Goal: Task Accomplishment & Management: Use online tool/utility

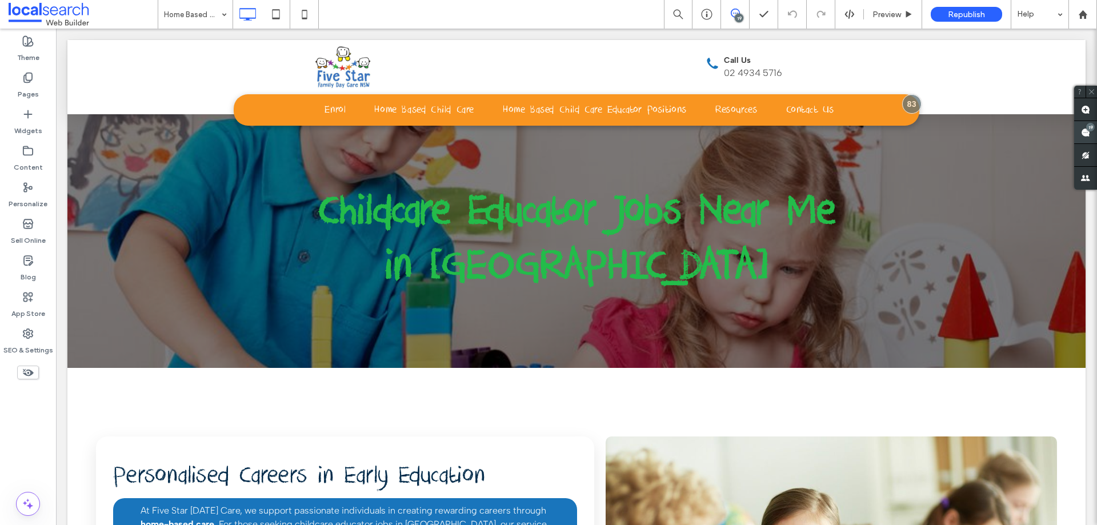
click at [1090, 131] on use at bounding box center [1085, 132] width 9 height 9
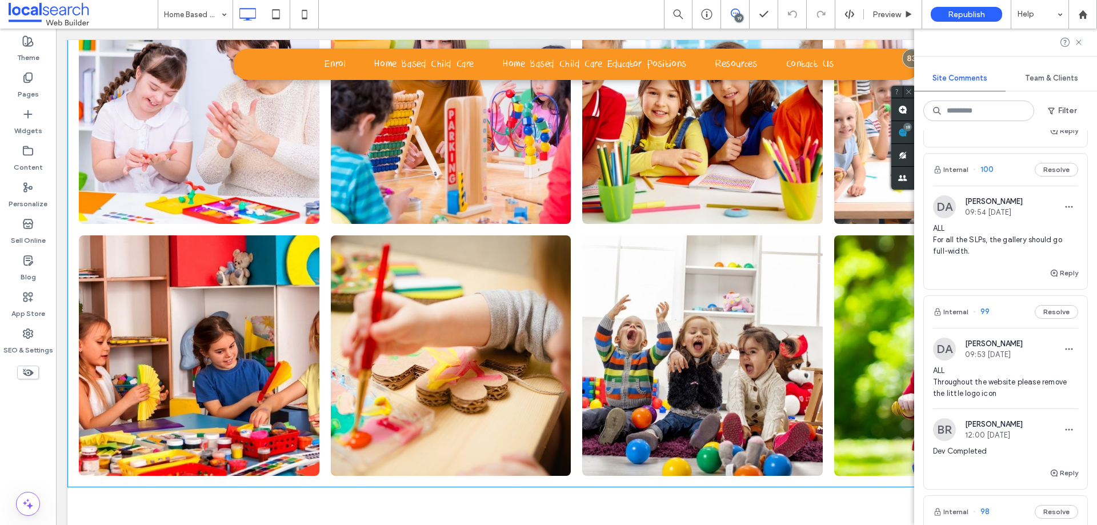
scroll to position [2629, 0]
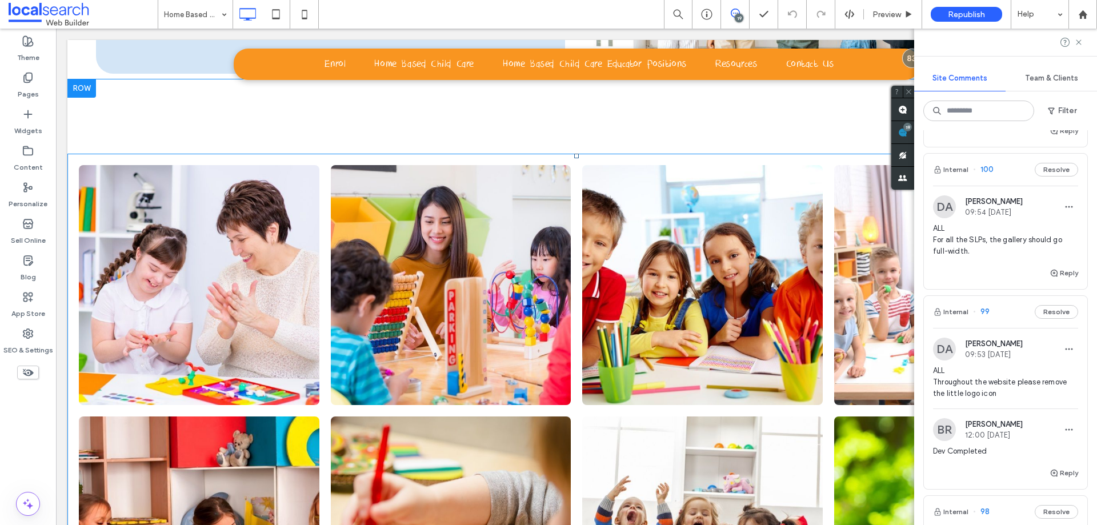
click at [181, 246] on link at bounding box center [199, 285] width 241 height 241
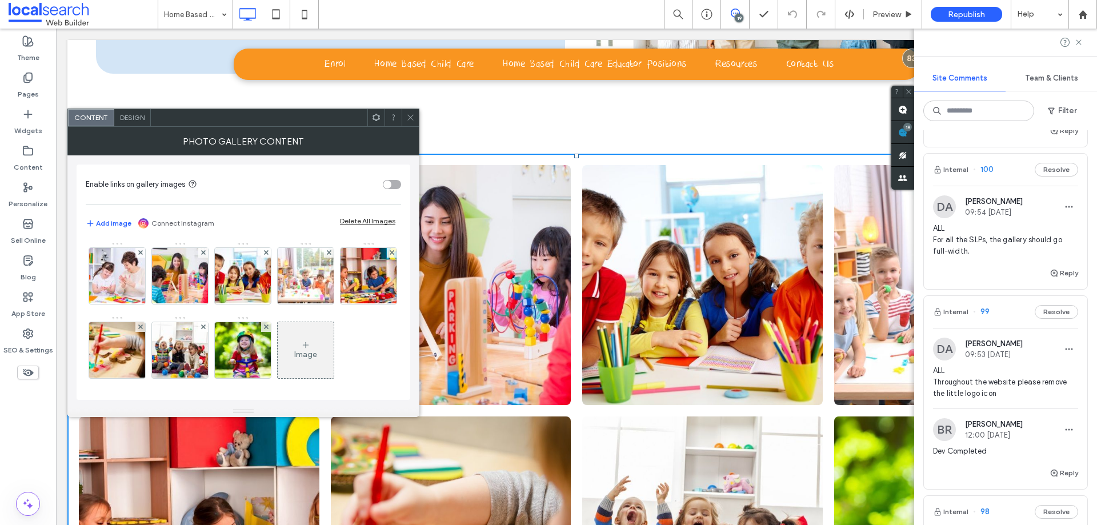
click at [133, 122] on div "Design" at bounding box center [132, 117] width 37 height 17
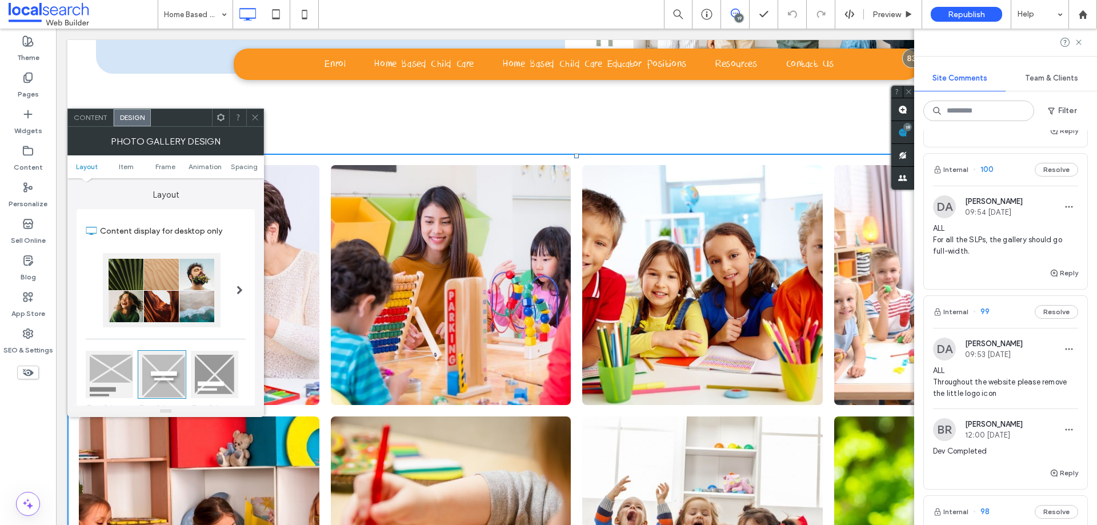
click at [134, 114] on span "Design" at bounding box center [132, 117] width 25 height 9
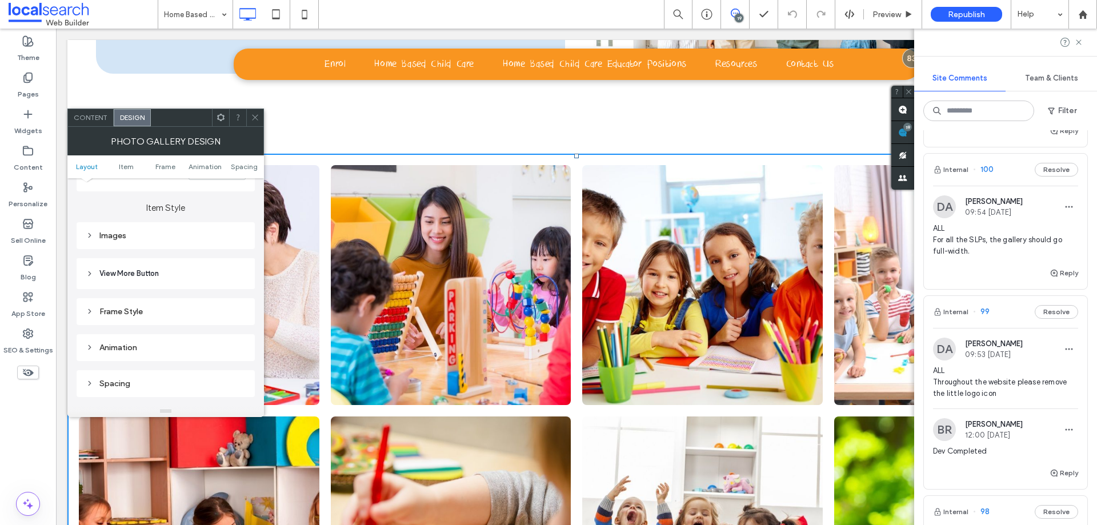
scroll to position [393, 0]
click at [149, 305] on div "Frame Style" at bounding box center [166, 310] width 160 height 15
click at [252, 116] on icon at bounding box center [255, 117] width 9 height 9
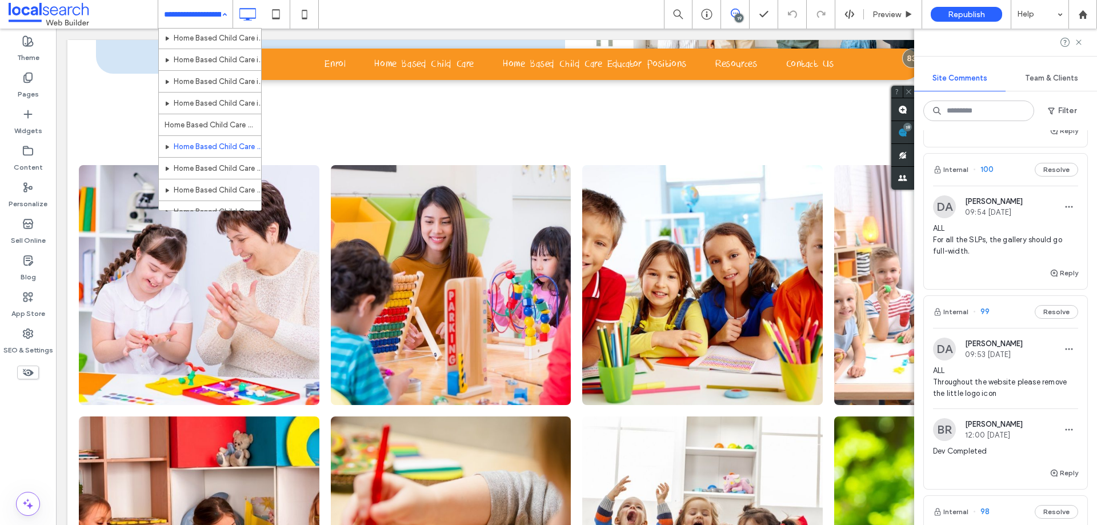
scroll to position [107, 0]
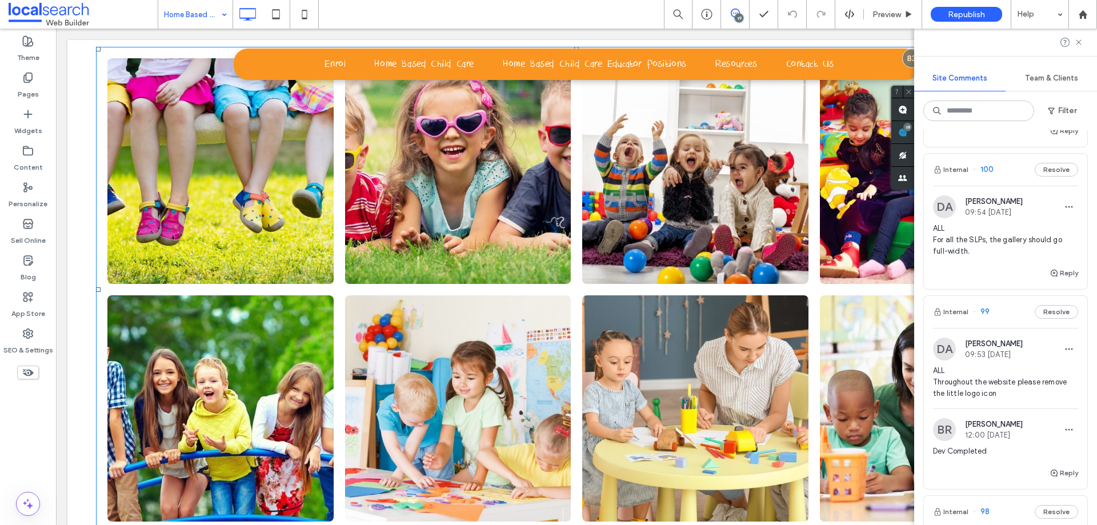
scroll to position [2665, 0]
click at [102, 190] on li at bounding box center [221, 171] width 238 height 238
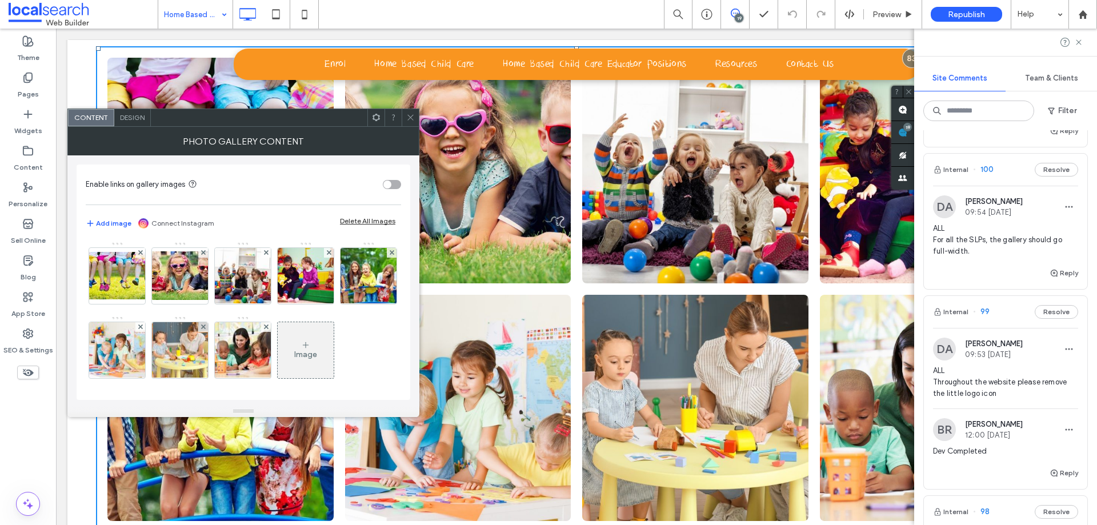
click at [143, 119] on span "Design" at bounding box center [132, 117] width 25 height 9
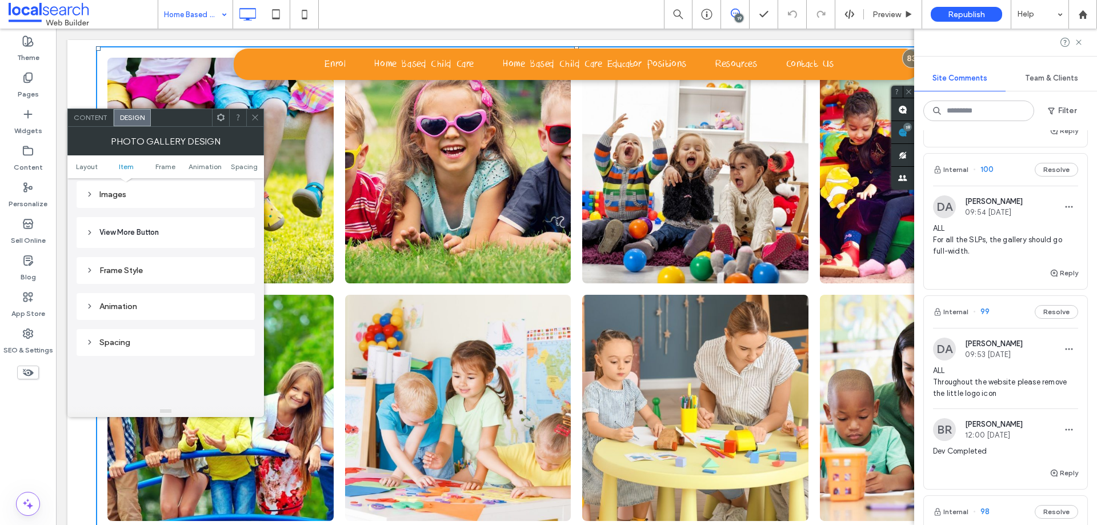
scroll to position [462, 0]
click at [157, 246] on div "Frame Style" at bounding box center [166, 241] width 160 height 15
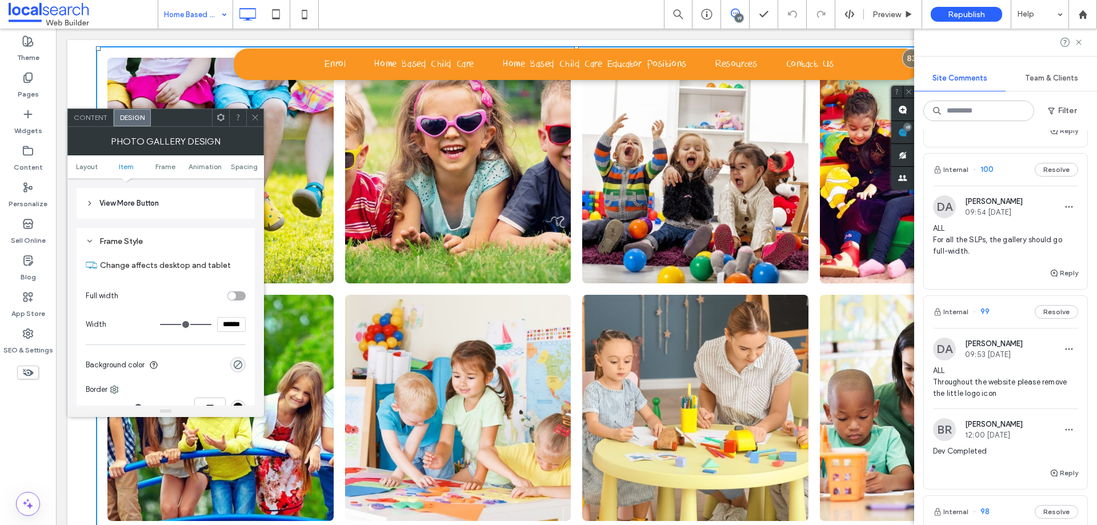
click at [232, 295] on div "toggle" at bounding box center [232, 296] width 8 height 8
click at [251, 114] on icon at bounding box center [255, 117] width 9 height 9
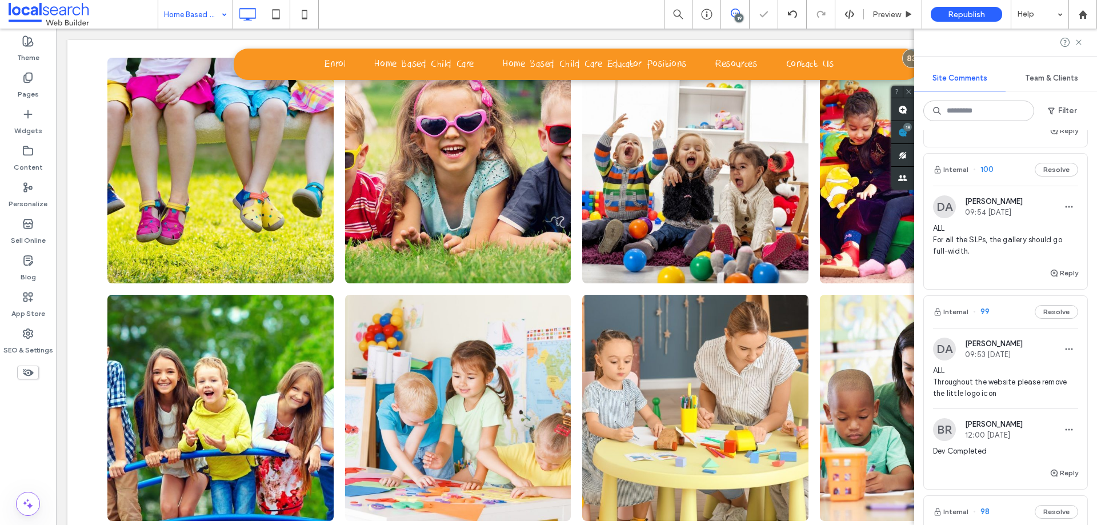
click at [85, 134] on div "Click To Paste Row + Add Section" at bounding box center [576, 289] width 1018 height 635
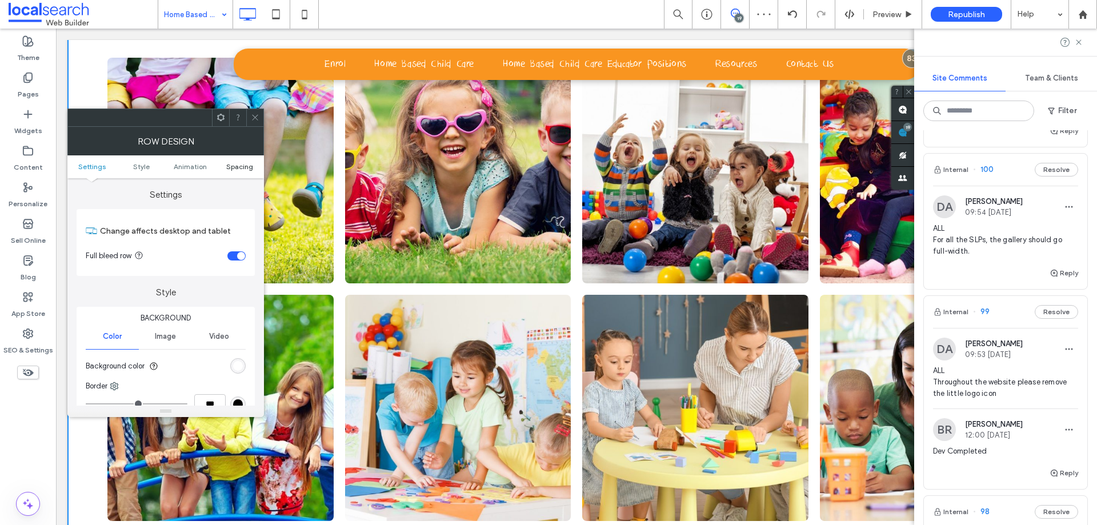
click at [245, 169] on span "Spacing" at bounding box center [239, 166] width 27 height 9
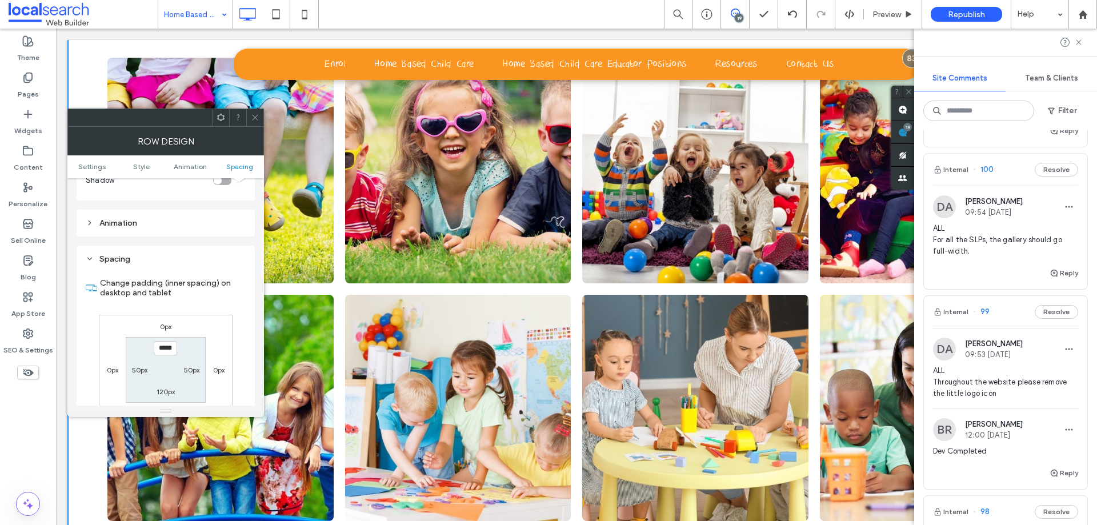
scroll to position [323, 0]
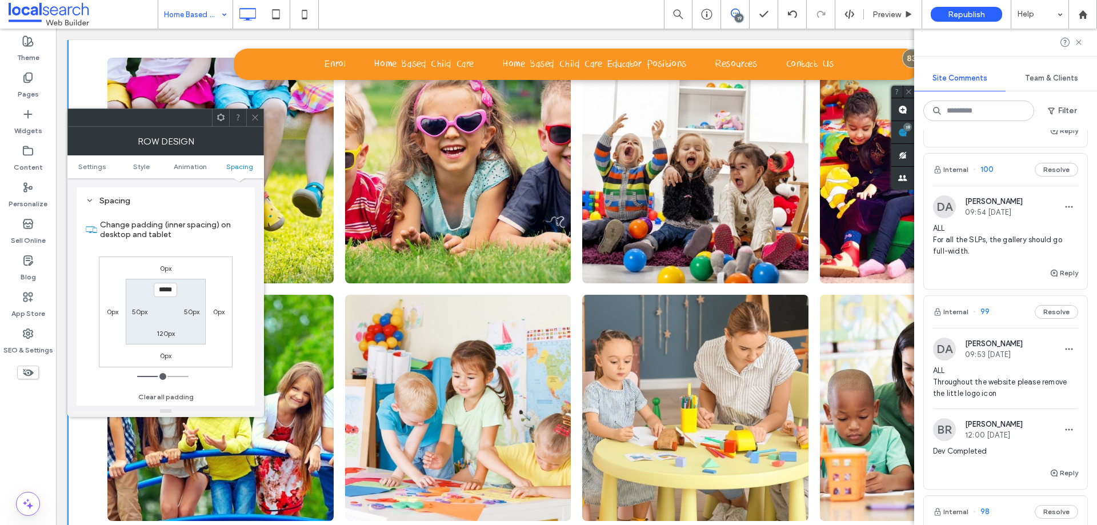
click at [189, 308] on label "50px" at bounding box center [191, 311] width 15 height 9
type input "**"
type input "*"
type input "***"
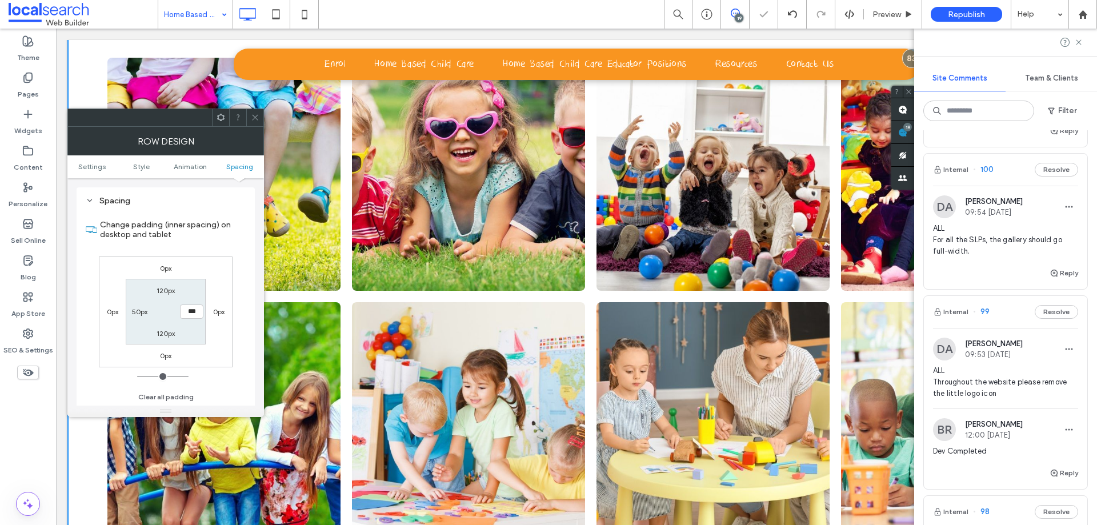
click at [132, 310] on label "50px" at bounding box center [139, 311] width 15 height 9
type input "**"
type input "*"
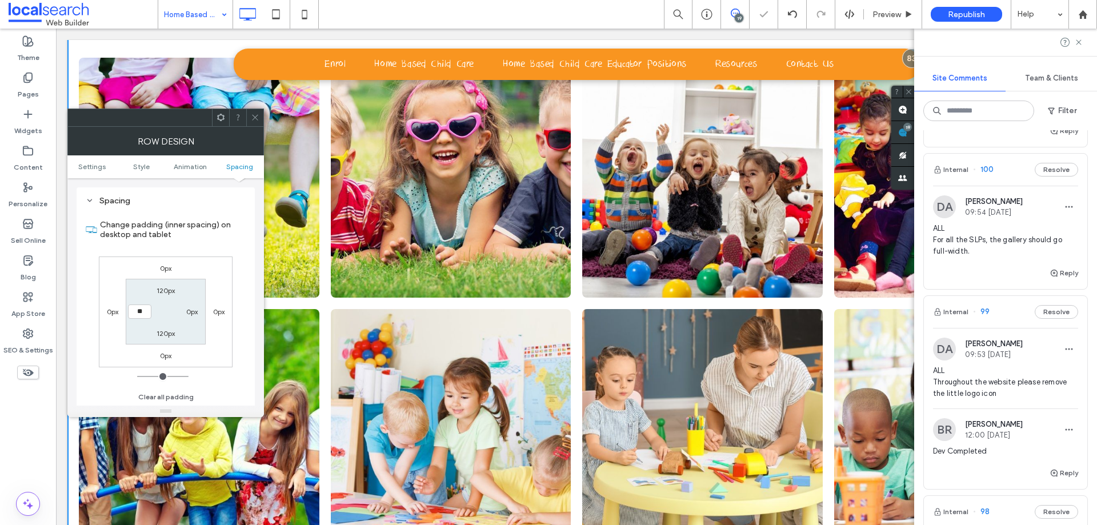
type input "**"
click at [259, 116] on div at bounding box center [254, 117] width 17 height 17
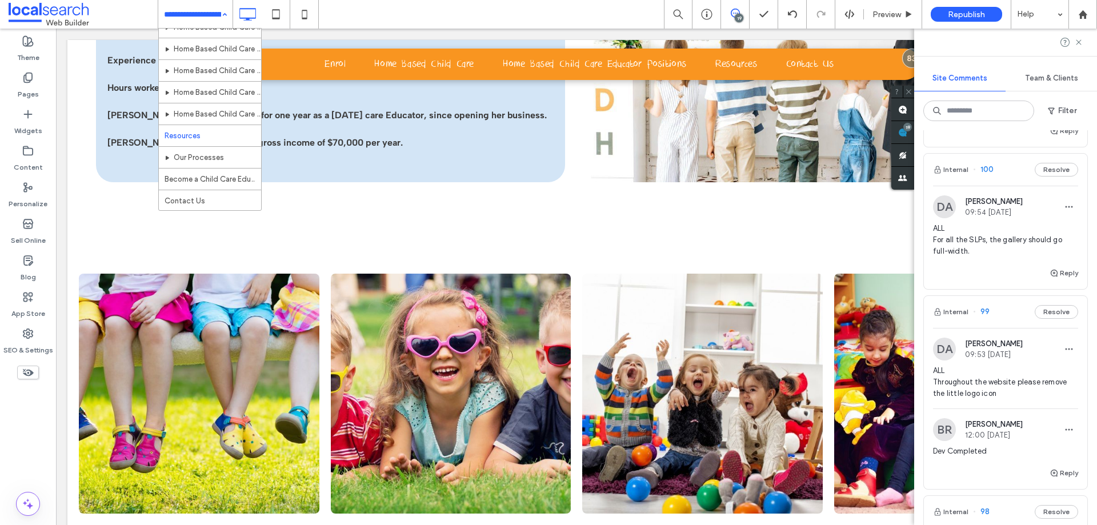
scroll to position [175, 0]
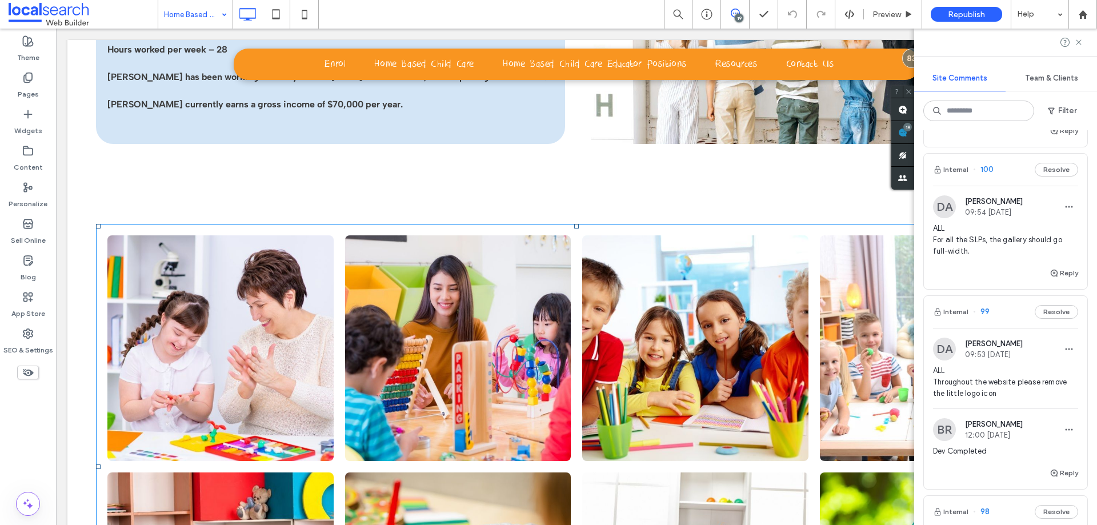
scroll to position [2637, 0]
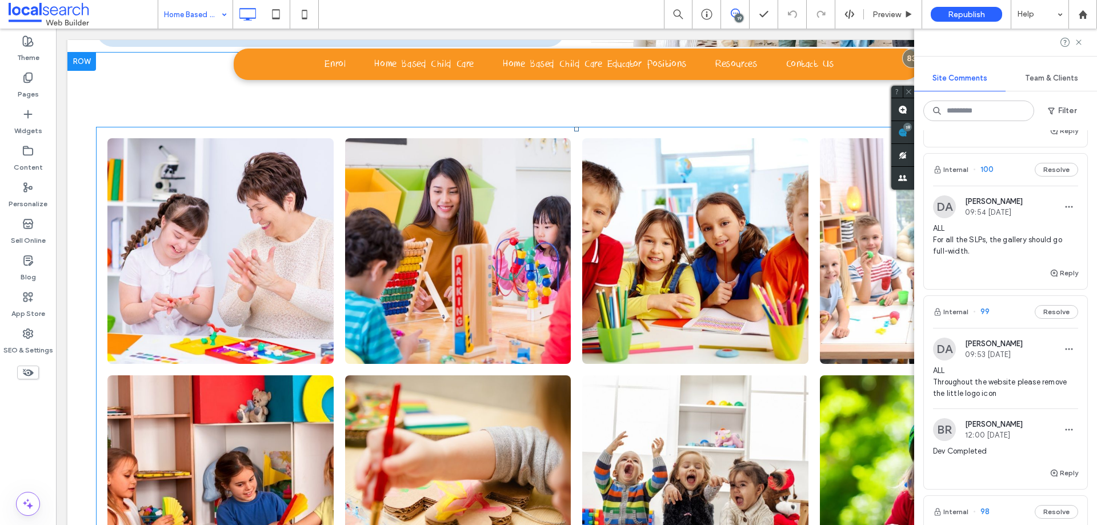
click at [102, 330] on li at bounding box center [221, 252] width 238 height 238
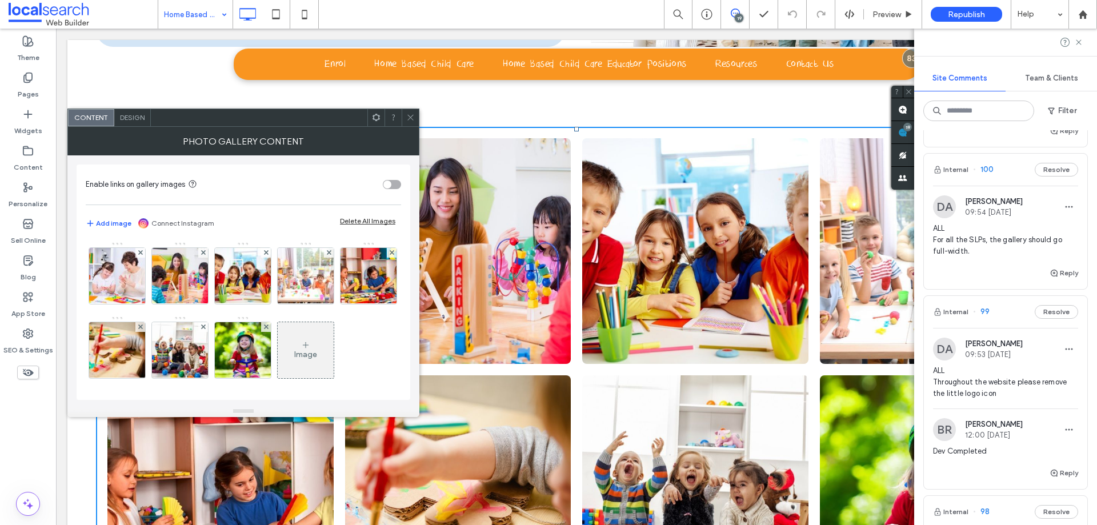
click at [132, 112] on div "Design" at bounding box center [132, 117] width 37 height 17
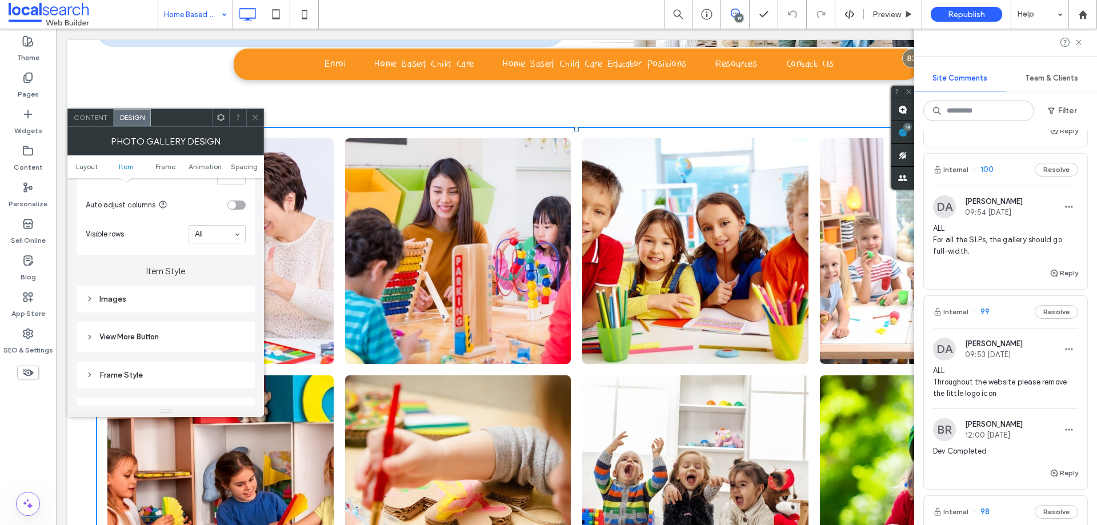
scroll to position [443, 0]
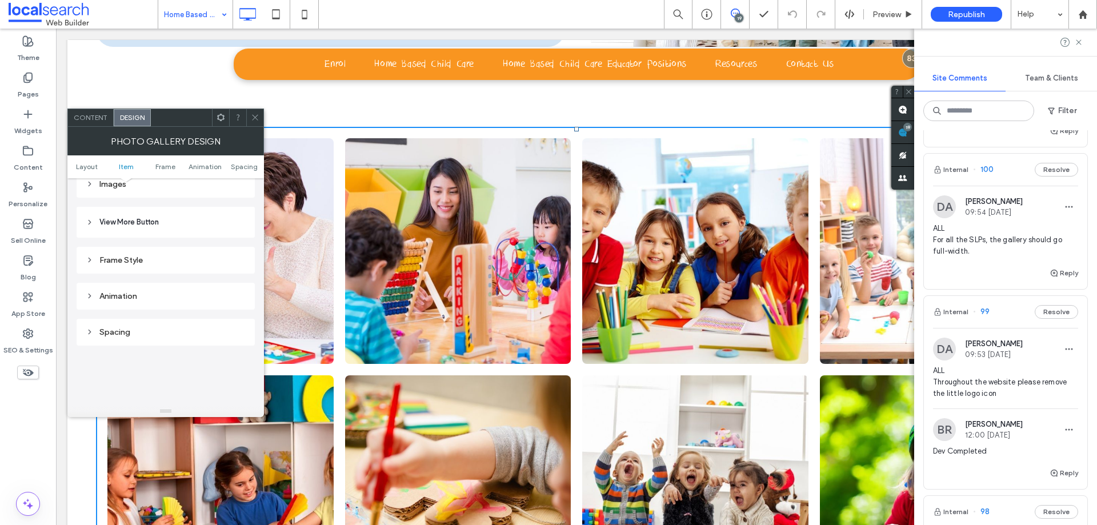
click at [143, 266] on div "Frame Style" at bounding box center [166, 260] width 160 height 15
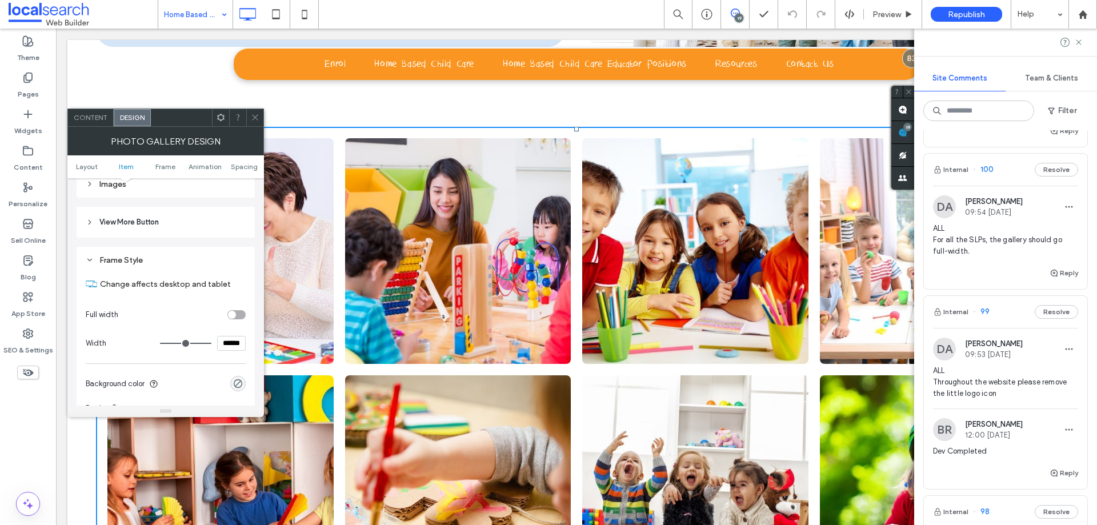
click at [231, 314] on div "toggle" at bounding box center [232, 315] width 8 height 8
click at [255, 118] on icon at bounding box center [255, 117] width 9 height 9
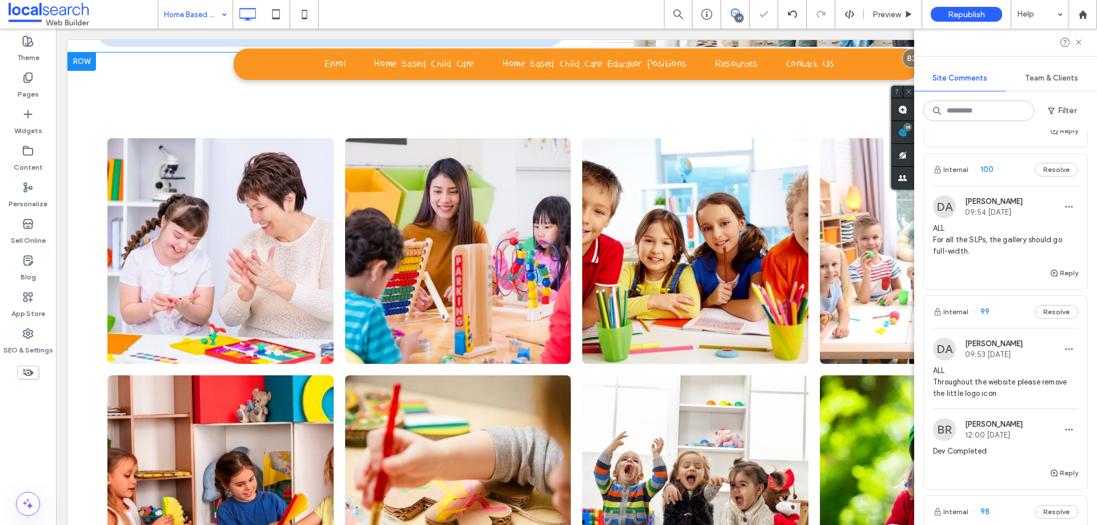
click at [85, 193] on div "Click To Paste Row + Add Section" at bounding box center [576, 370] width 1018 height 635
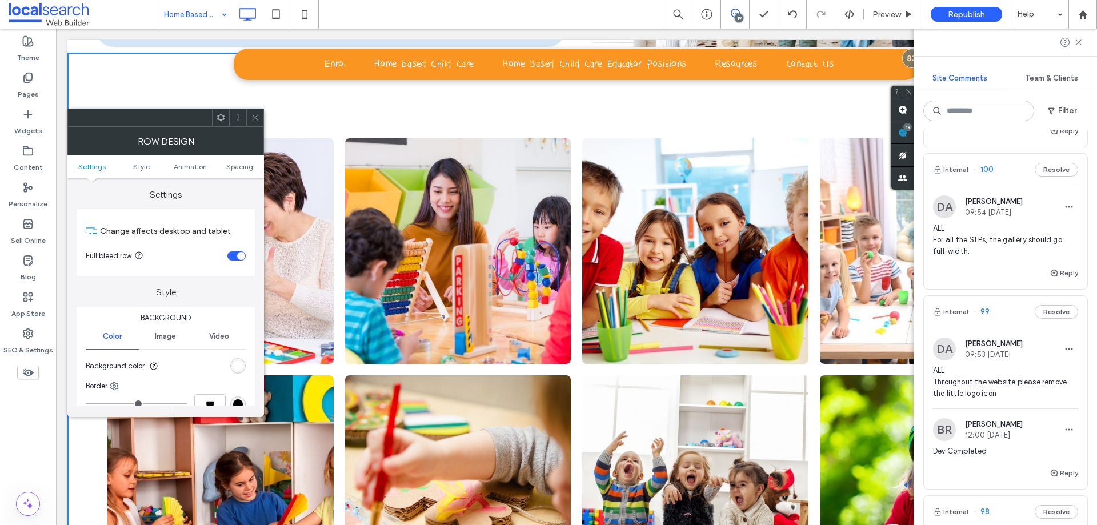
click at [258, 114] on icon at bounding box center [255, 117] width 9 height 9
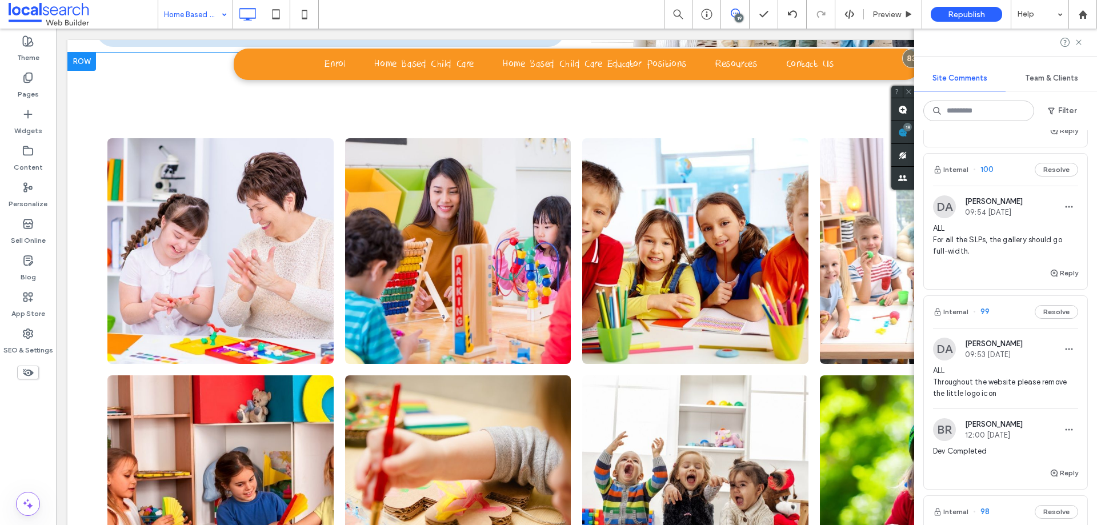
click at [86, 259] on div "Click To Paste Row + Add Section" at bounding box center [576, 370] width 1018 height 635
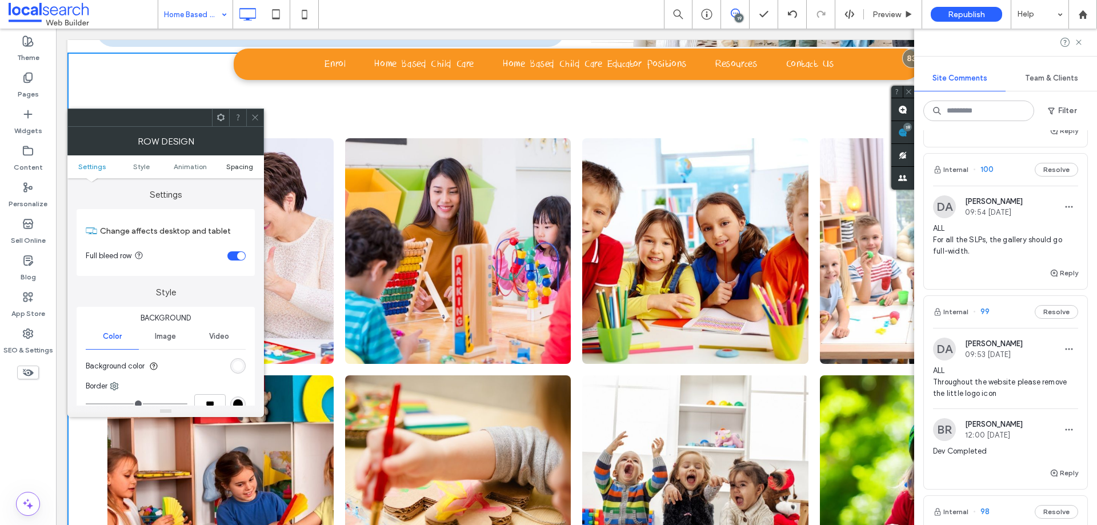
click at [242, 167] on span "Spacing" at bounding box center [239, 166] width 27 height 9
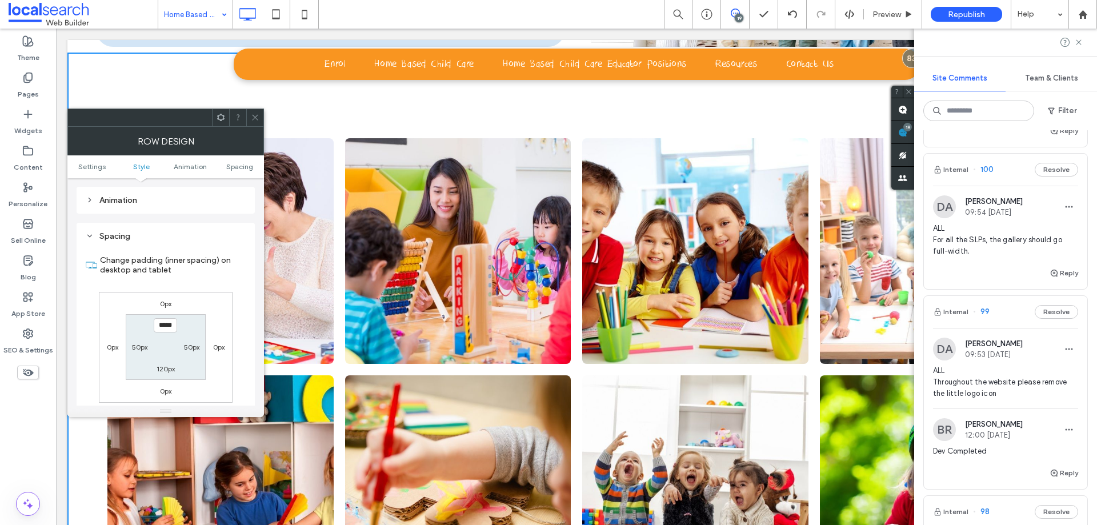
scroll to position [323, 0]
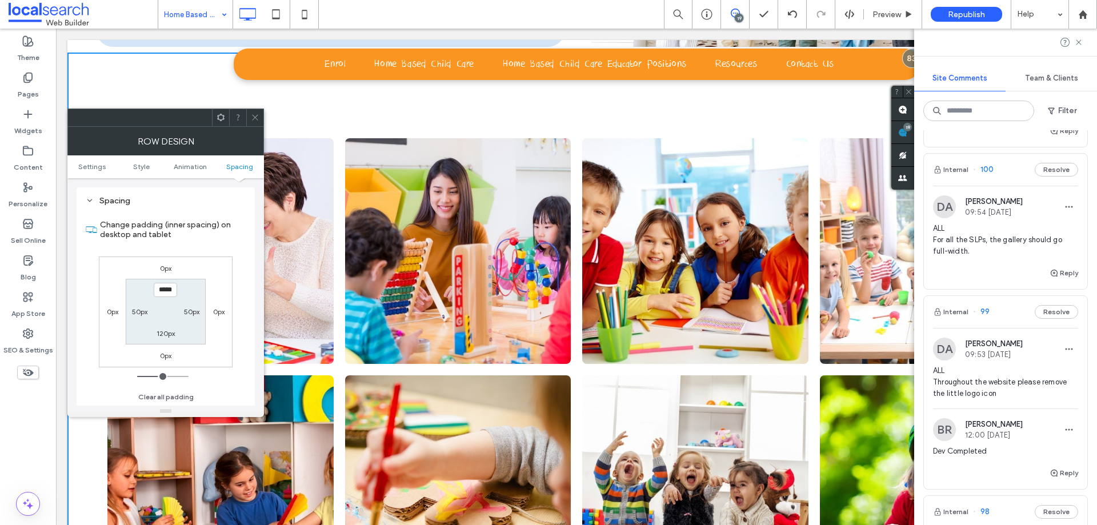
click at [187, 312] on label "50px" at bounding box center [191, 311] width 15 height 9
type input "**"
type input "*"
type input "***"
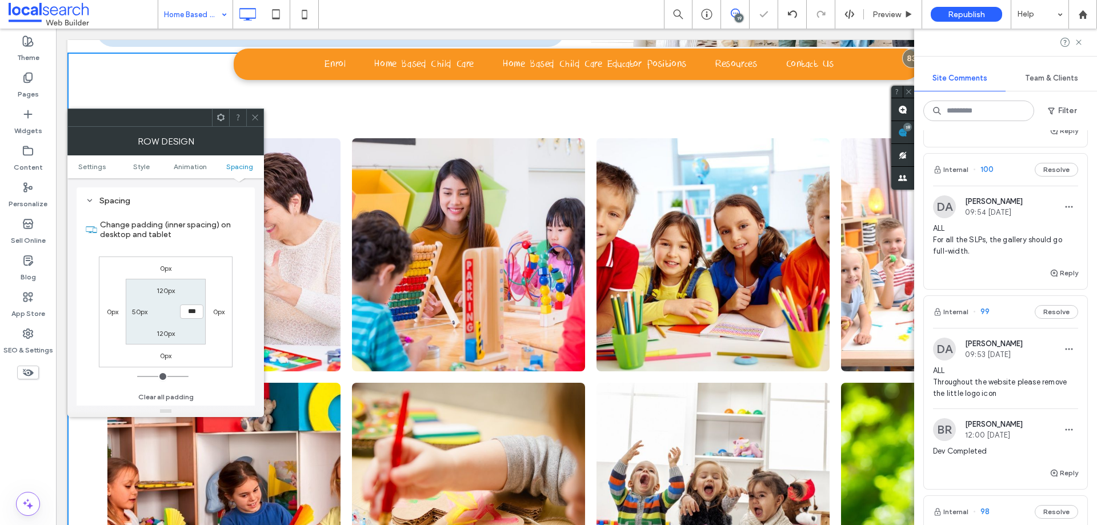
click at [137, 309] on label "50px" at bounding box center [139, 311] width 15 height 9
type input "**"
type input "*"
type input "***"
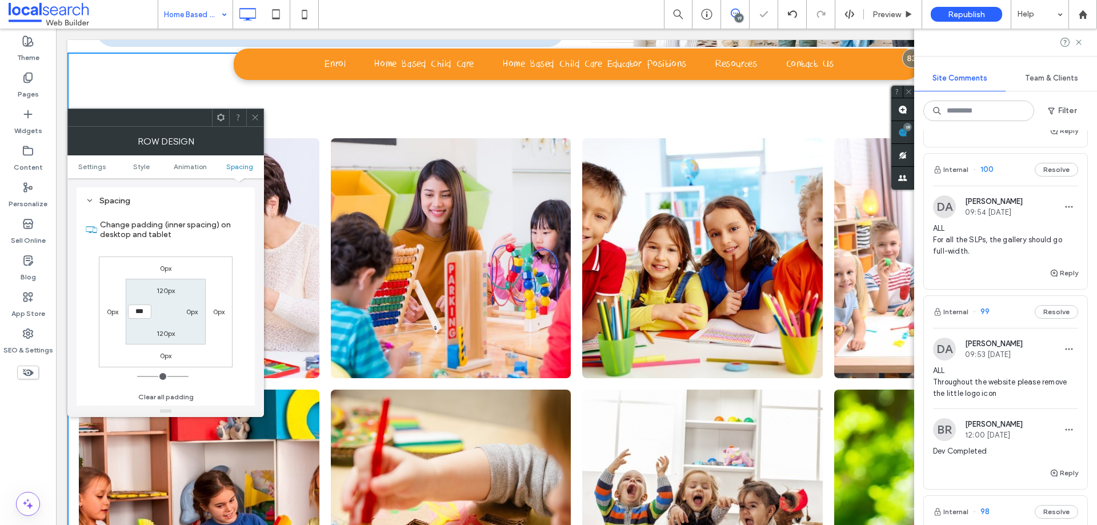
click at [260, 114] on div at bounding box center [254, 117] width 17 height 17
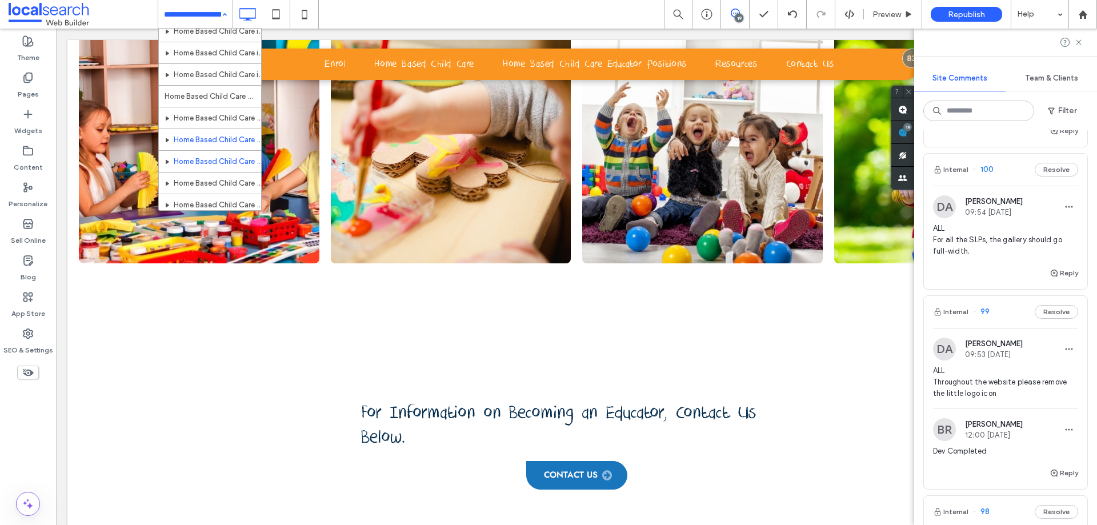
scroll to position [197, 0]
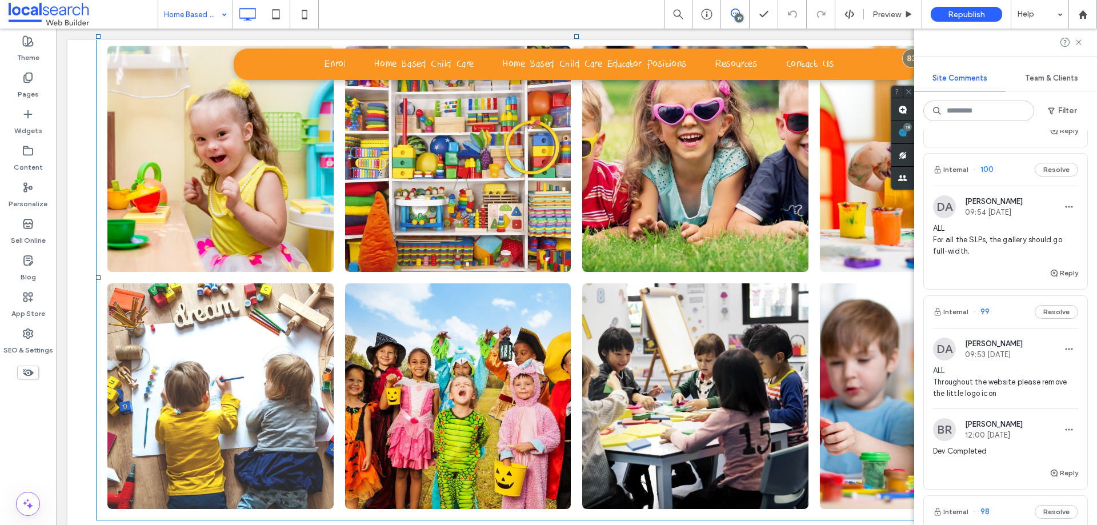
scroll to position [2678, 0]
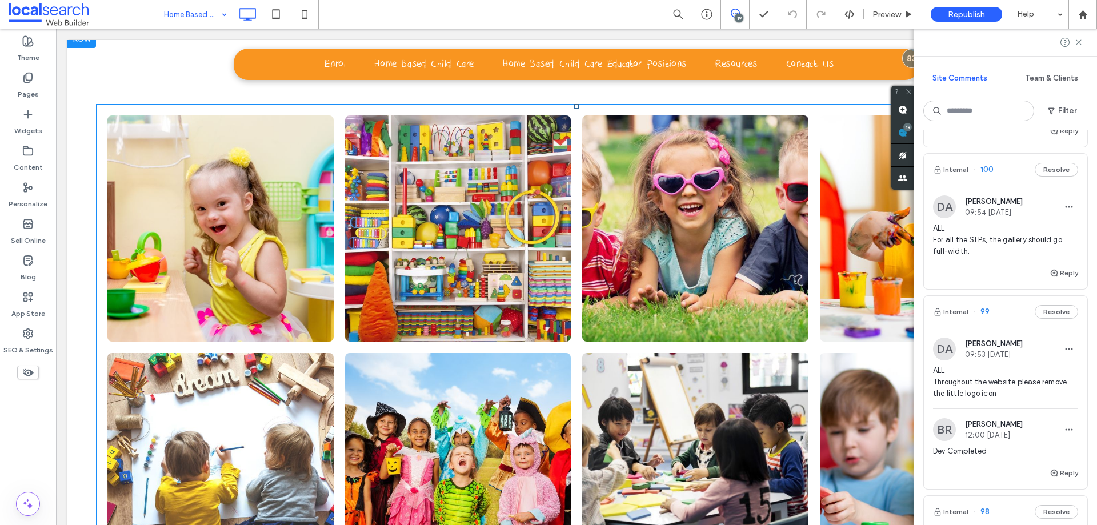
click at [97, 178] on div at bounding box center [576, 347] width 961 height 486
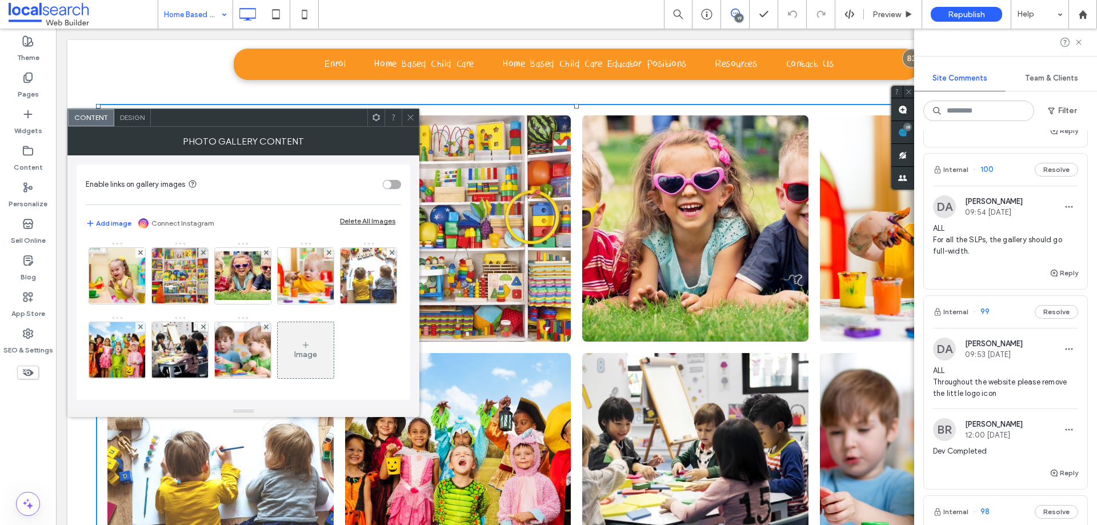
click at [138, 120] on span "Design" at bounding box center [132, 117] width 25 height 9
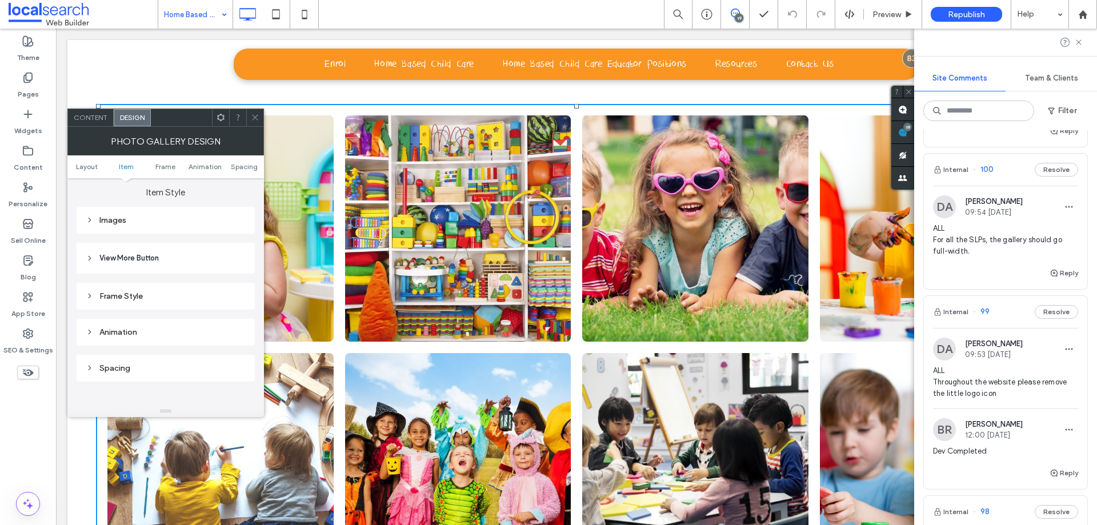
scroll to position [445, 0]
click at [151, 251] on div "Frame Style" at bounding box center [166, 258] width 160 height 15
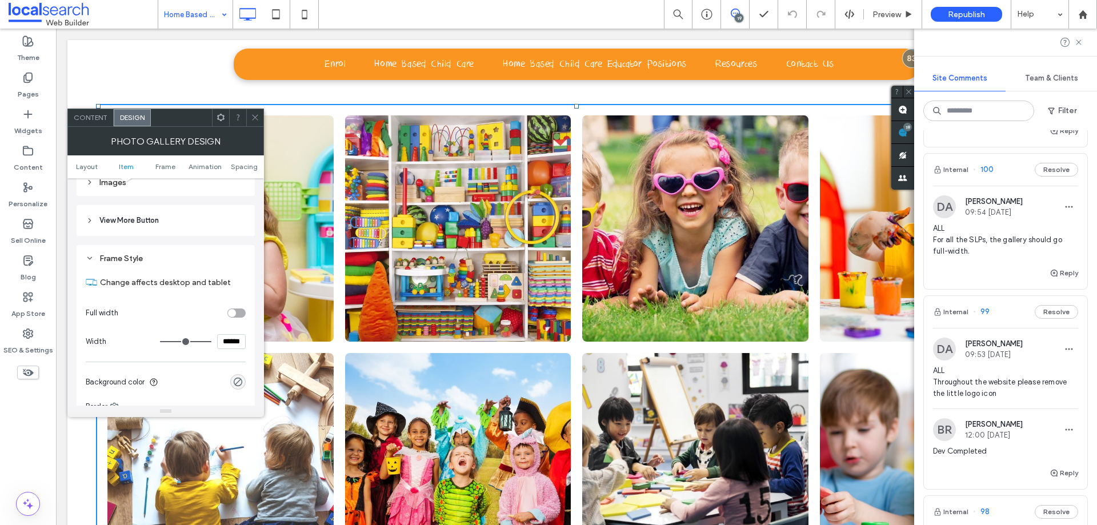
click at [229, 310] on div "toggle" at bounding box center [232, 313] width 8 height 8
click at [256, 123] on span at bounding box center [255, 117] width 9 height 17
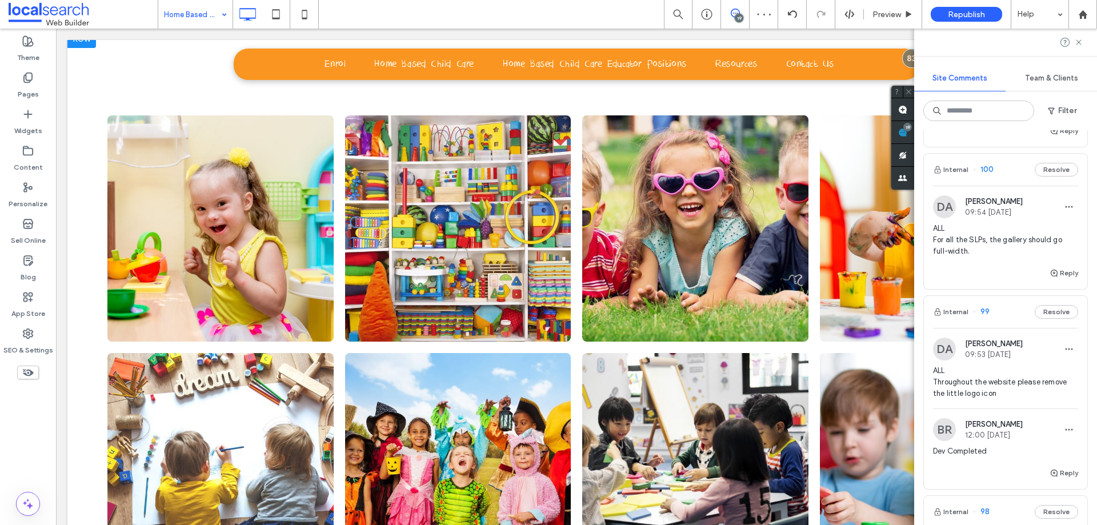
click at [87, 154] on div "Click To Paste Row + Add Section" at bounding box center [576, 347] width 1018 height 635
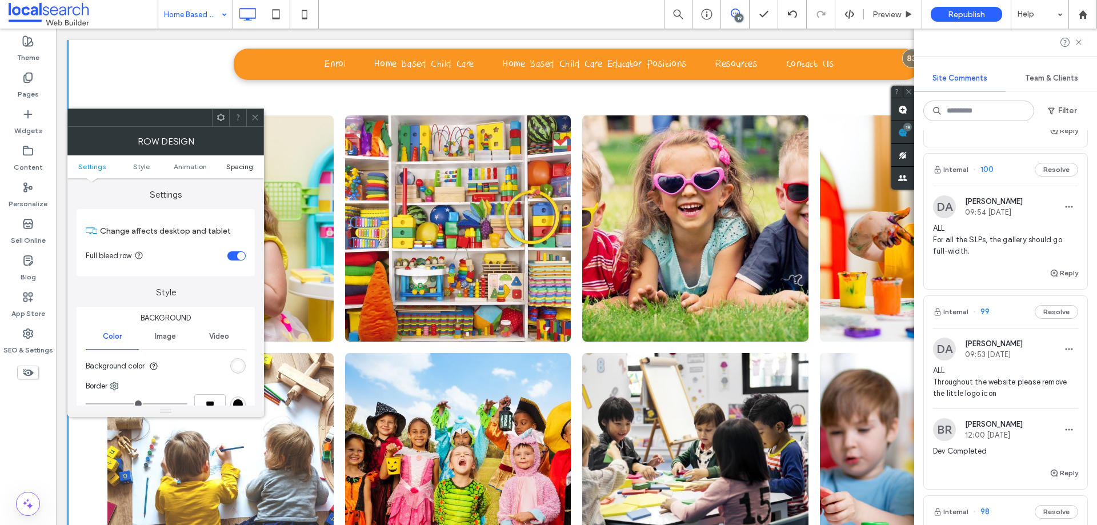
click at [240, 170] on span "Spacing" at bounding box center [239, 166] width 27 height 9
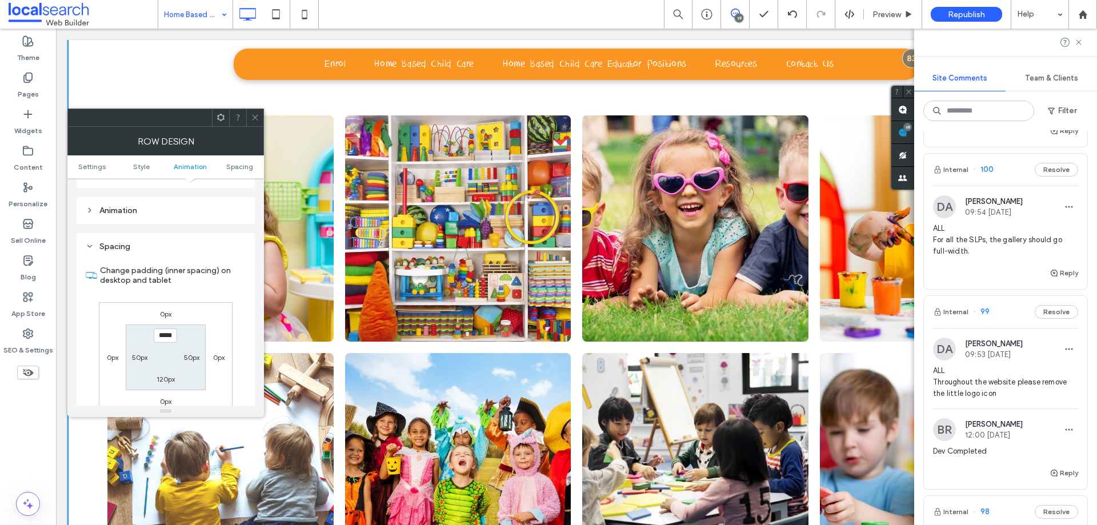
scroll to position [323, 0]
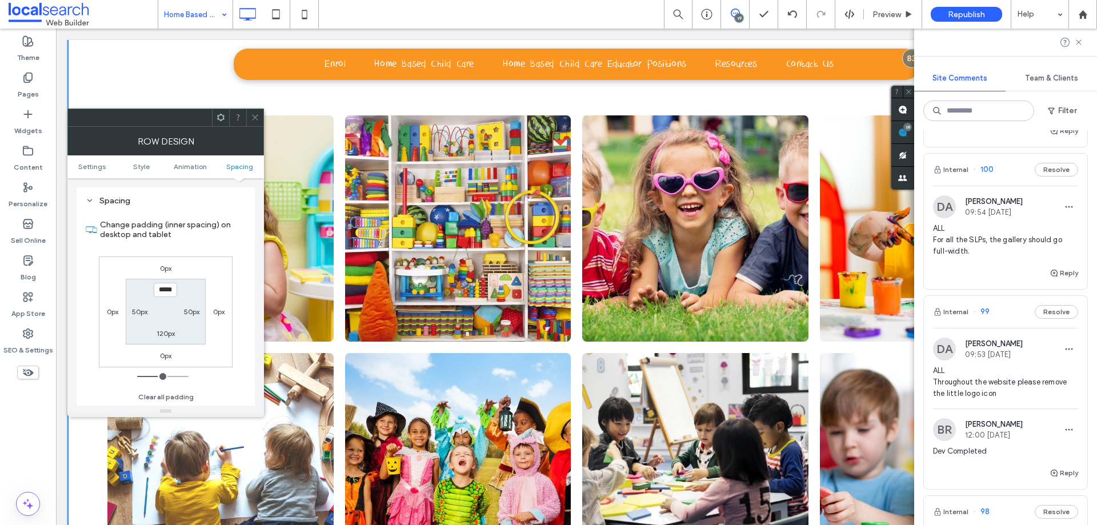
click at [142, 310] on label "50px" at bounding box center [139, 311] width 15 height 9
type input "**"
type input "*"
type input "***"
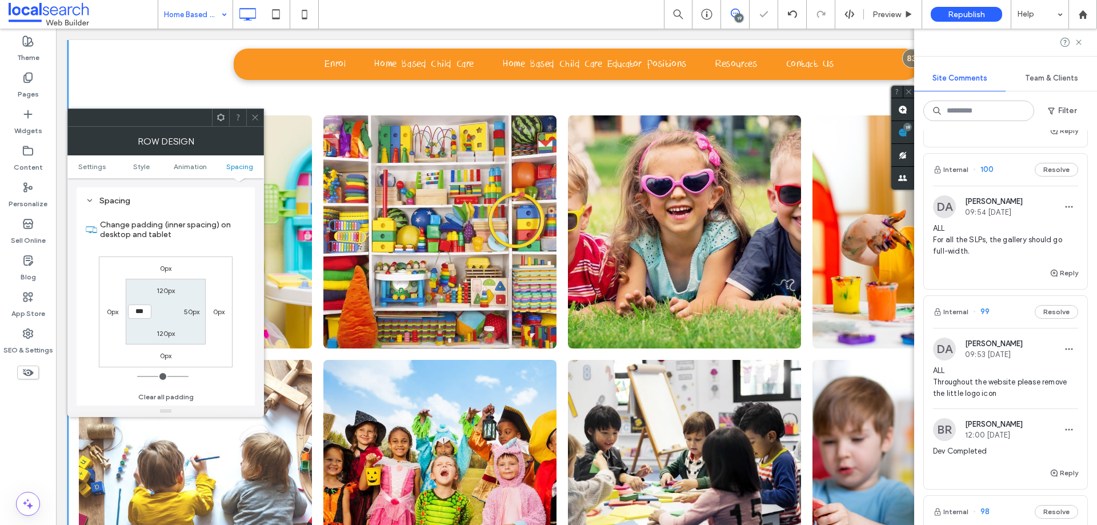
click at [188, 313] on label "50px" at bounding box center [191, 311] width 15 height 9
type input "**"
type input "*"
type input "***"
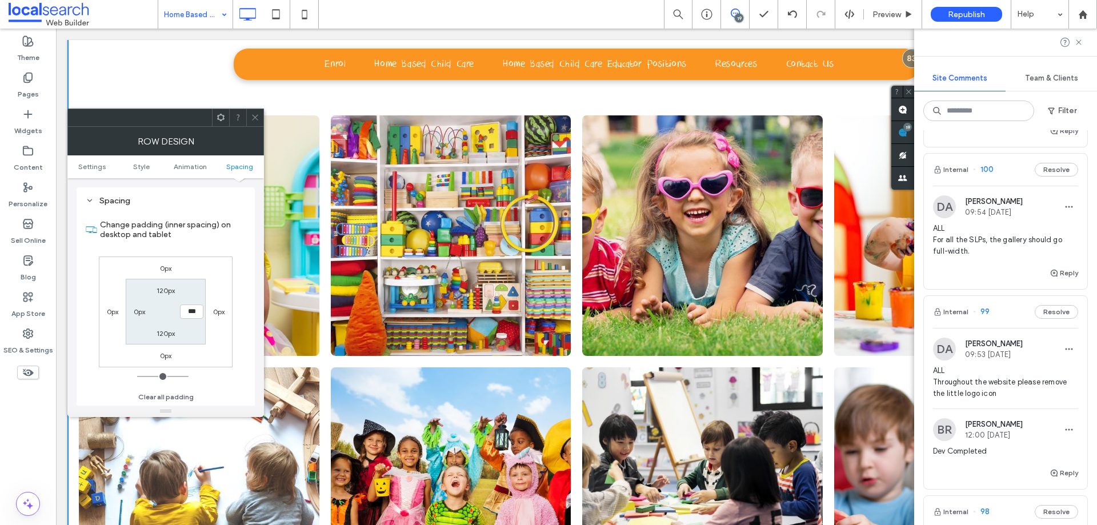
click at [244, 250] on section "Change padding (inner spacing) on desktop and tablet" at bounding box center [166, 230] width 160 height 42
click at [258, 118] on icon at bounding box center [255, 117] width 9 height 9
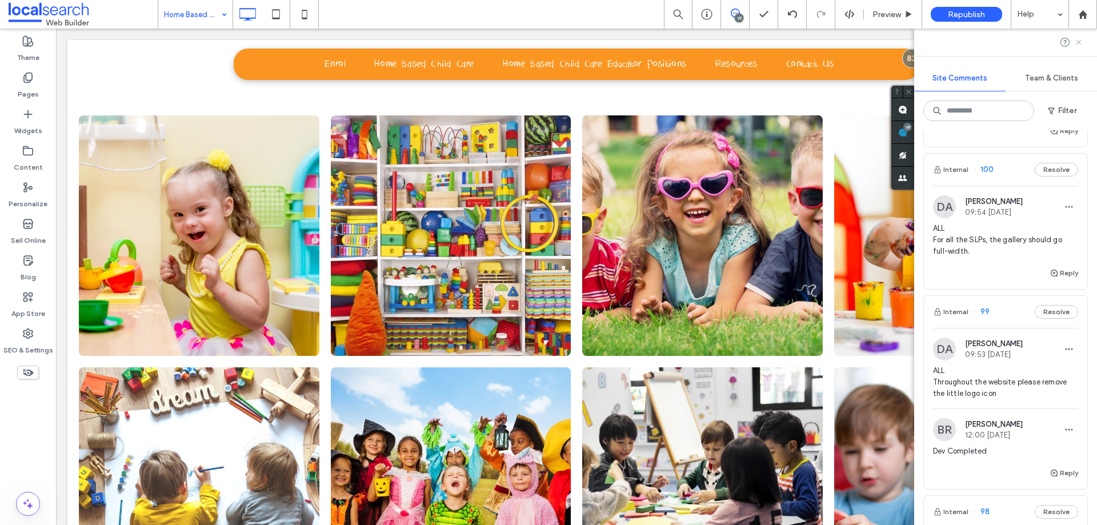
click at [1077, 43] on icon at bounding box center [1078, 42] width 9 height 9
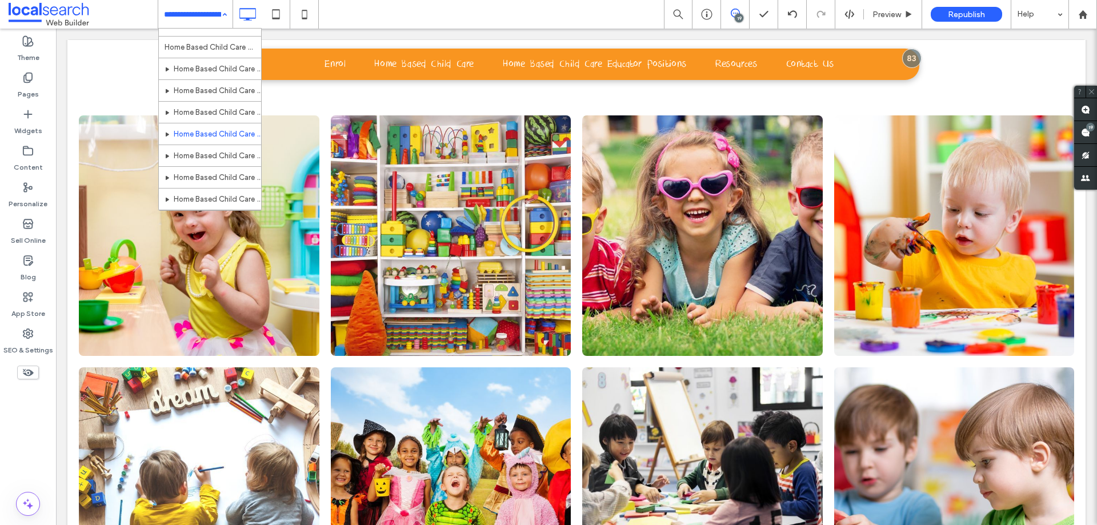
scroll to position [188, 0]
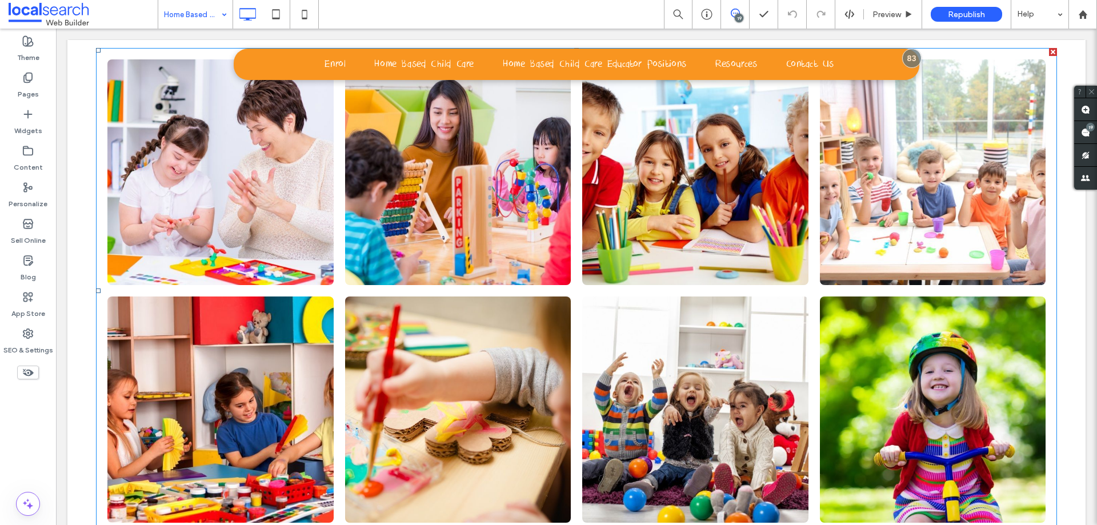
scroll to position [2736, 0]
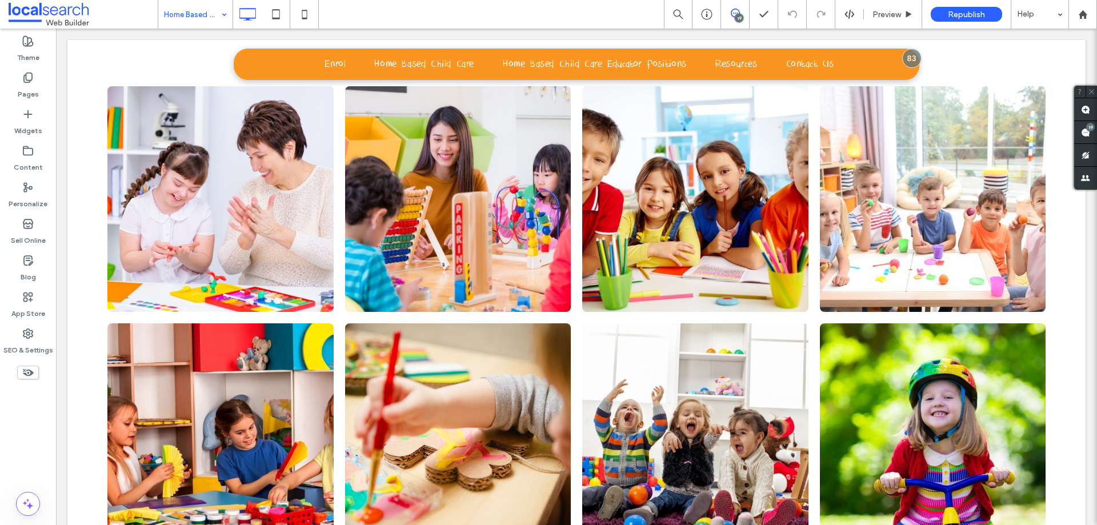
click at [83, 256] on div "Click To Paste Row + Add Section" at bounding box center [576, 318] width 1018 height 635
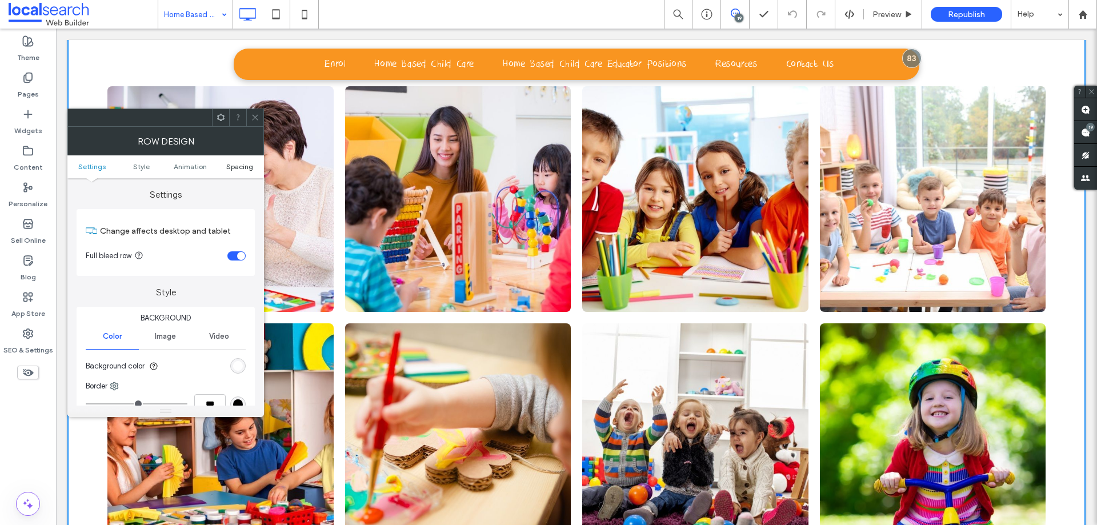
click at [230, 167] on span "Spacing" at bounding box center [239, 166] width 27 height 9
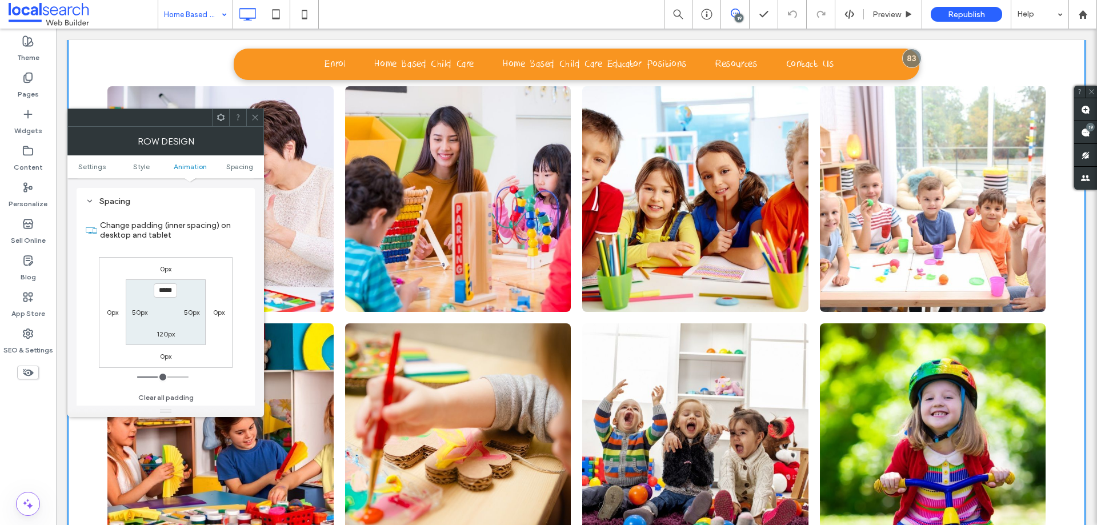
scroll to position [323, 0]
click at [185, 313] on label "50px" at bounding box center [191, 311] width 15 height 9
type input "**"
type input "*"
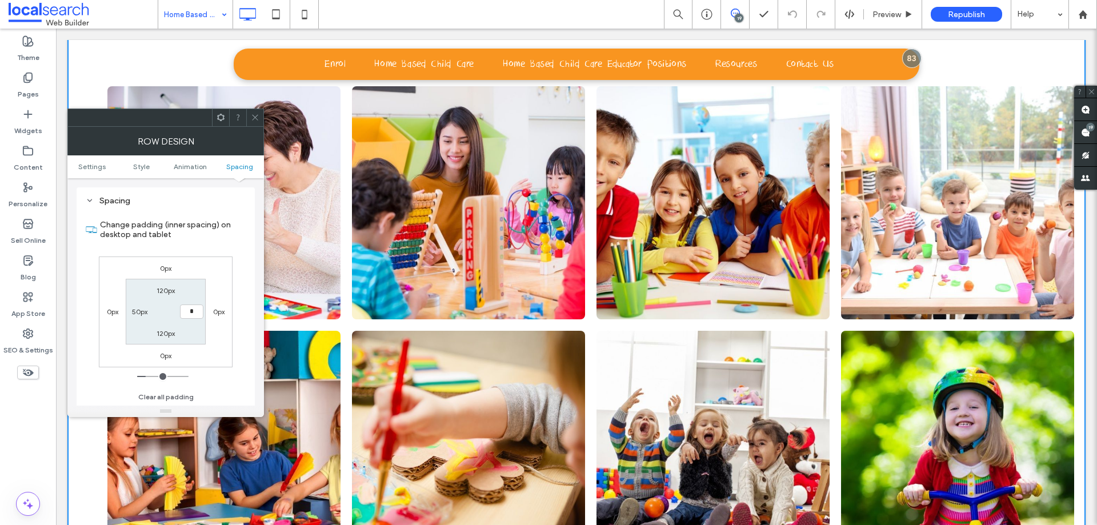
type input "*"
type input "***"
click at [144, 317] on div "50px" at bounding box center [139, 311] width 15 height 11
click at [140, 313] on label "50px" at bounding box center [139, 311] width 15 height 9
type input "**"
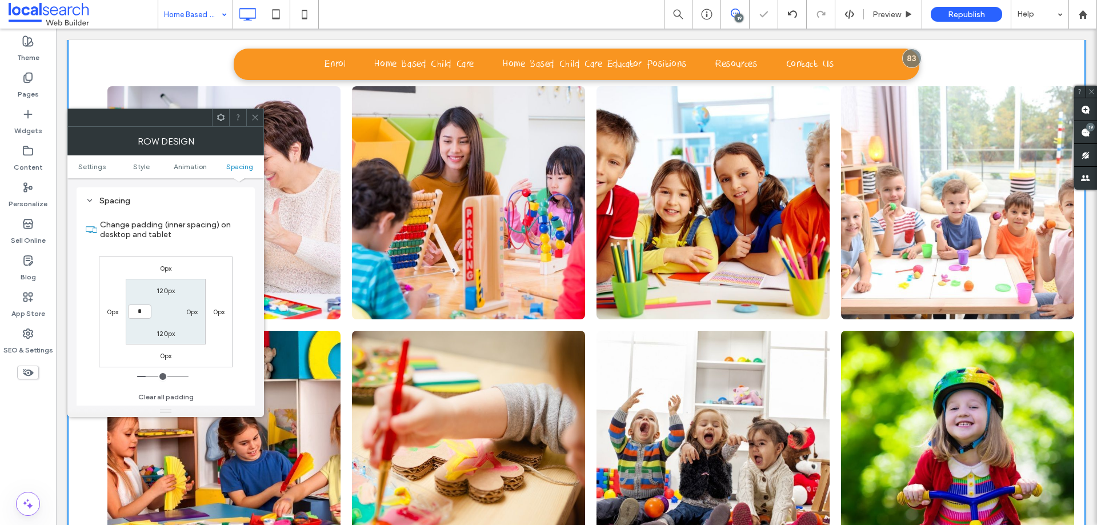
type input "*"
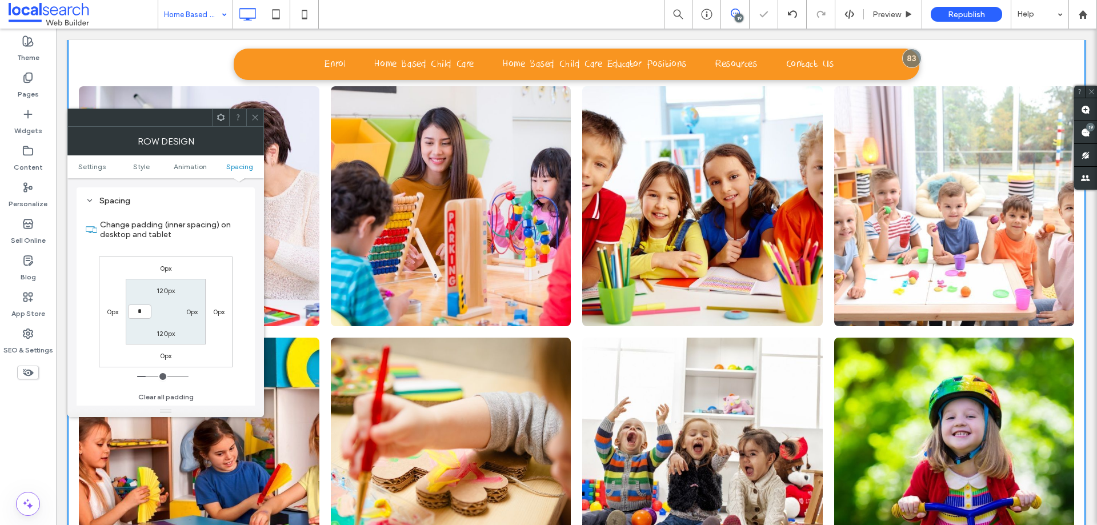
type input "*"
type input "***"
click at [251, 119] on icon at bounding box center [255, 117] width 9 height 9
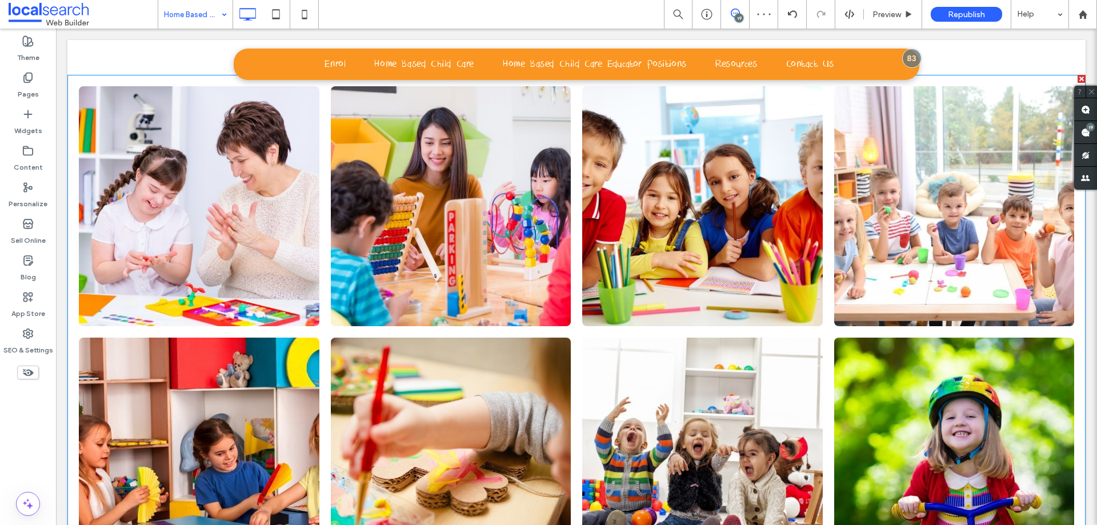
click at [145, 130] on link at bounding box center [199, 206] width 241 height 241
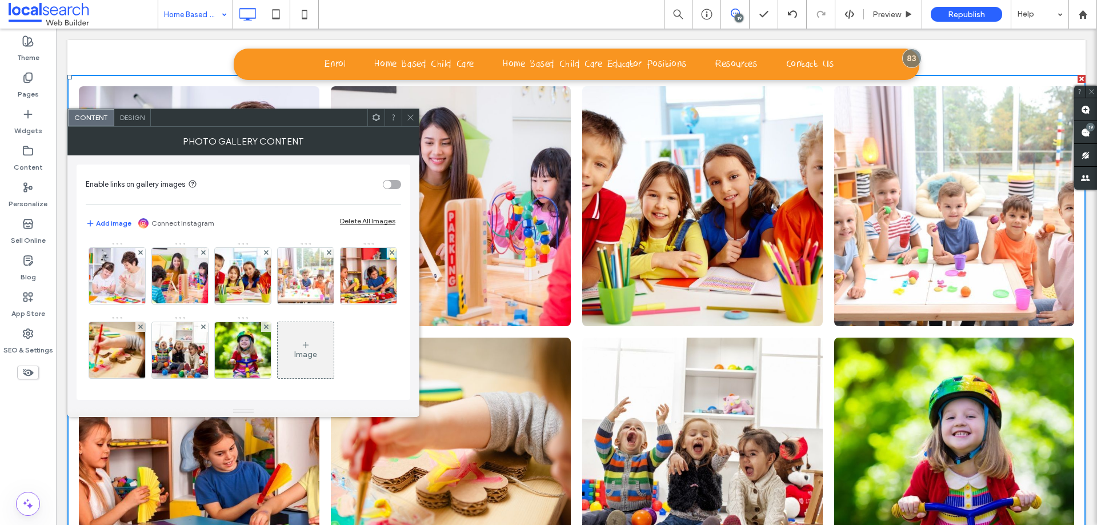
click at [127, 116] on span "Design" at bounding box center [132, 117] width 25 height 9
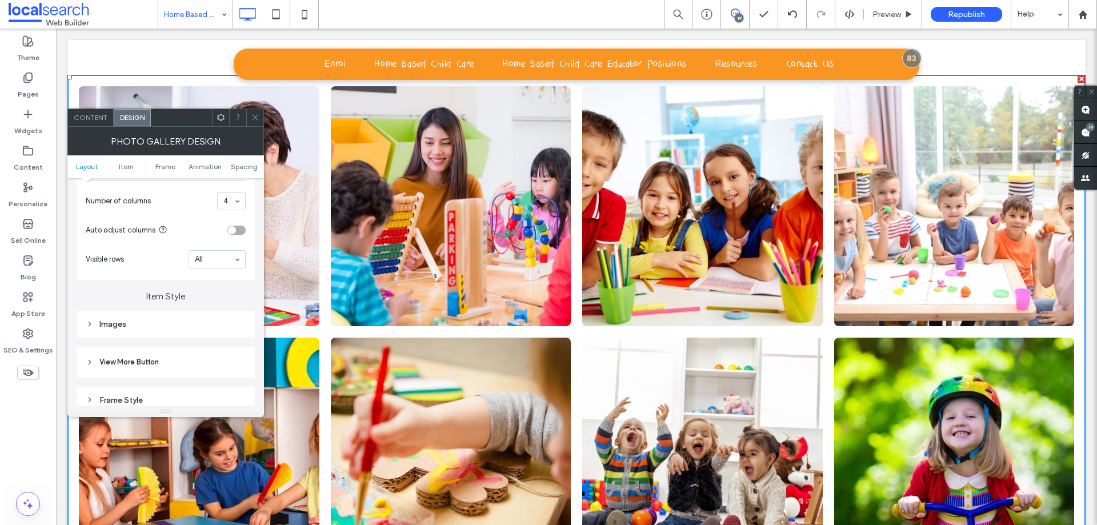
scroll to position [305, 0]
click at [171, 390] on div "Frame Style" at bounding box center [166, 399] width 178 height 27
click at [158, 391] on div "Frame Style" at bounding box center [166, 398] width 160 height 15
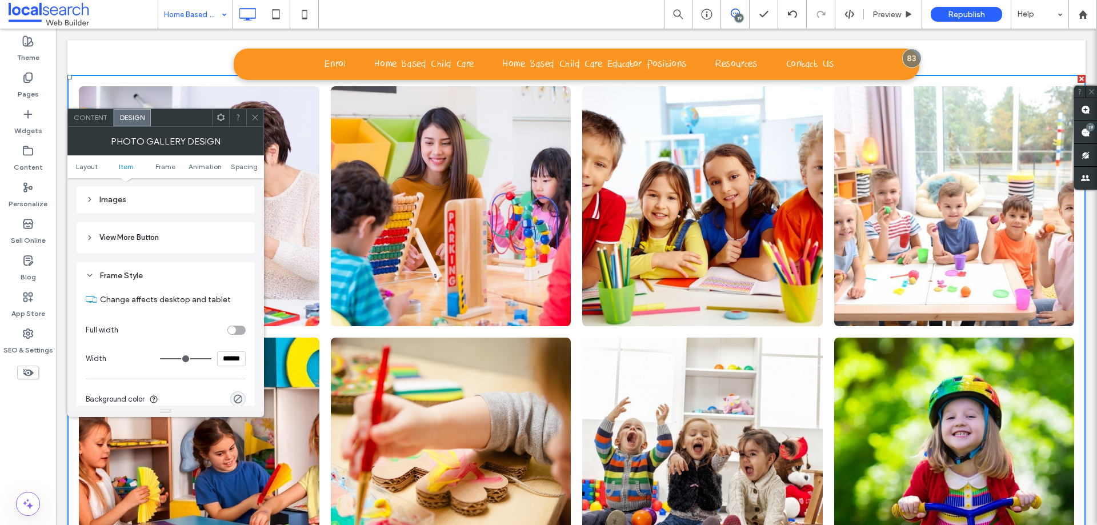
scroll to position [429, 0]
click at [237, 333] on div "toggle" at bounding box center [236, 329] width 18 height 9
click at [254, 125] on span at bounding box center [255, 117] width 9 height 17
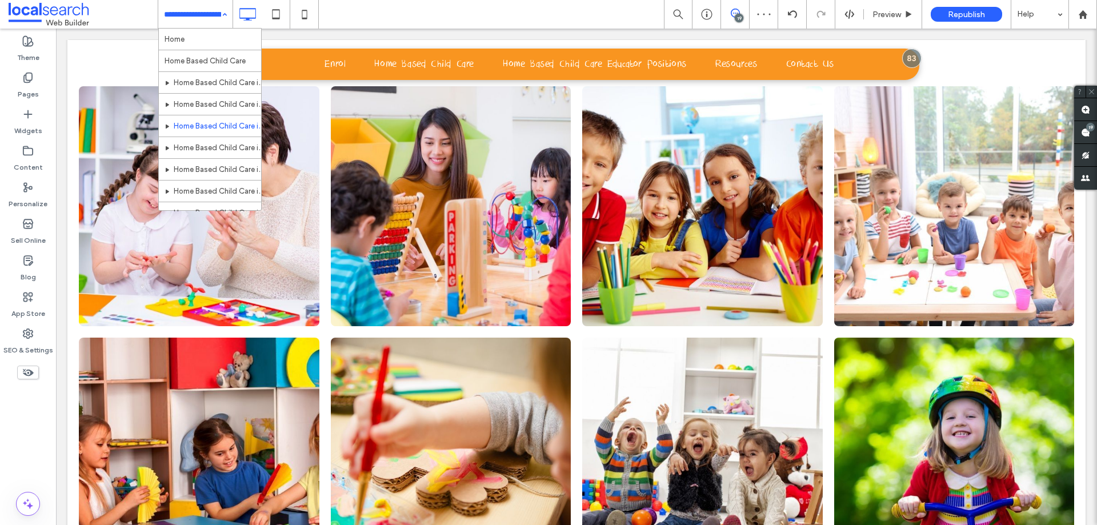
scroll to position [273, 0]
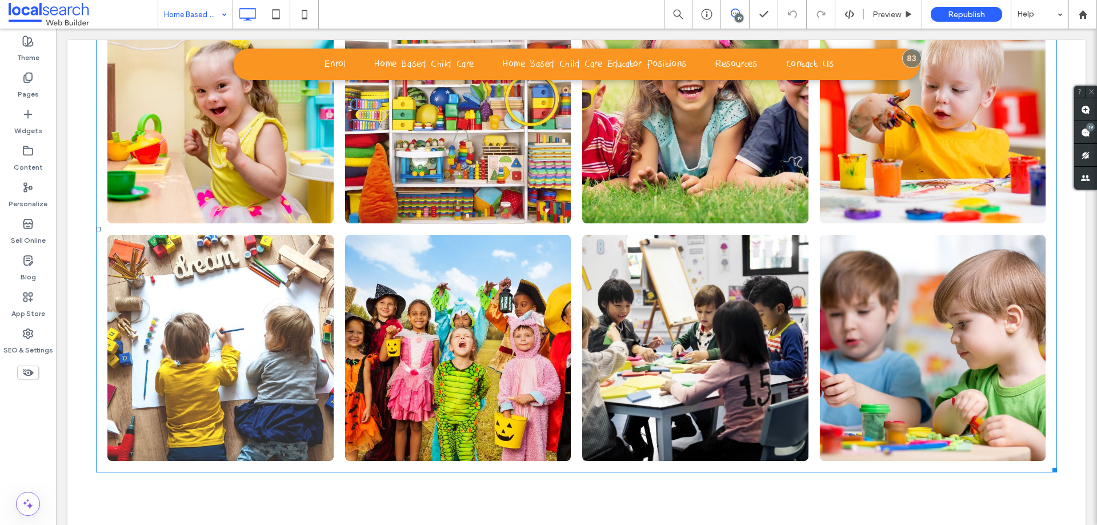
scroll to position [2830, 0]
click at [102, 285] on li at bounding box center [221, 348] width 238 height 238
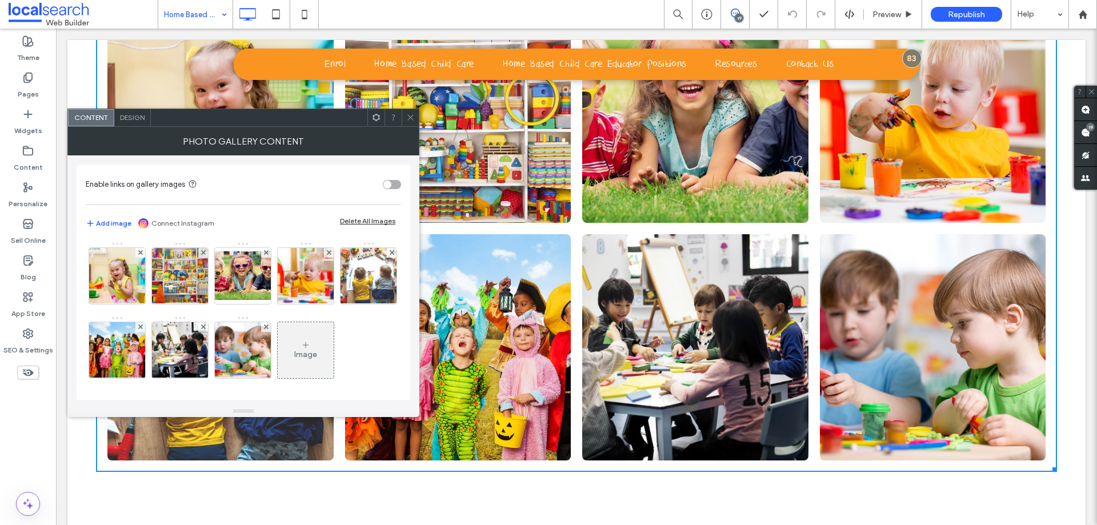
click at [131, 121] on span "Design" at bounding box center [132, 117] width 25 height 9
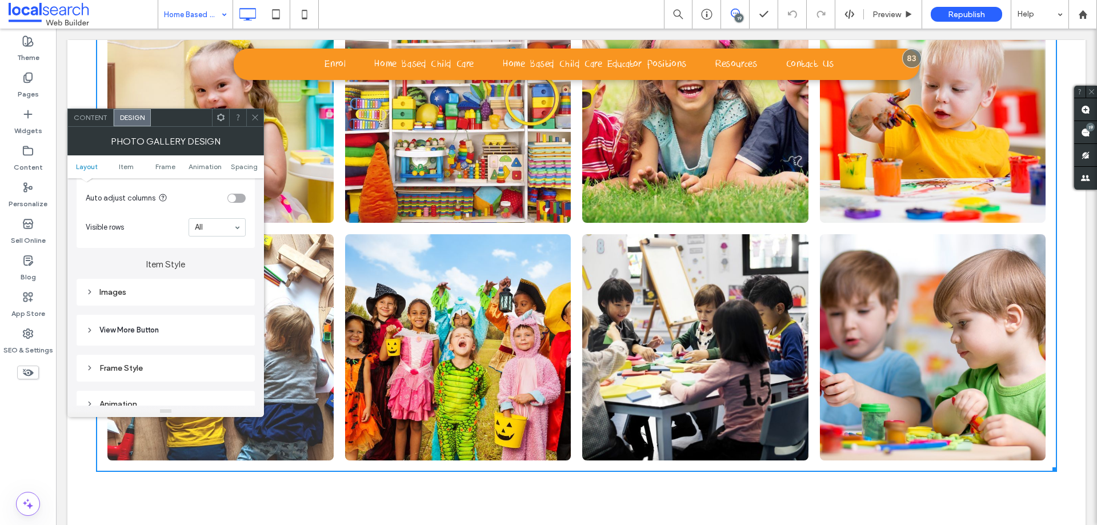
scroll to position [336, 0]
click at [154, 373] on div "Frame Style" at bounding box center [166, 367] width 160 height 15
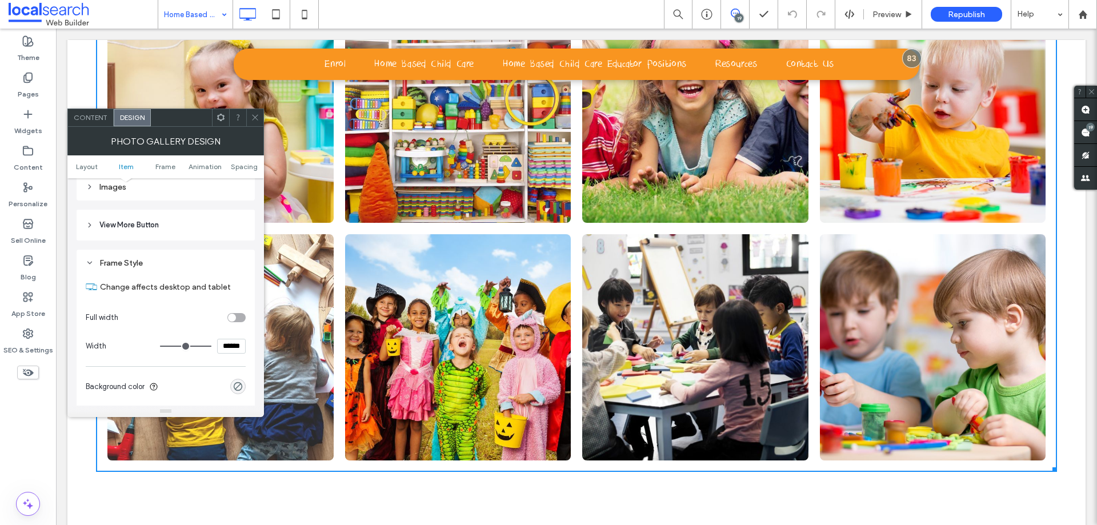
click at [237, 311] on section "Full width" at bounding box center [166, 317] width 160 height 29
click at [237, 318] on div "toggle" at bounding box center [236, 317] width 18 height 9
click at [256, 116] on icon at bounding box center [255, 117] width 9 height 9
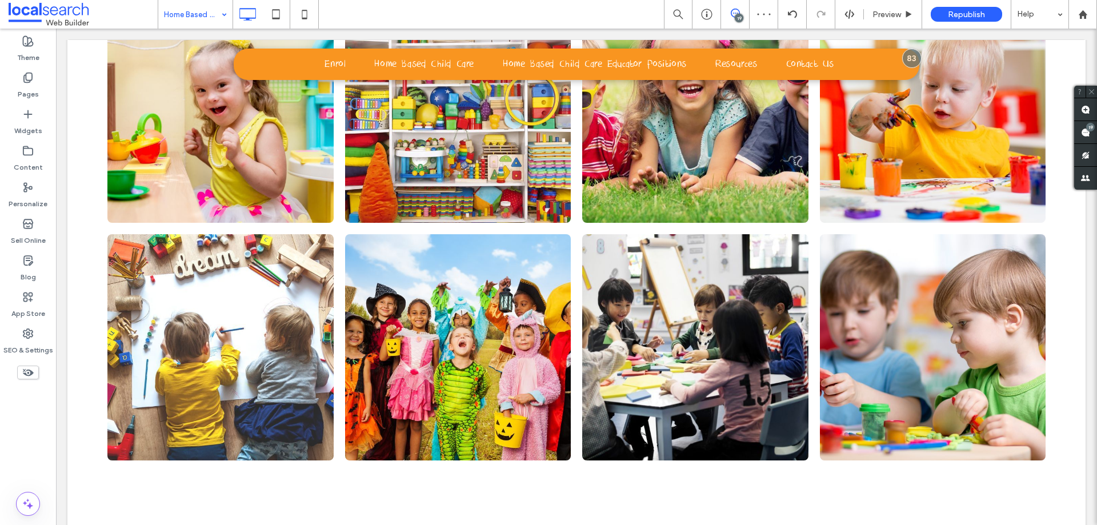
click at [82, 154] on div "Click To Paste Row + Add Section" at bounding box center [576, 228] width 1018 height 635
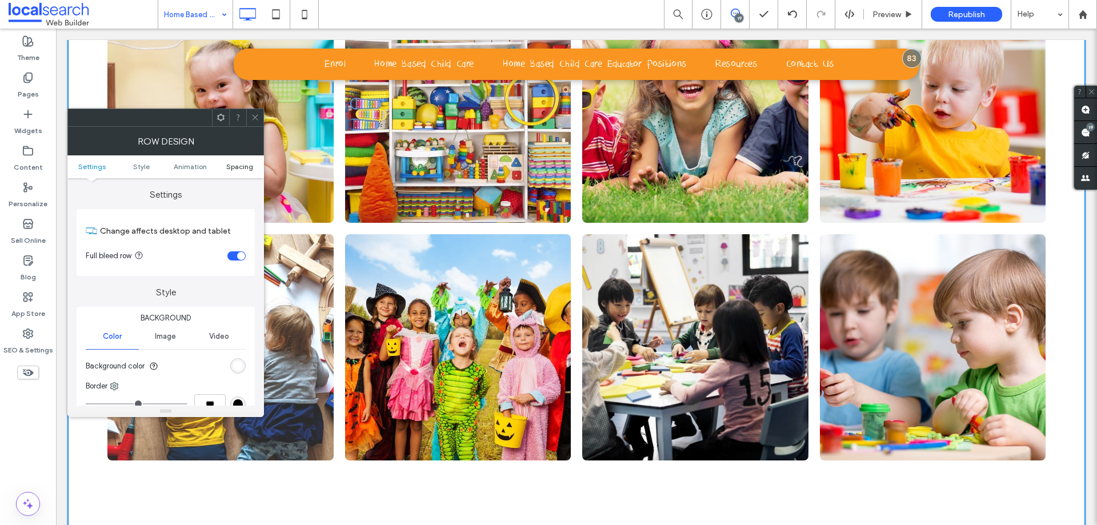
click at [231, 167] on span "Spacing" at bounding box center [239, 166] width 27 height 9
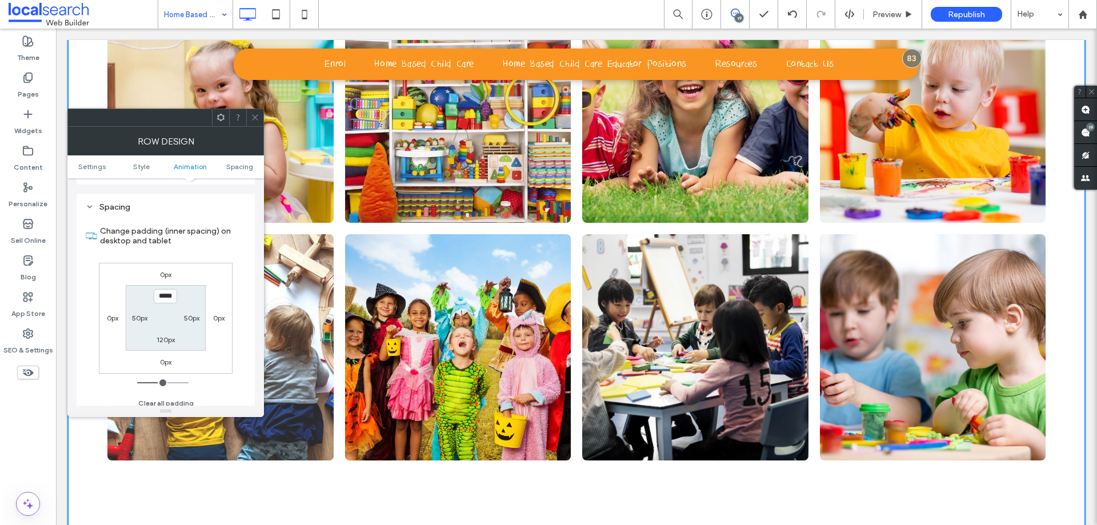
scroll to position [323, 0]
click at [138, 312] on label "50px" at bounding box center [139, 311] width 15 height 9
type input "**"
type input "*"
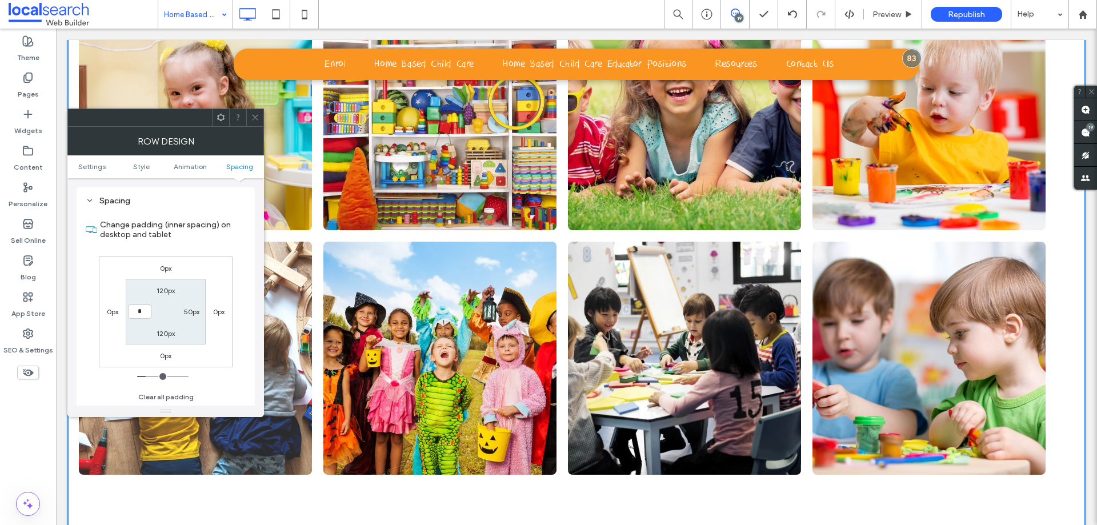
type input "*"
type input "***"
click at [189, 310] on label "50px" at bounding box center [191, 311] width 15 height 9
type input "**"
type input "***"
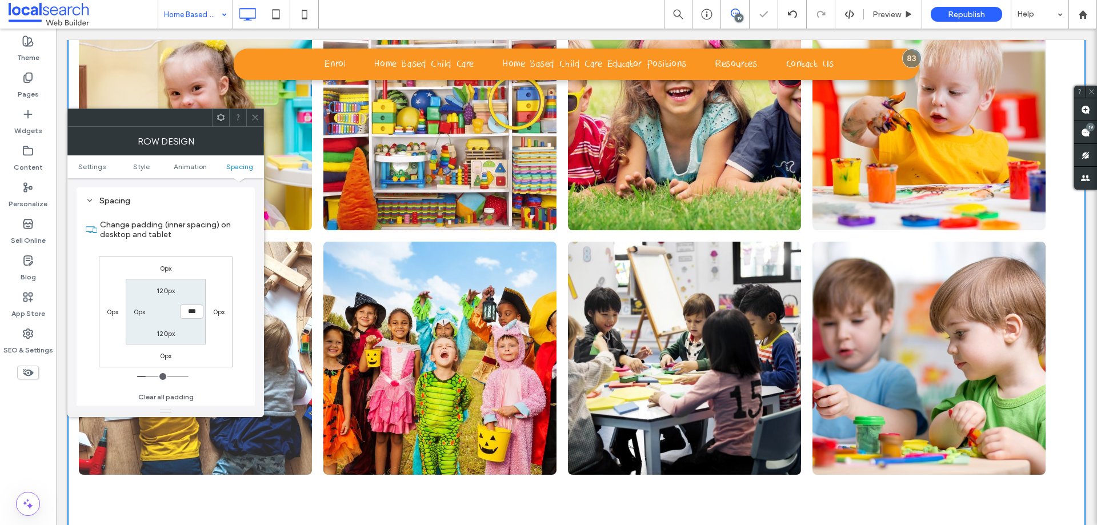
type input "*"
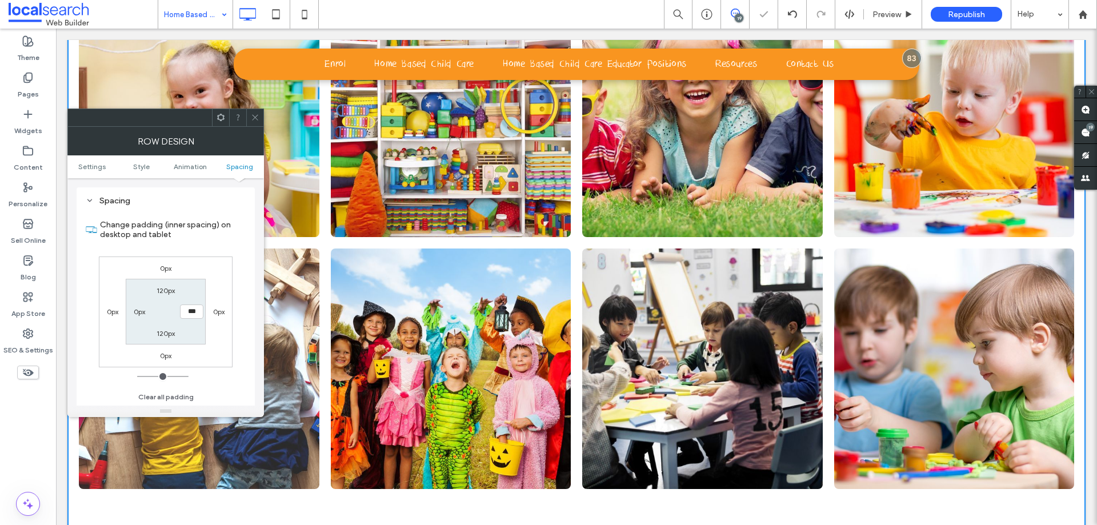
click at [249, 130] on div "Row Design" at bounding box center [165, 141] width 197 height 29
click at [251, 115] on icon at bounding box center [255, 117] width 9 height 9
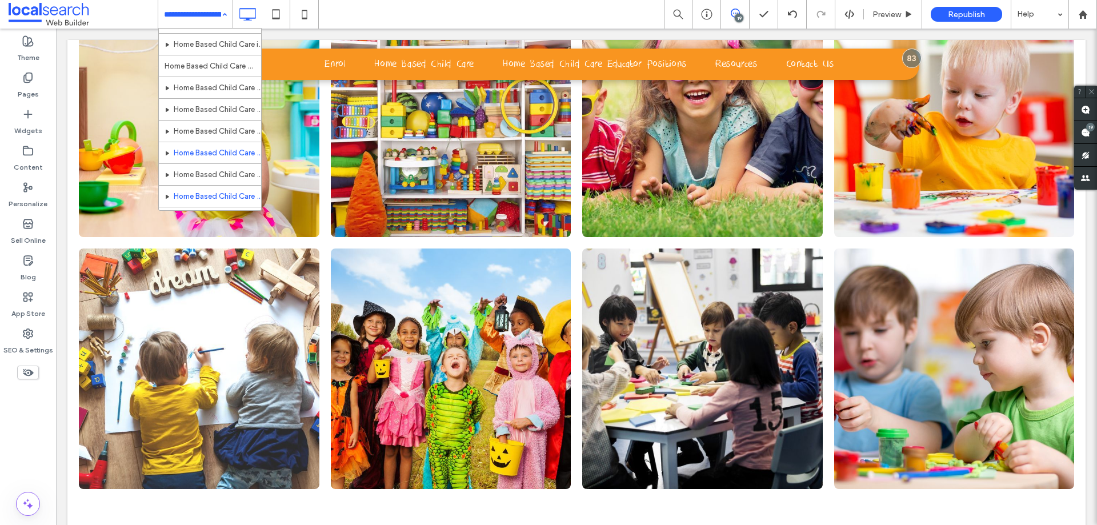
scroll to position [273, 0]
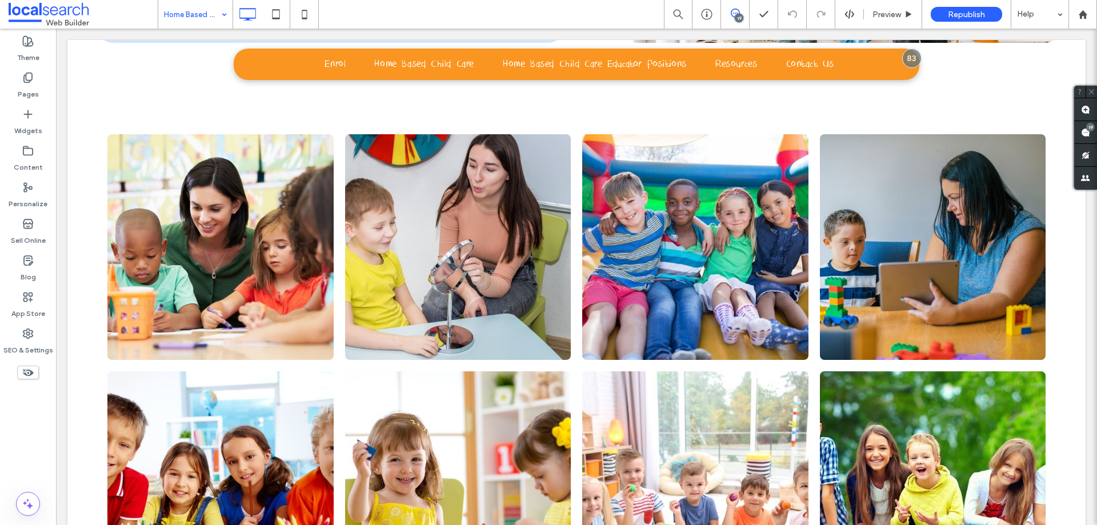
scroll to position [2733, 0]
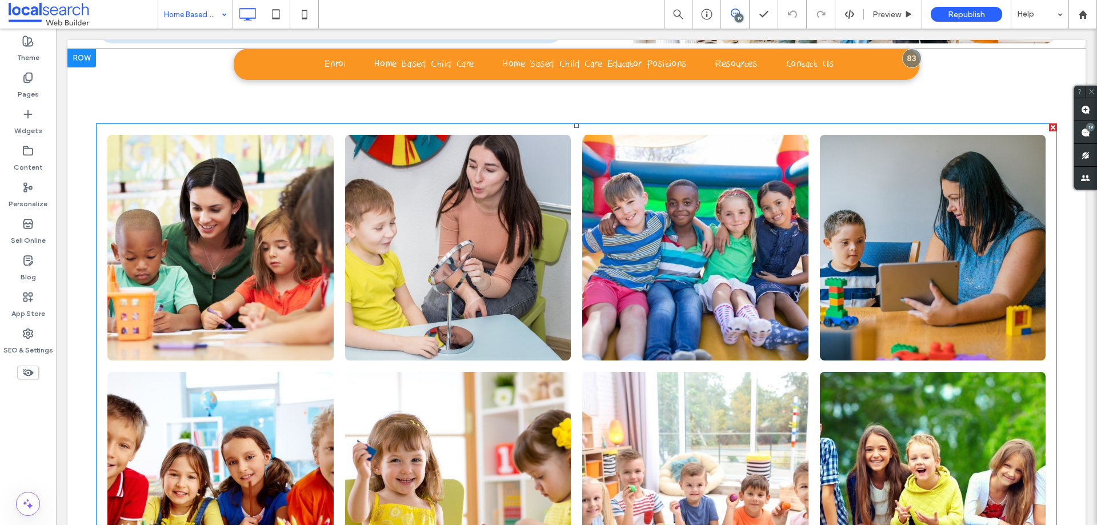
click at [107, 366] on li at bounding box center [221, 485] width 238 height 238
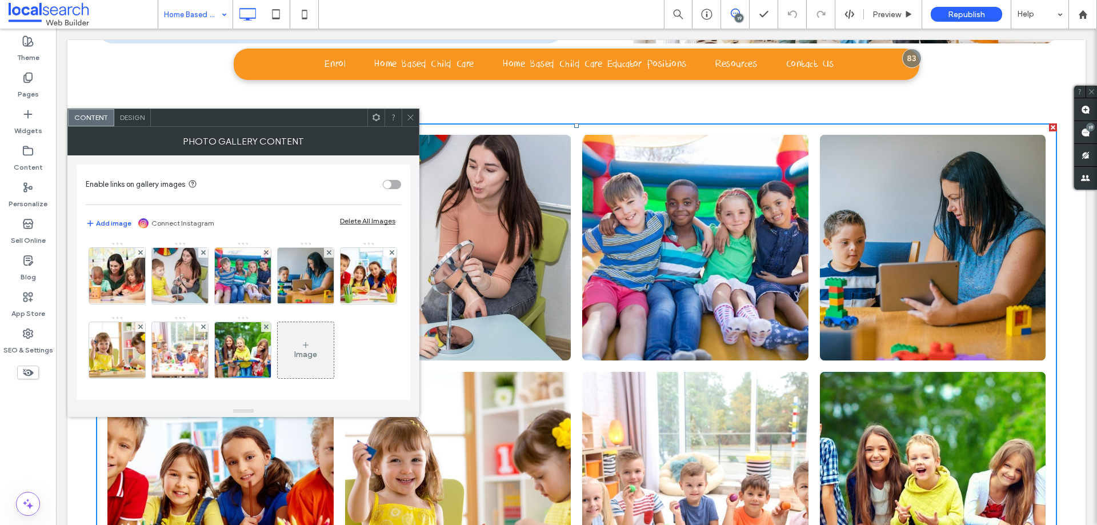
click at [139, 120] on span "Design" at bounding box center [132, 117] width 25 height 9
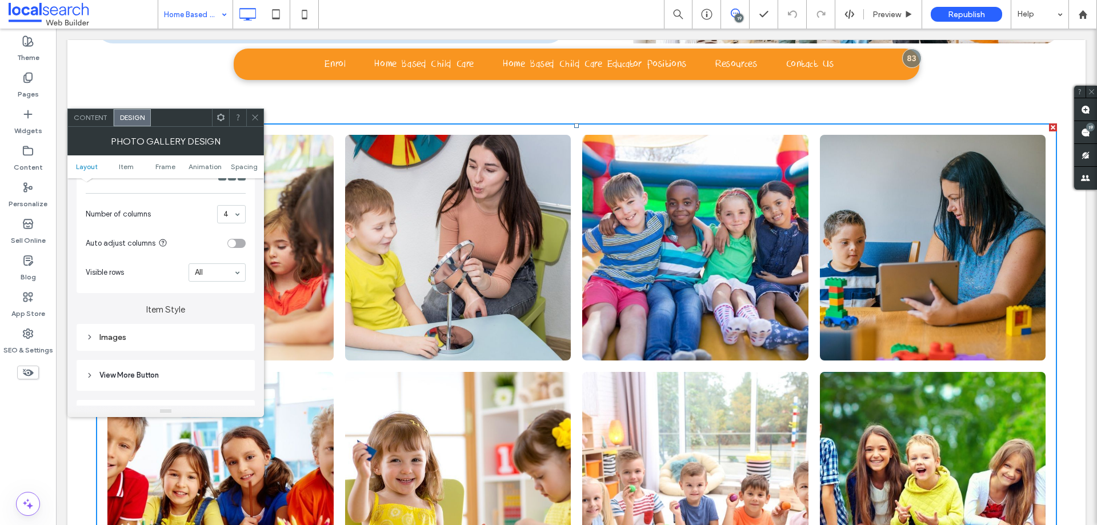
scroll to position [291, 0]
click at [207, 334] on div "Images" at bounding box center [166, 337] width 160 height 10
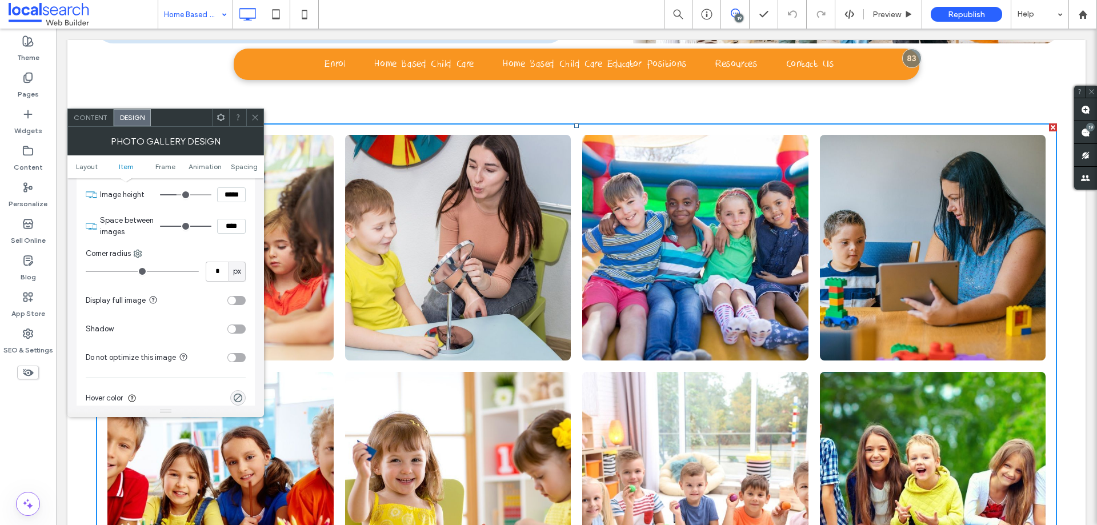
scroll to position [698, 0]
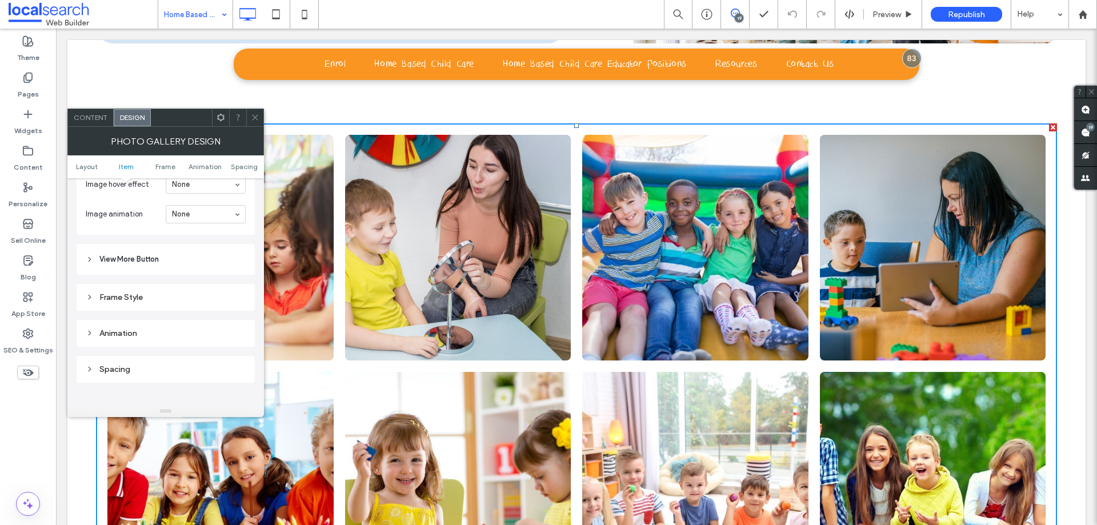
click at [198, 305] on div "Frame Style" at bounding box center [166, 297] width 178 height 27
click at [181, 295] on div "Frame Style" at bounding box center [166, 298] width 160 height 10
click at [229, 353] on div "toggle" at bounding box center [232, 352] width 8 height 8
click at [256, 124] on span at bounding box center [255, 117] width 9 height 17
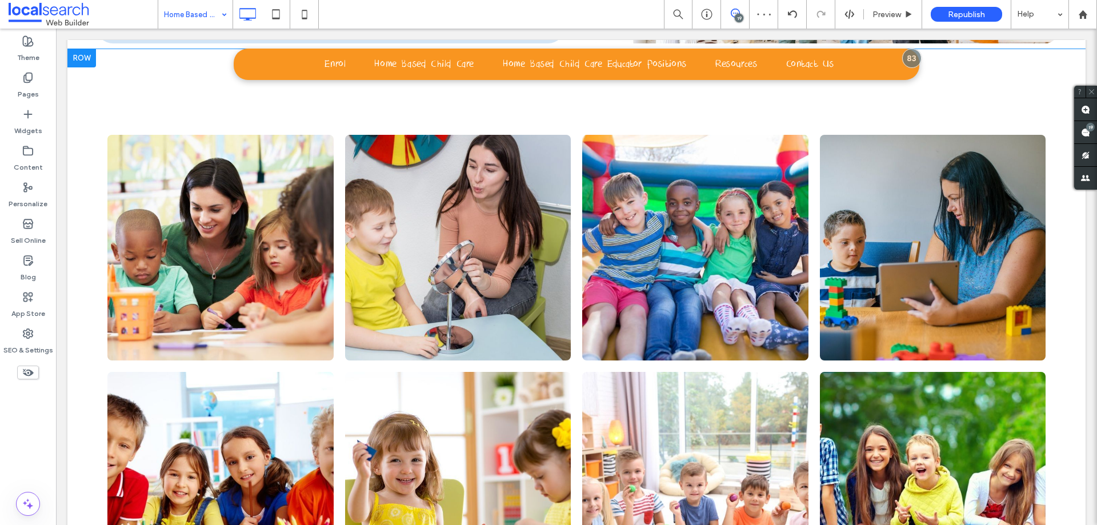
click at [71, 142] on div "Click To Paste Row + Add Section" at bounding box center [576, 366] width 1018 height 635
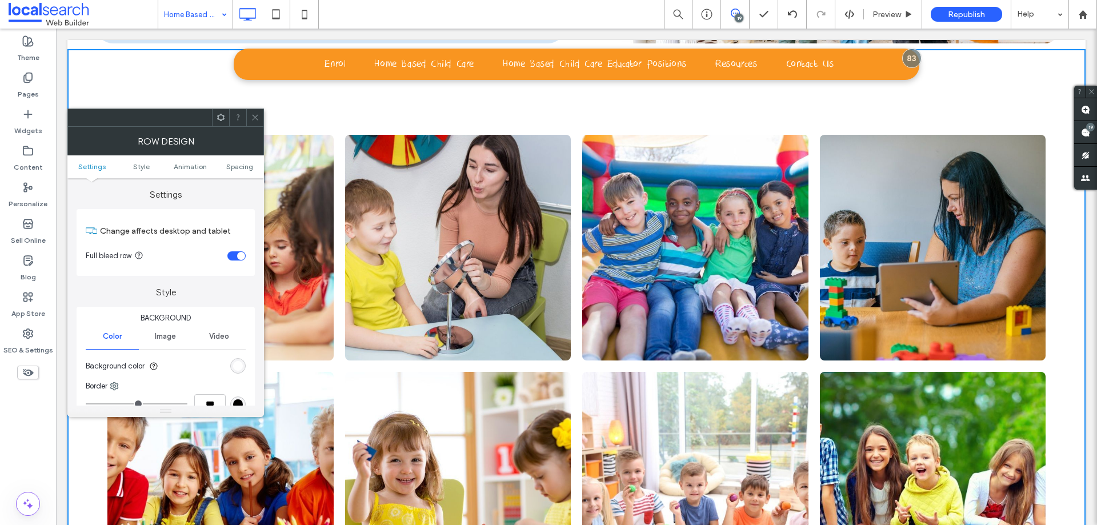
click at [246, 161] on ul "Settings Style Animation Spacing" at bounding box center [165, 166] width 197 height 23
click at [246, 167] on span "Spacing" at bounding box center [239, 166] width 27 height 9
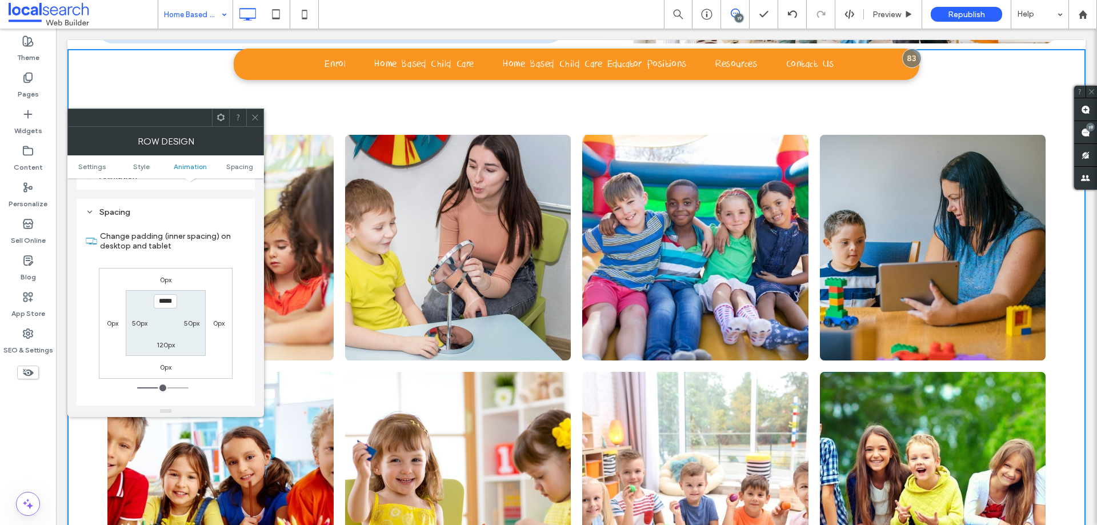
scroll to position [323, 0]
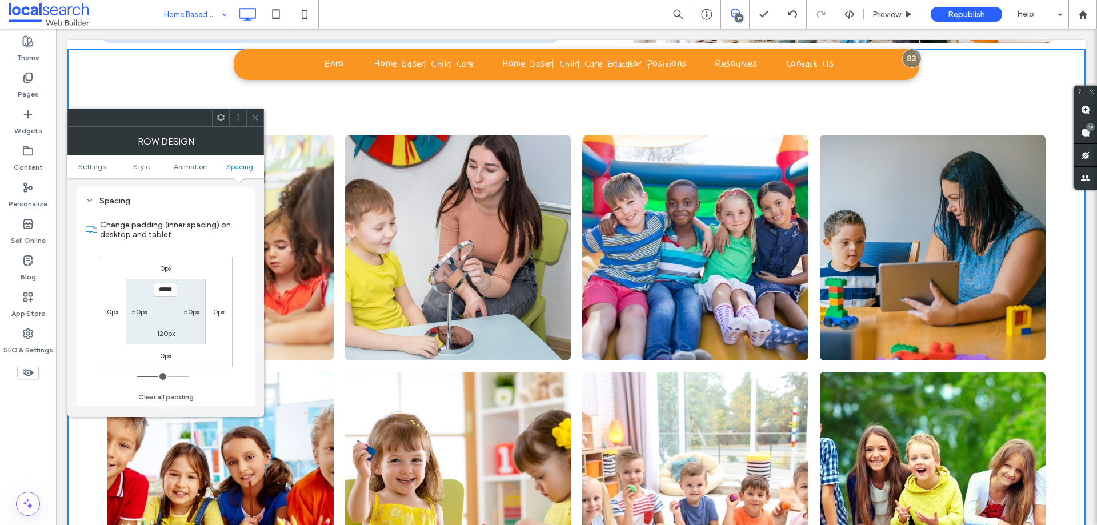
click at [191, 307] on label "50px" at bounding box center [191, 311] width 15 height 9
type input "**"
type input "*"
type input "***"
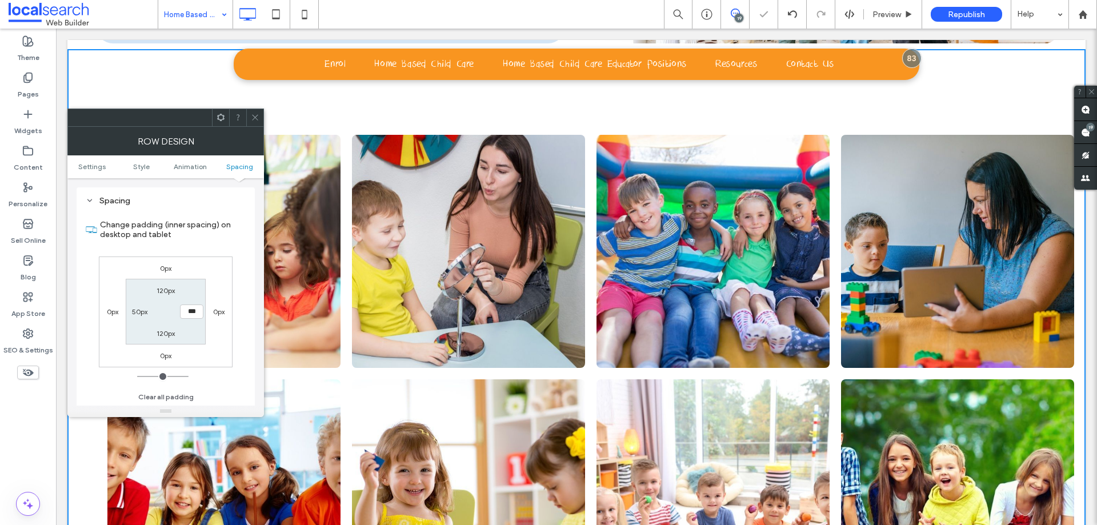
click at [135, 313] on label "50px" at bounding box center [139, 311] width 15 height 9
type input "**"
type input "*"
type input "***"
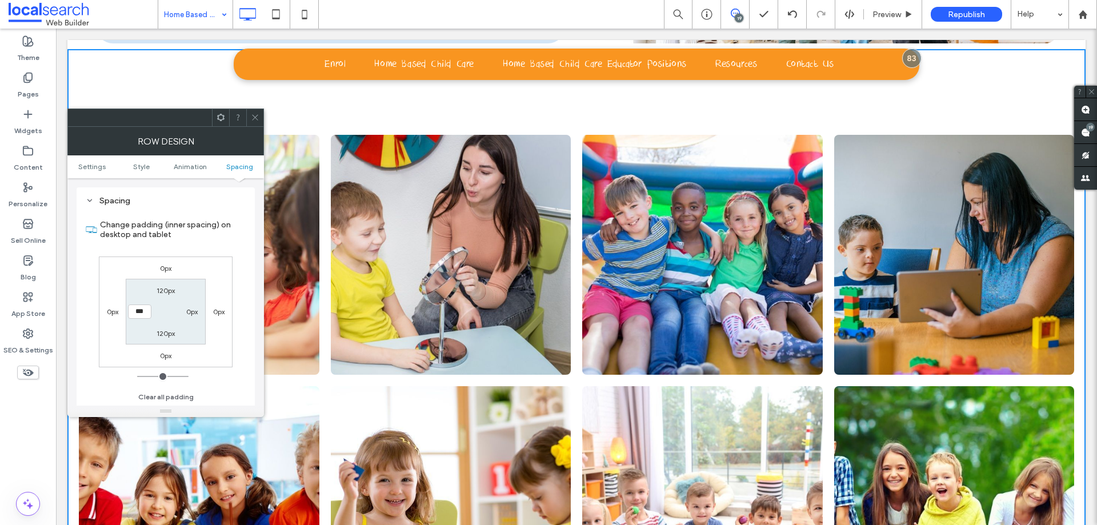
click at [253, 121] on icon at bounding box center [255, 117] width 9 height 9
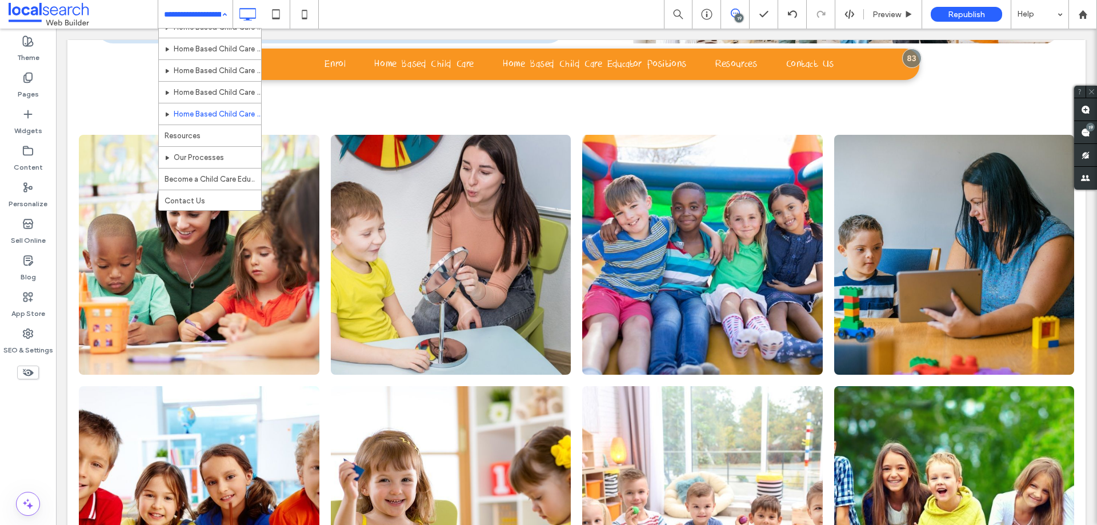
scroll to position [0, 0]
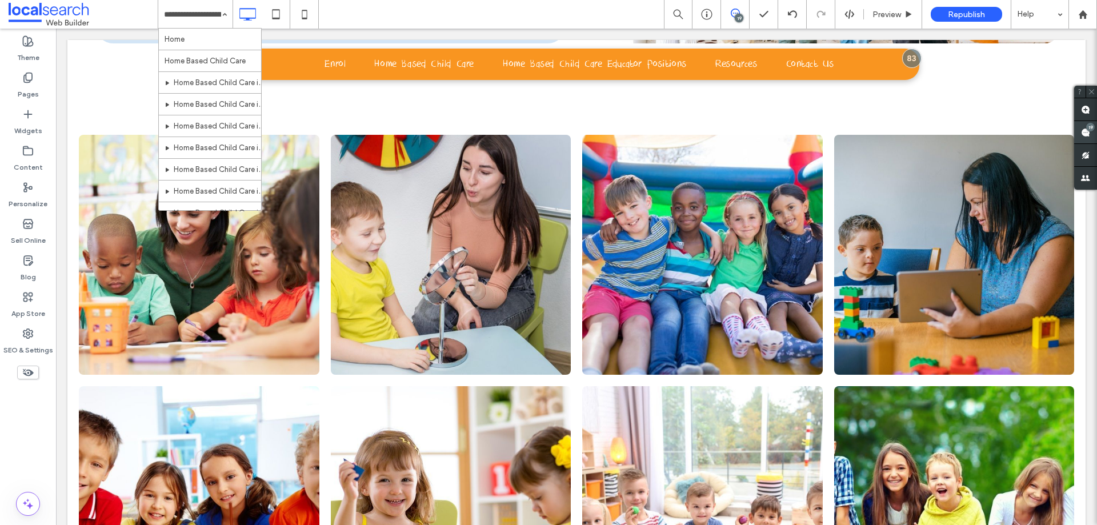
click at [1088, 133] on use at bounding box center [1085, 132] width 9 height 9
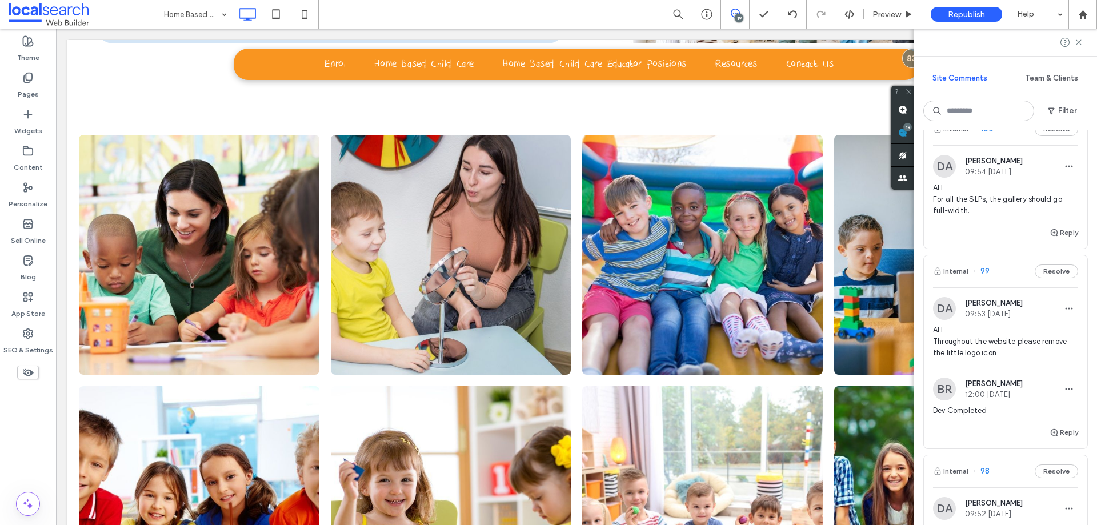
scroll to position [533, 0]
click at [1062, 240] on button "Reply" at bounding box center [1064, 233] width 29 height 14
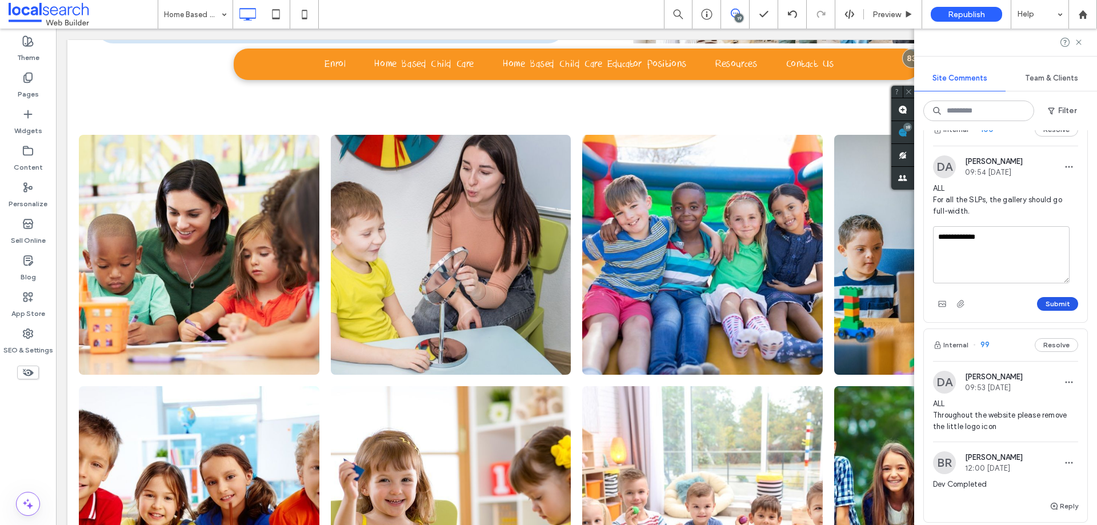
type textarea "**********"
click at [1052, 311] on button "Submit" at bounding box center [1057, 304] width 41 height 14
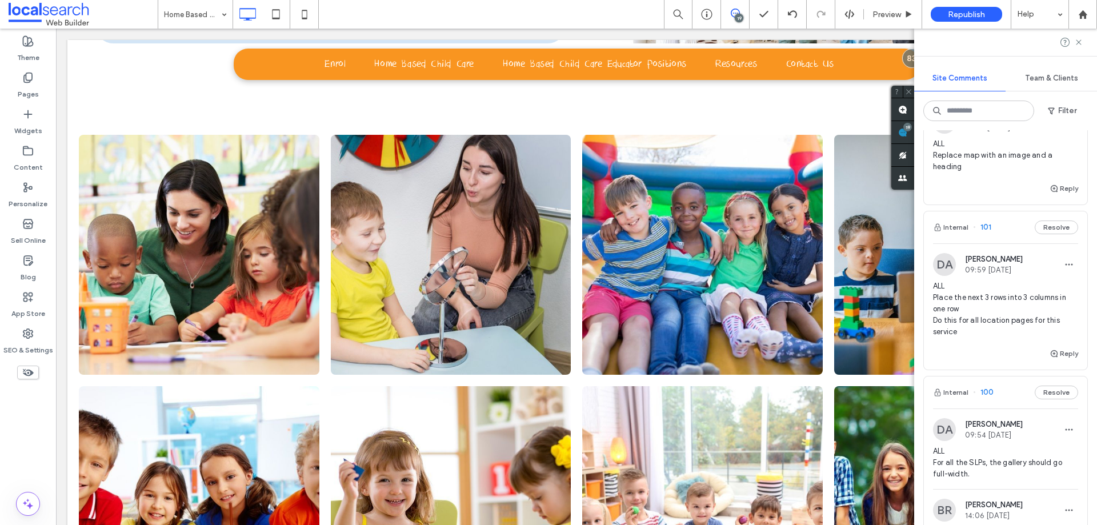
scroll to position [270, 0]
click at [1037, 338] on span "ALL Place the next 3 rows into 3 columns in one row Do this for all location pa…" at bounding box center [1005, 309] width 145 height 57
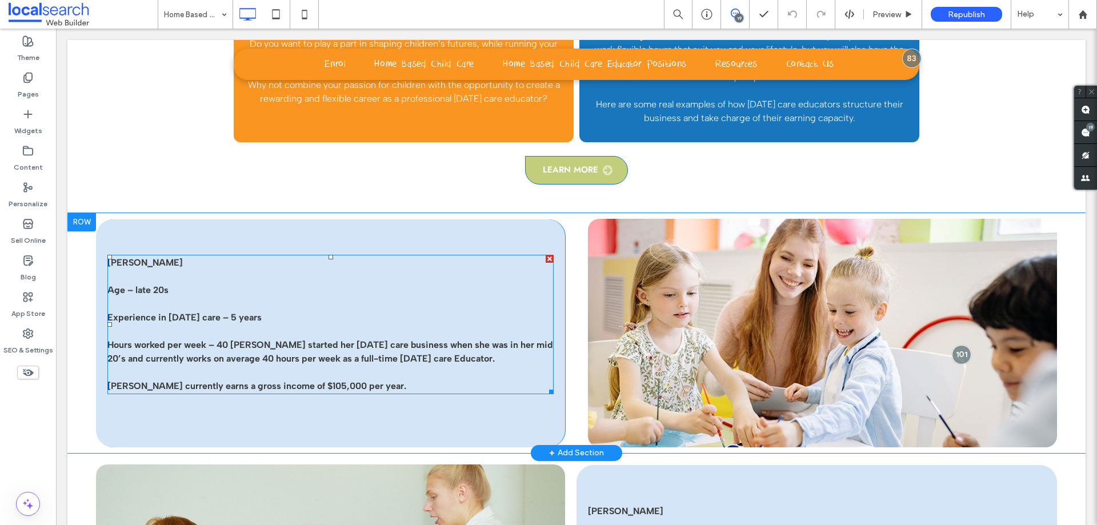
scroll to position [1733, 0]
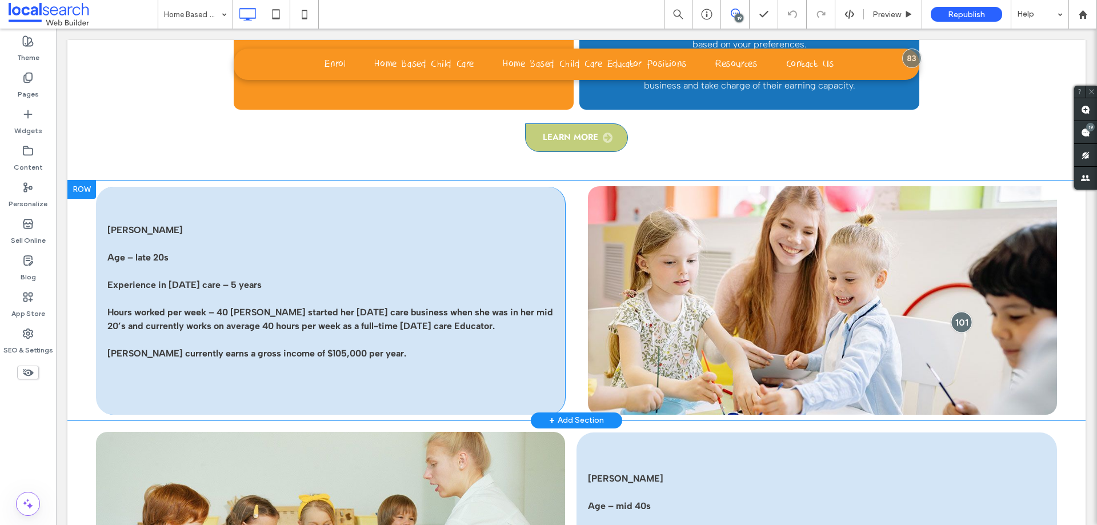
click at [953, 325] on div at bounding box center [962, 321] width 21 height 21
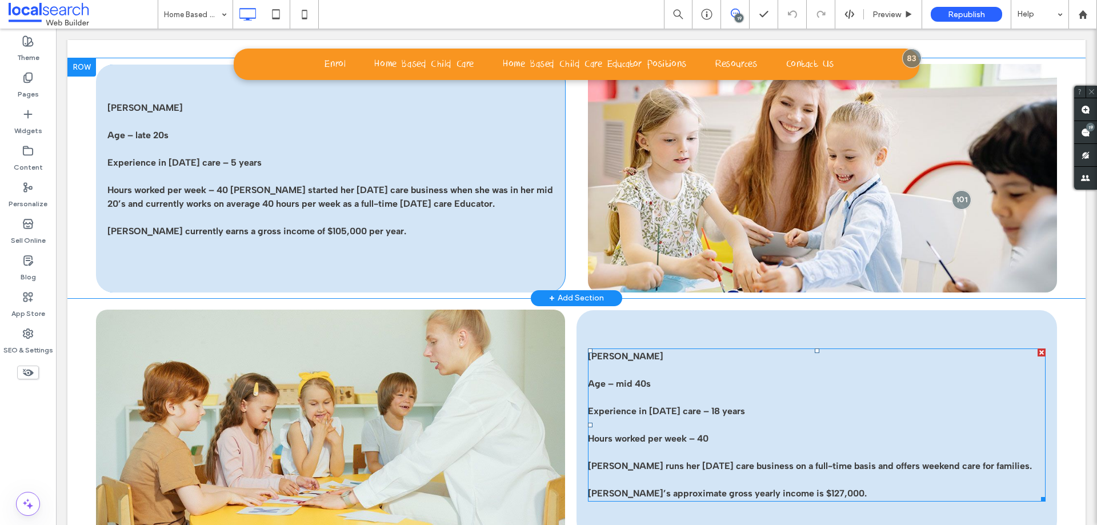
scroll to position [1849, 0]
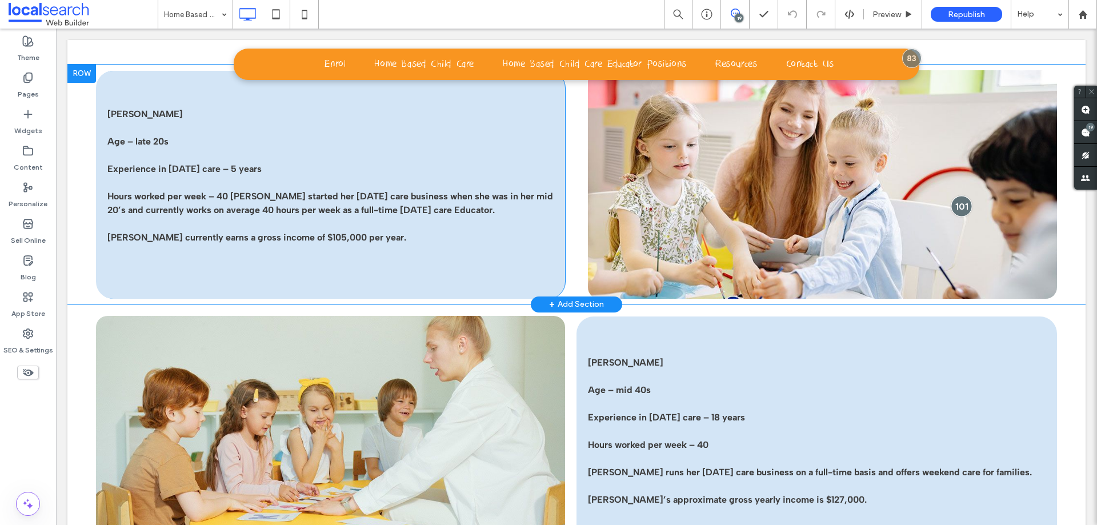
click at [953, 203] on div at bounding box center [962, 205] width 21 height 21
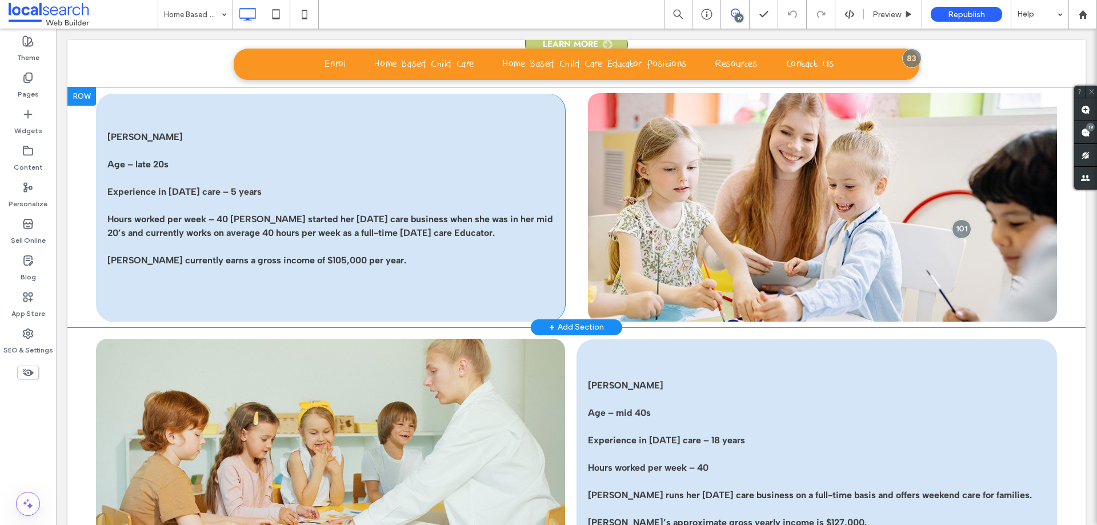
scroll to position [1825, 0]
click at [955, 230] on div at bounding box center [962, 229] width 21 height 21
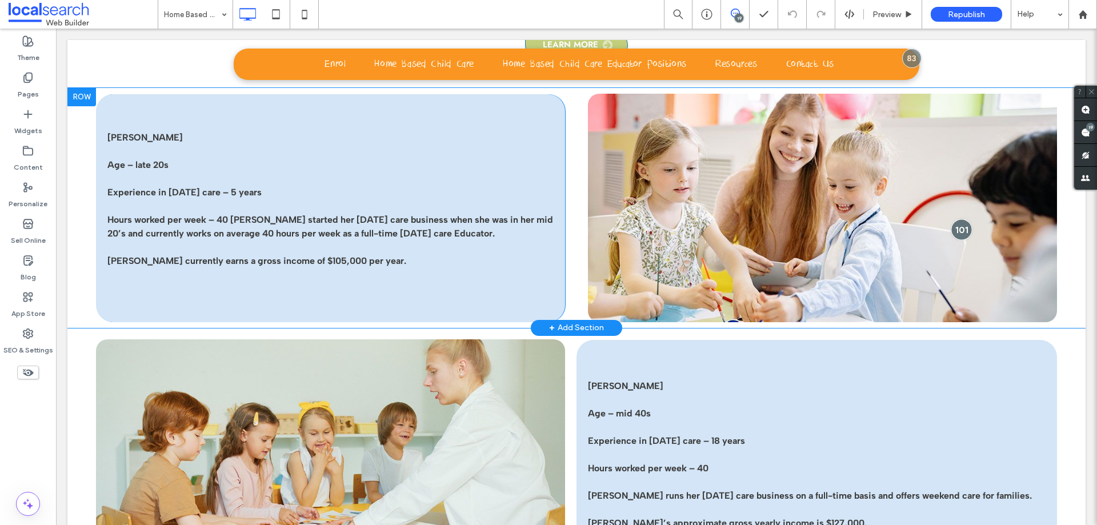
click at [952, 230] on div at bounding box center [962, 229] width 21 height 21
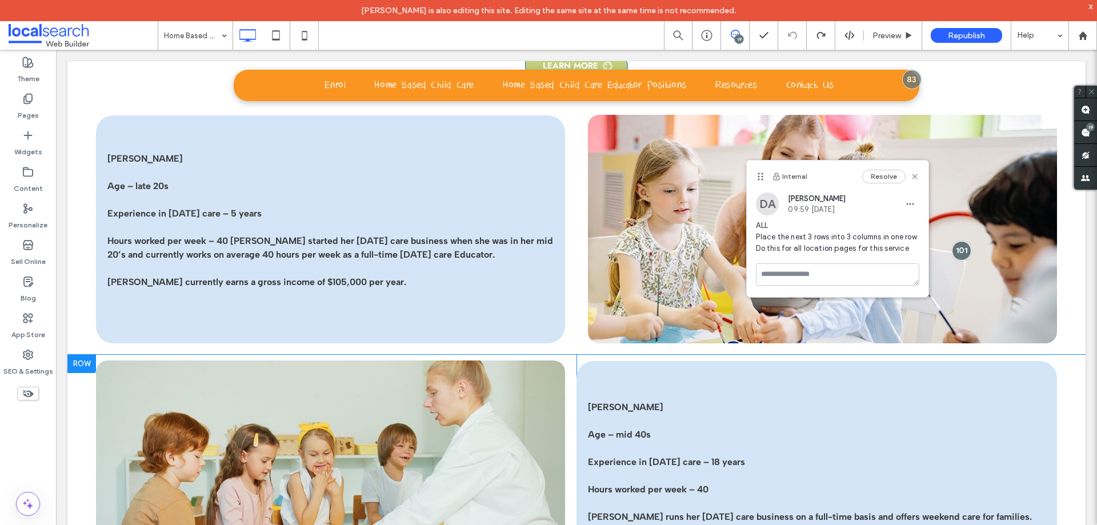
click at [945, 355] on div "Click To Paste Jane Age – mid 40s Experience in family day care – 18 years Hour…" at bounding box center [576, 475] width 961 height 240
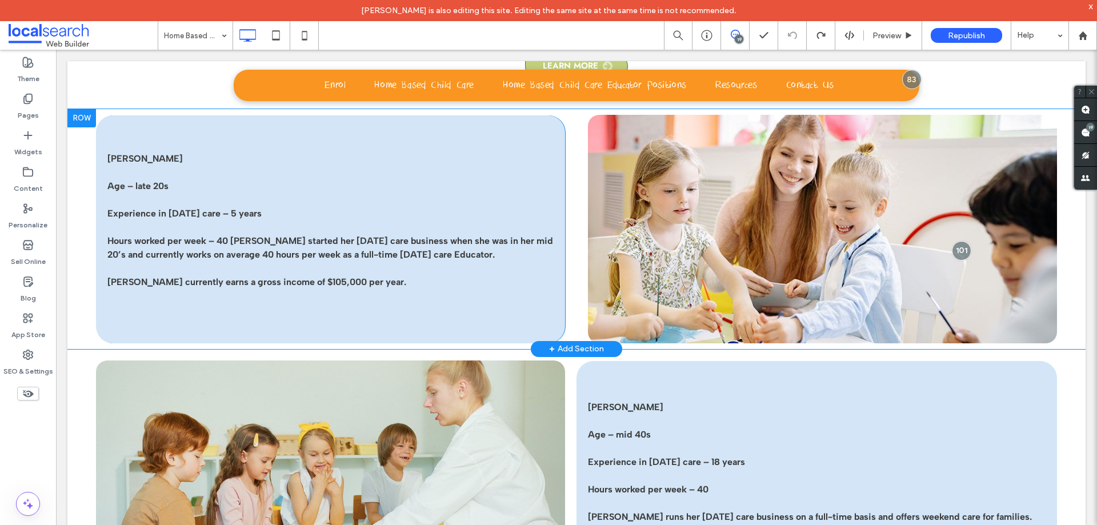
click at [570, 307] on div "Ashlee Age – late 20s Experience in family day care – 5 years Hours worked per …" at bounding box center [576, 229] width 961 height 240
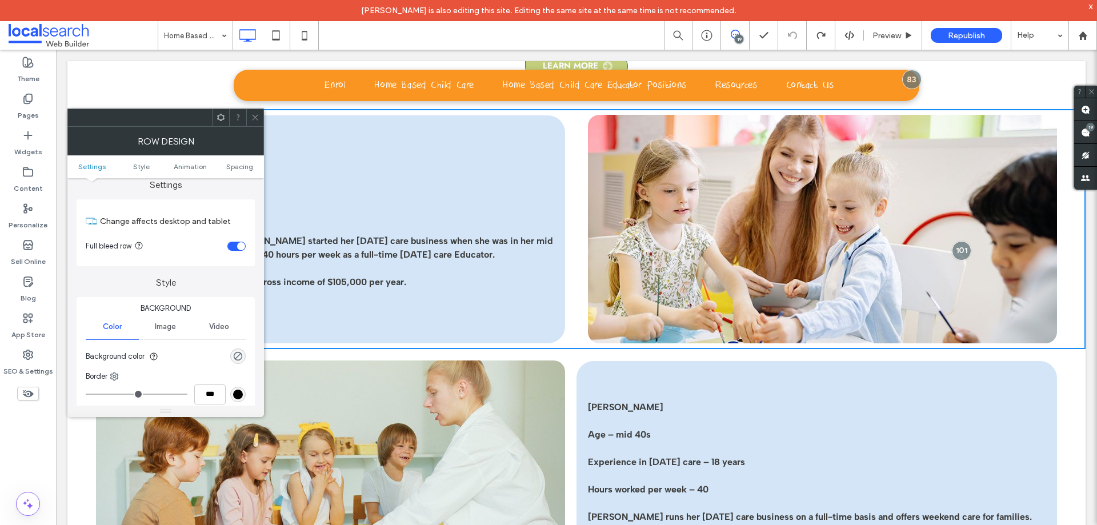
scroll to position [0, 0]
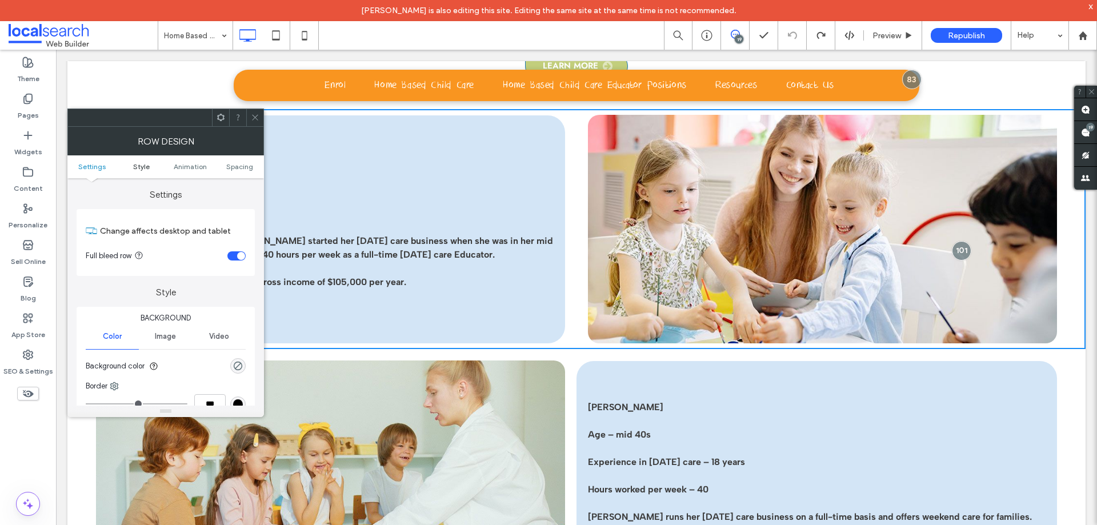
click at [147, 165] on span "Style" at bounding box center [141, 166] width 17 height 9
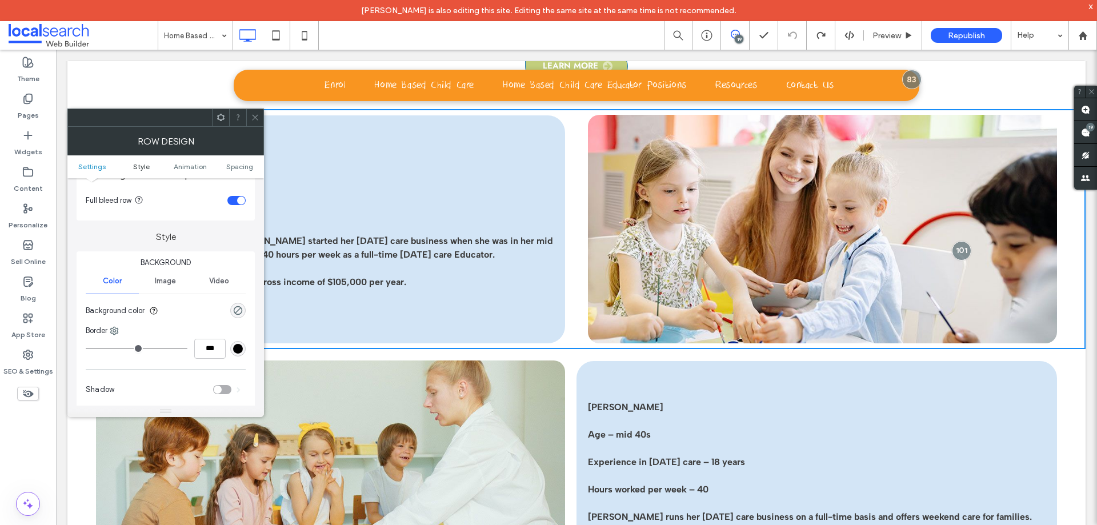
scroll to position [98, 0]
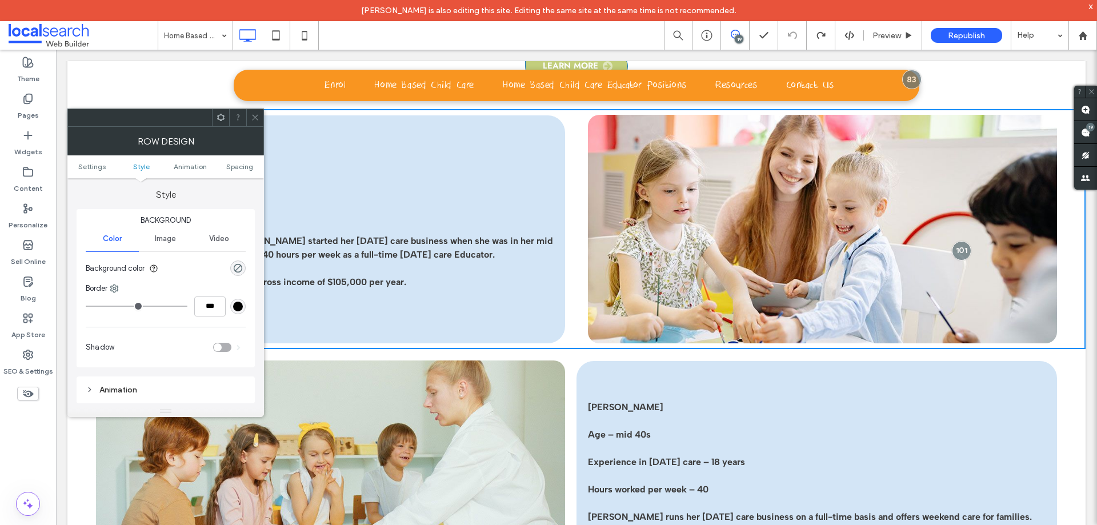
click at [253, 119] on icon at bounding box center [255, 117] width 9 height 9
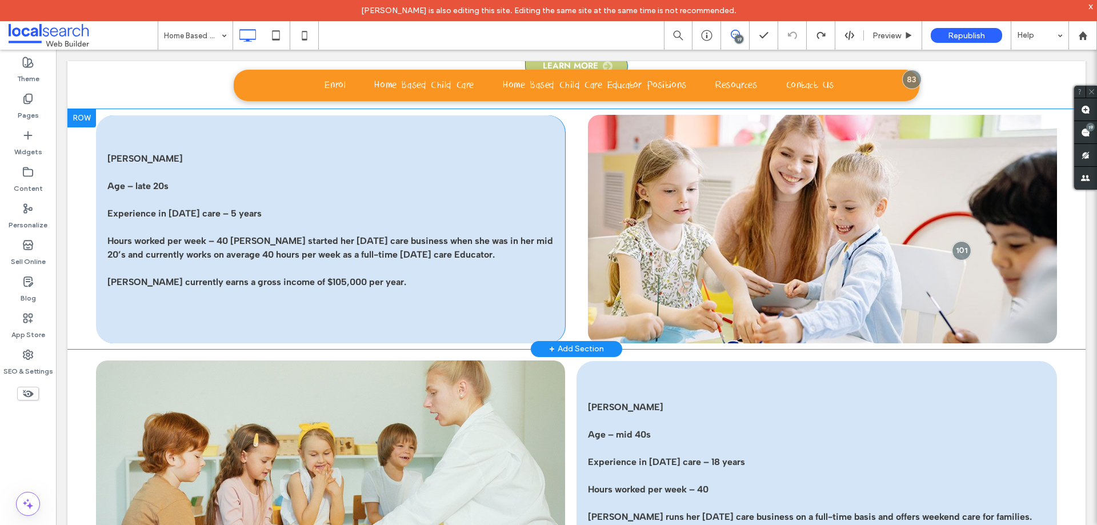
click at [572, 281] on div "Ashlee Age – late 20s Experience in family day care – 5 years Hours worked per …" at bounding box center [576, 229] width 961 height 240
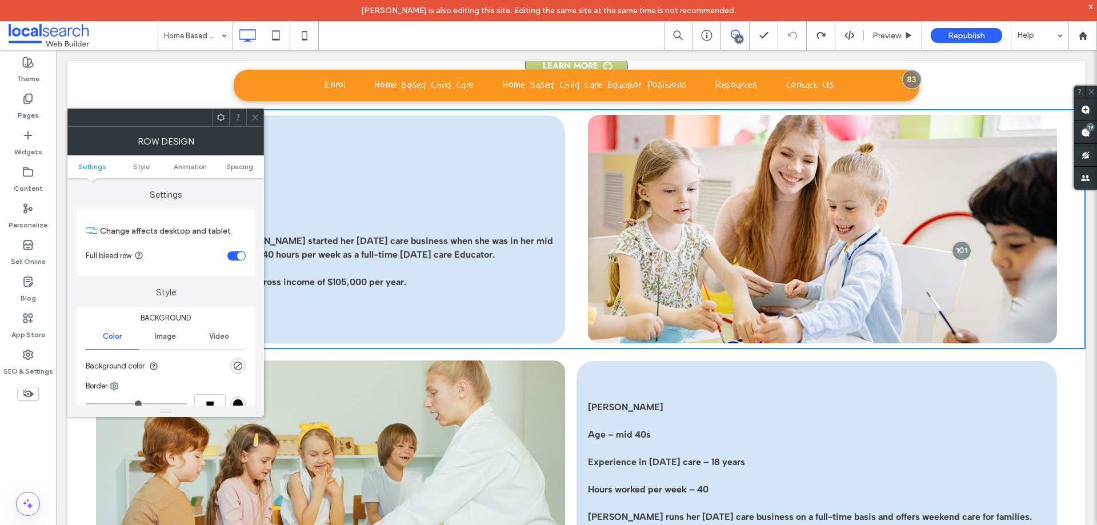
click at [221, 117] on icon at bounding box center [221, 117] width 9 height 9
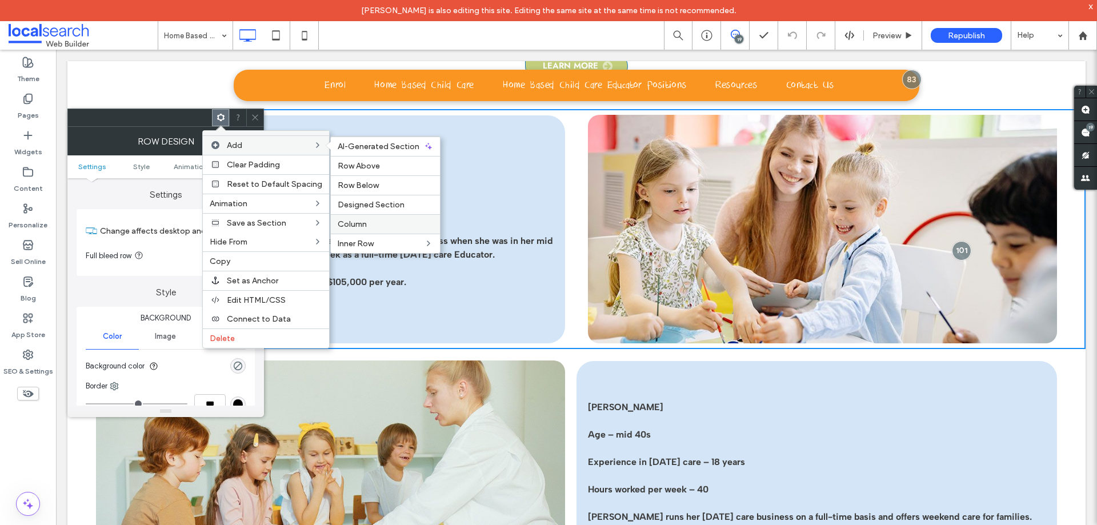
click at [380, 222] on label "Column" at bounding box center [385, 224] width 95 height 10
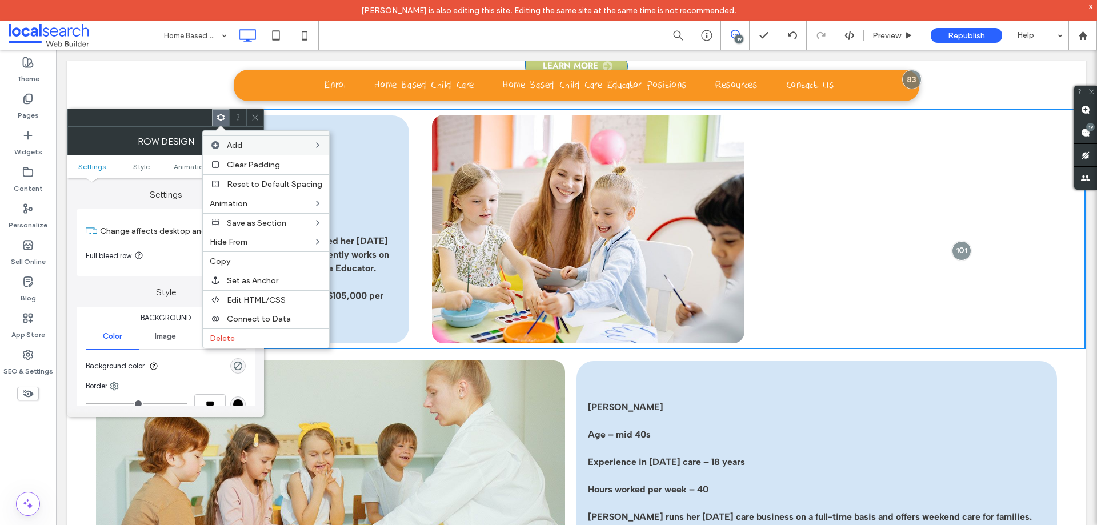
click at [256, 118] on icon at bounding box center [255, 117] width 9 height 9
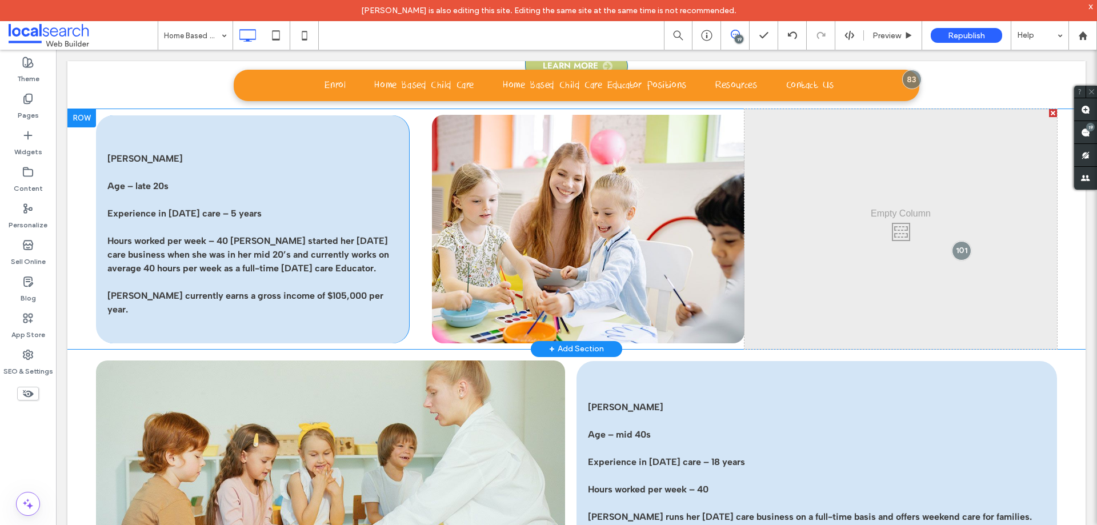
drag, startPoint x: 778, startPoint y: 212, endPoint x: 762, endPoint y: 207, distance: 17.4
click at [762, 207] on div "Click To Paste Click To Paste" at bounding box center [901, 229] width 313 height 240
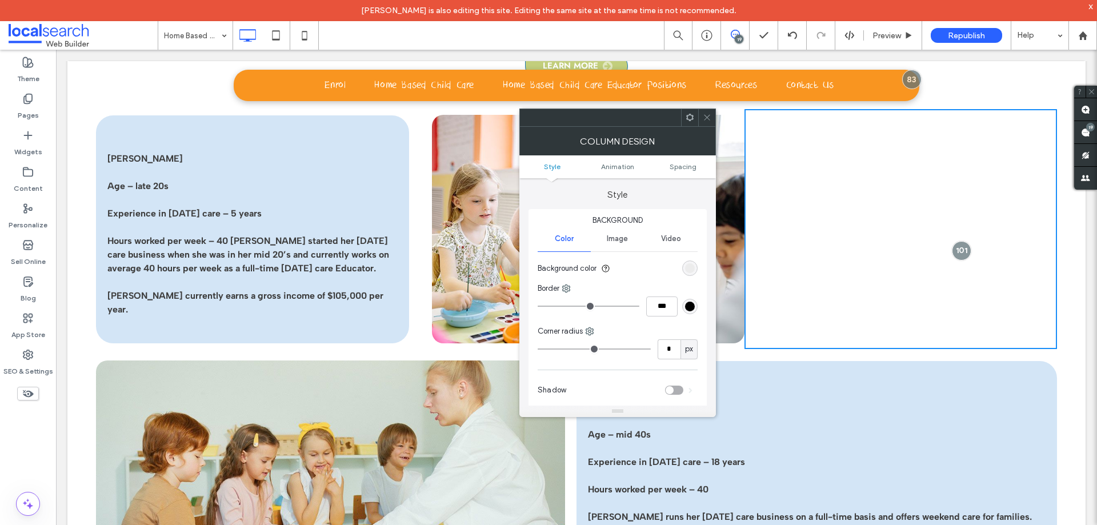
click at [686, 111] on span at bounding box center [690, 117] width 9 height 17
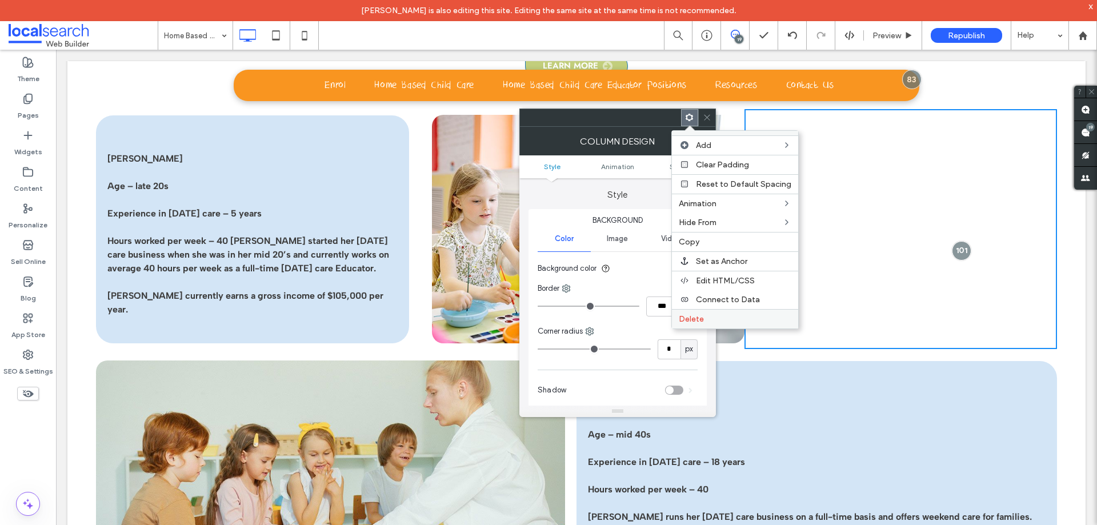
click at [694, 317] on span "Delete" at bounding box center [691, 319] width 25 height 10
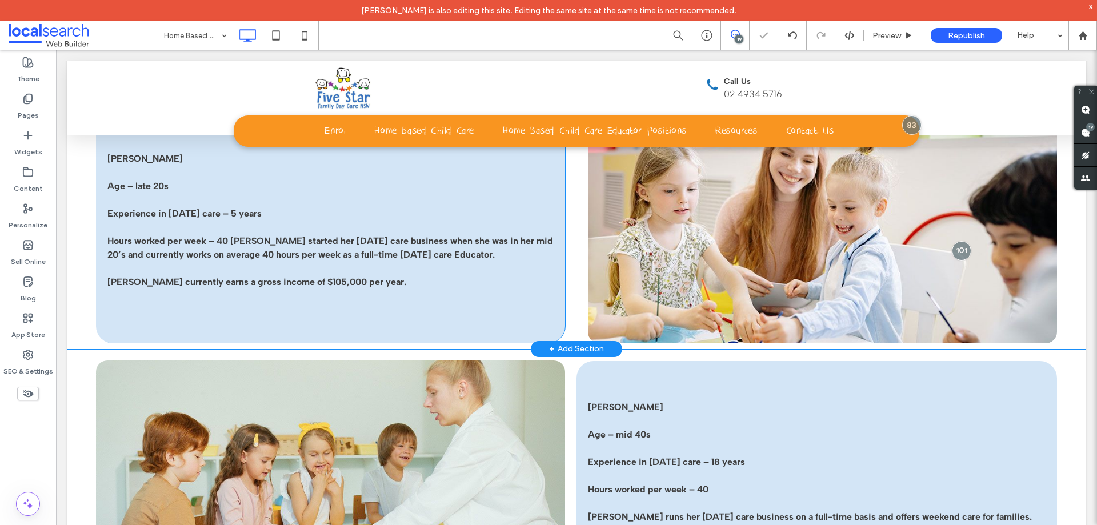
click at [570, 319] on div "Ashlee Age – late 20s Experience in family day care – 5 years Hours worked per …" at bounding box center [576, 229] width 961 height 240
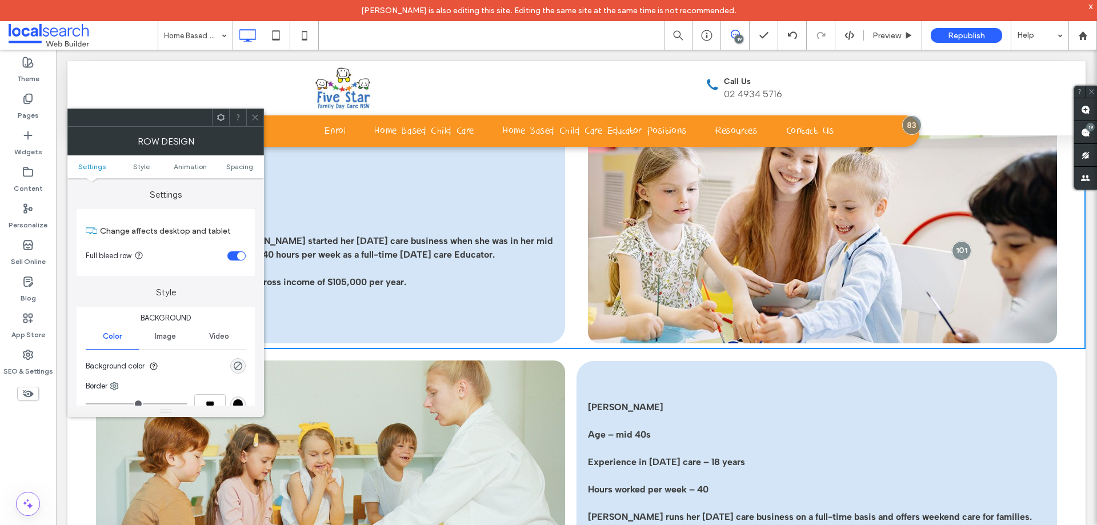
click at [217, 125] on span at bounding box center [221, 117] width 9 height 17
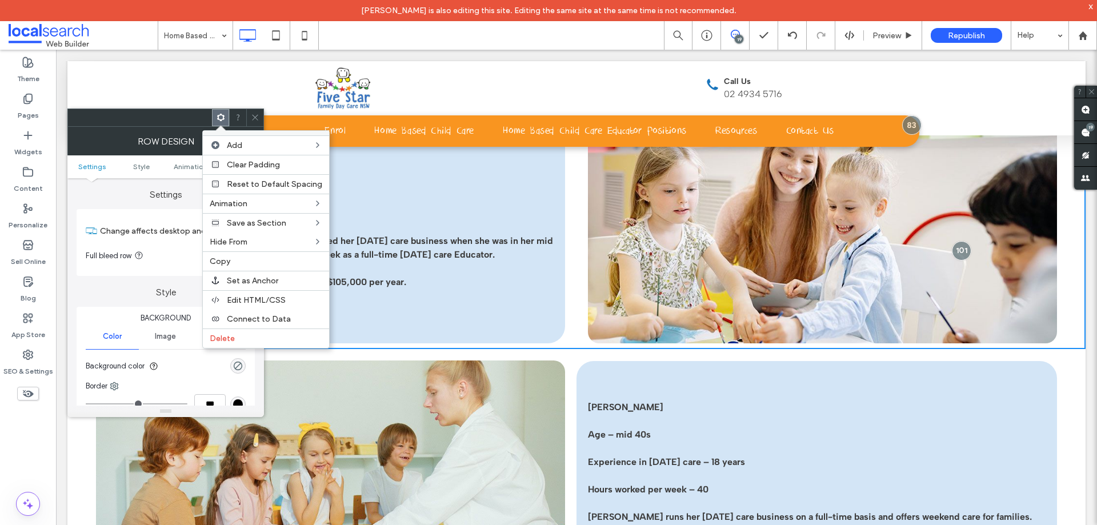
click at [255, 118] on icon at bounding box center [255, 117] width 9 height 9
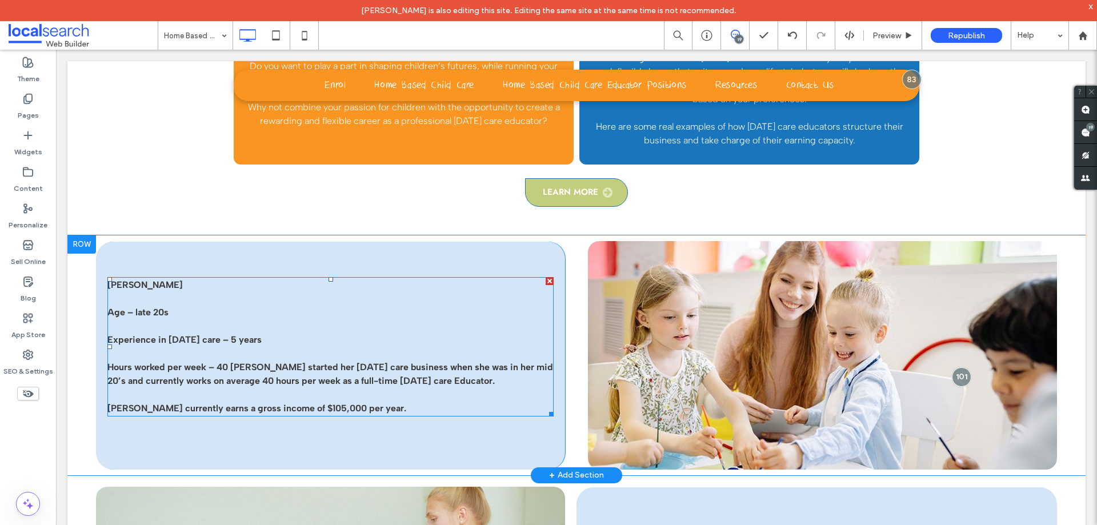
scroll to position [1699, 0]
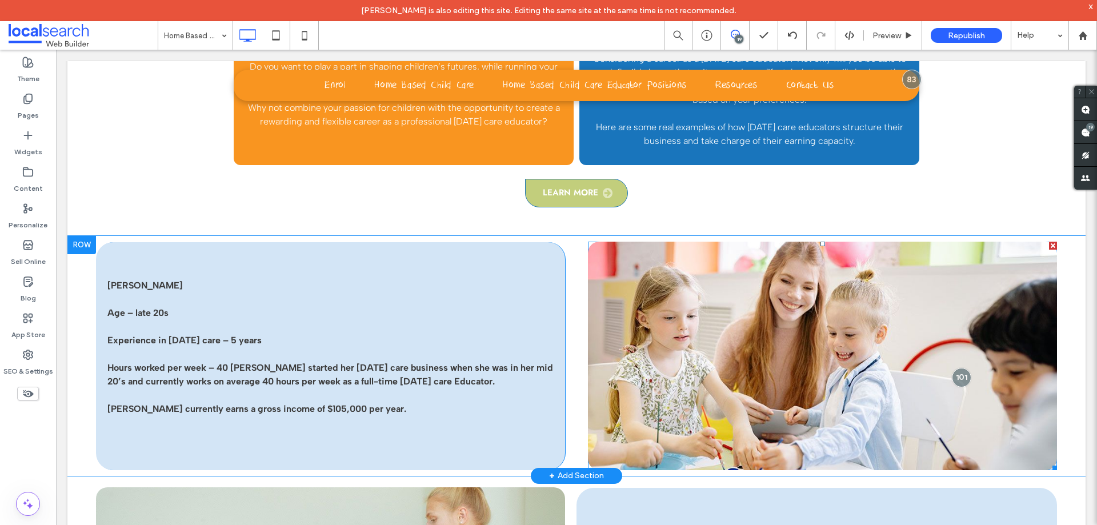
click at [621, 278] on link at bounding box center [822, 356] width 469 height 229
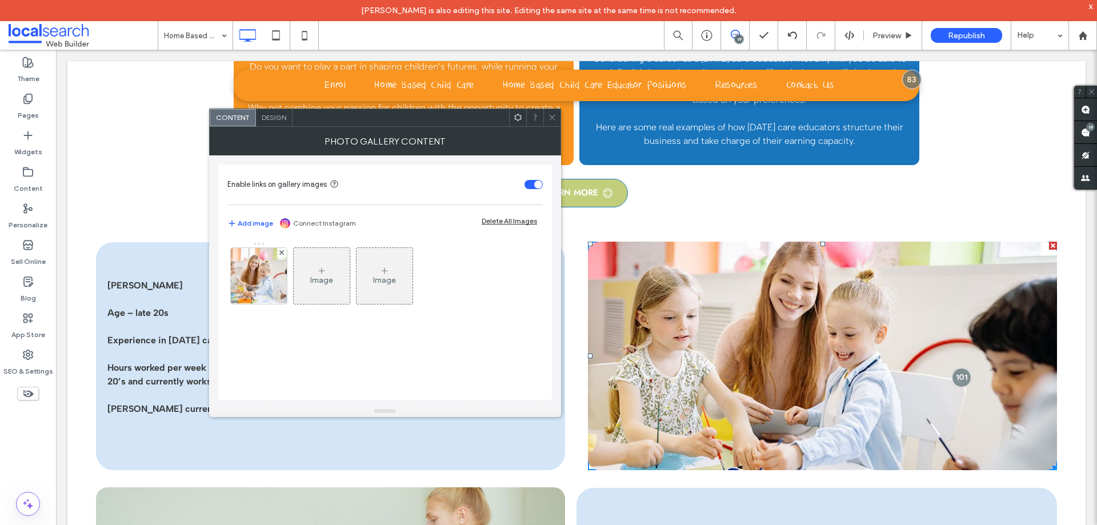
click at [514, 111] on span at bounding box center [518, 117] width 9 height 17
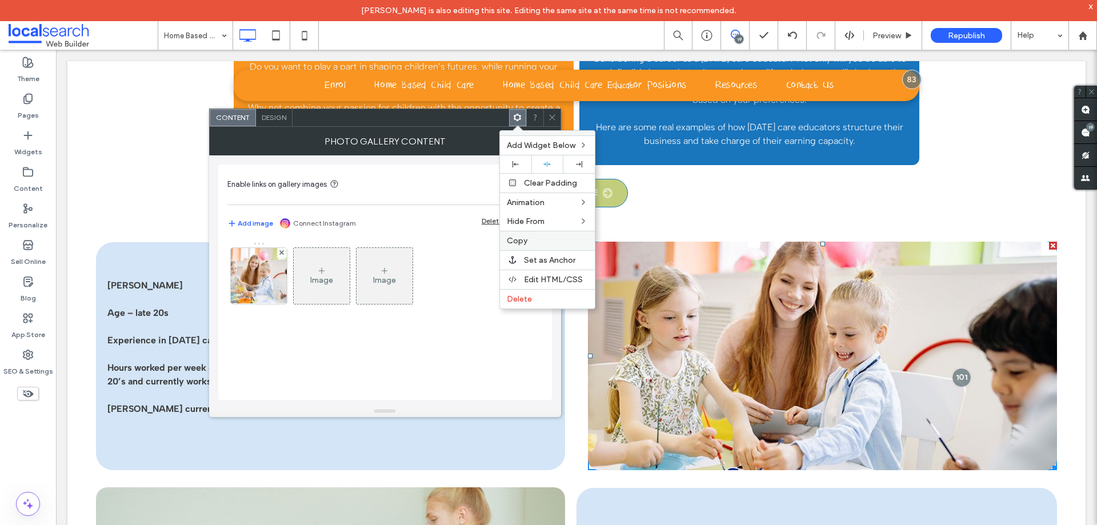
click at [525, 236] on span "Copy" at bounding box center [517, 241] width 21 height 10
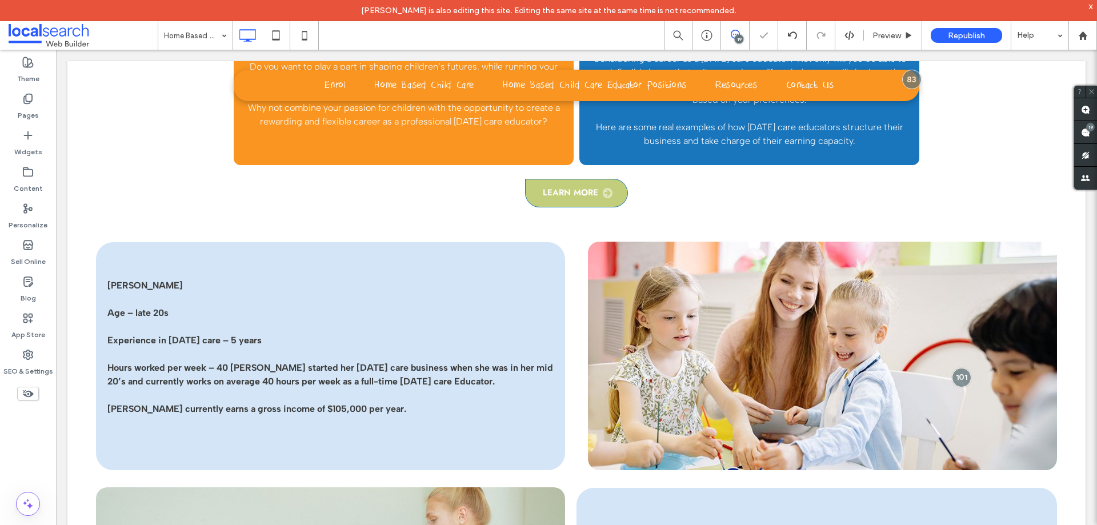
click at [199, 258] on div "Ashlee Age – late 20s Experience in family day care – 5 years Hours worked per …" at bounding box center [330, 356] width 469 height 228
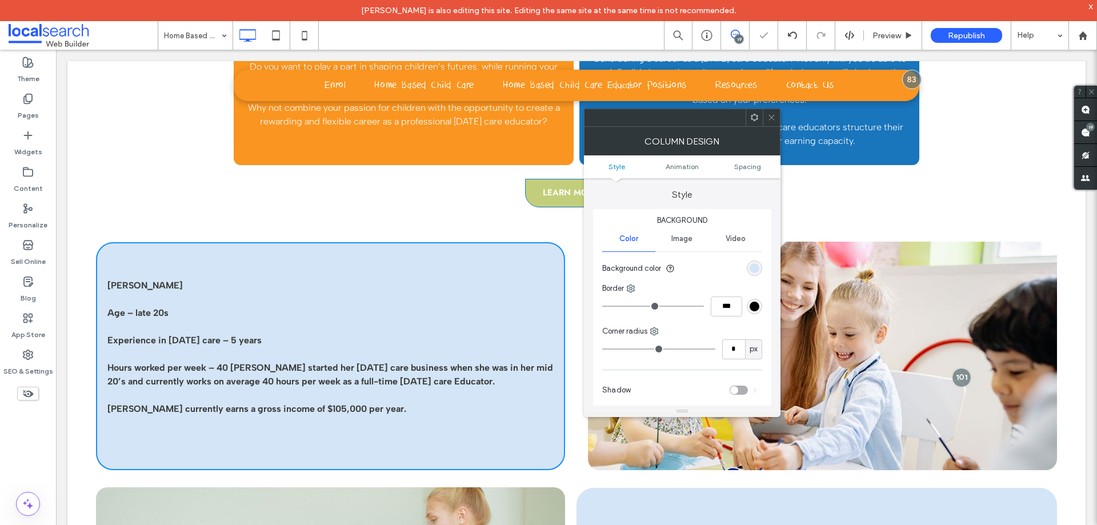
type input "**"
click at [754, 121] on use at bounding box center [754, 117] width 7 height 7
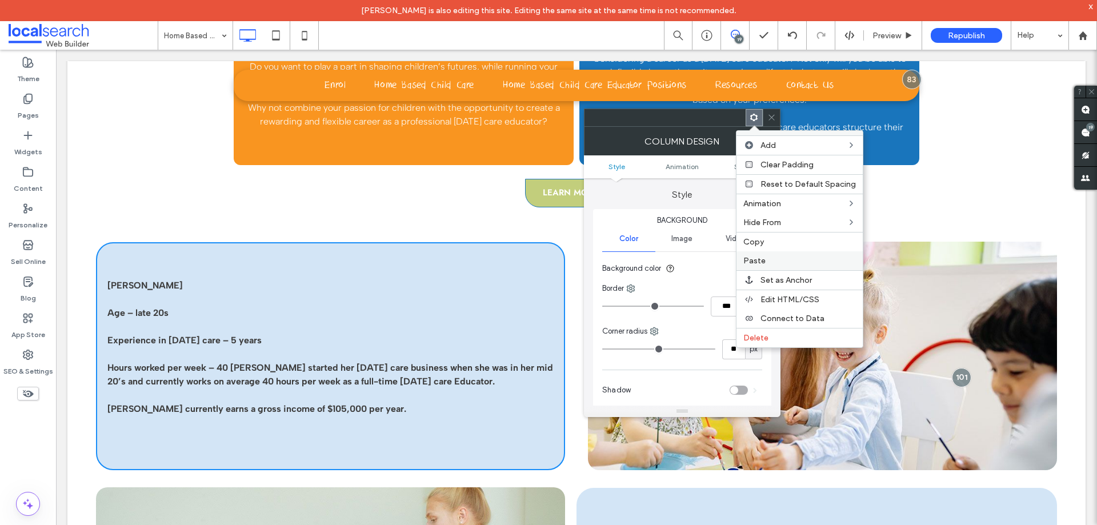
click at [761, 266] on div "Paste" at bounding box center [800, 260] width 126 height 19
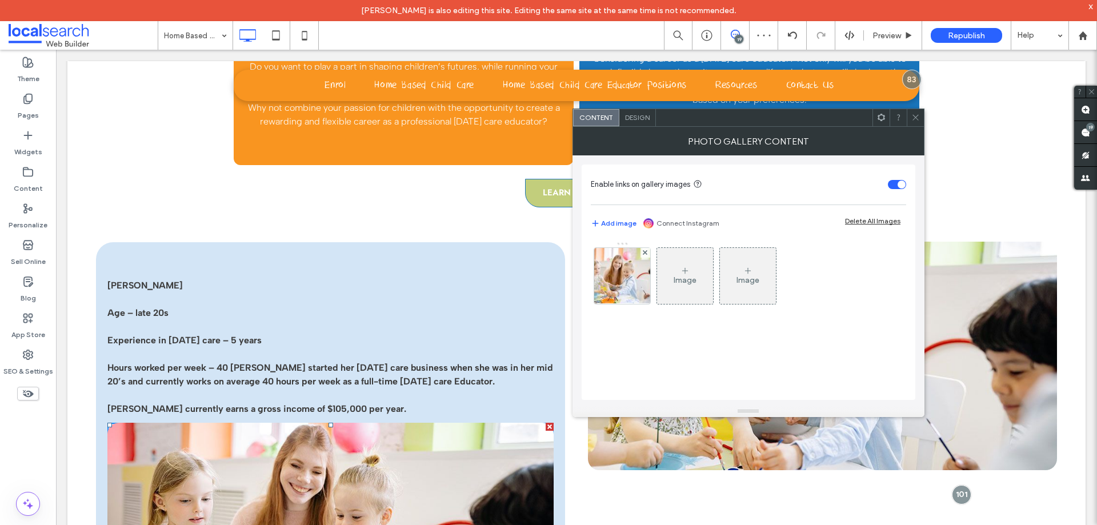
click at [546, 429] on div at bounding box center [550, 427] width 8 height 8
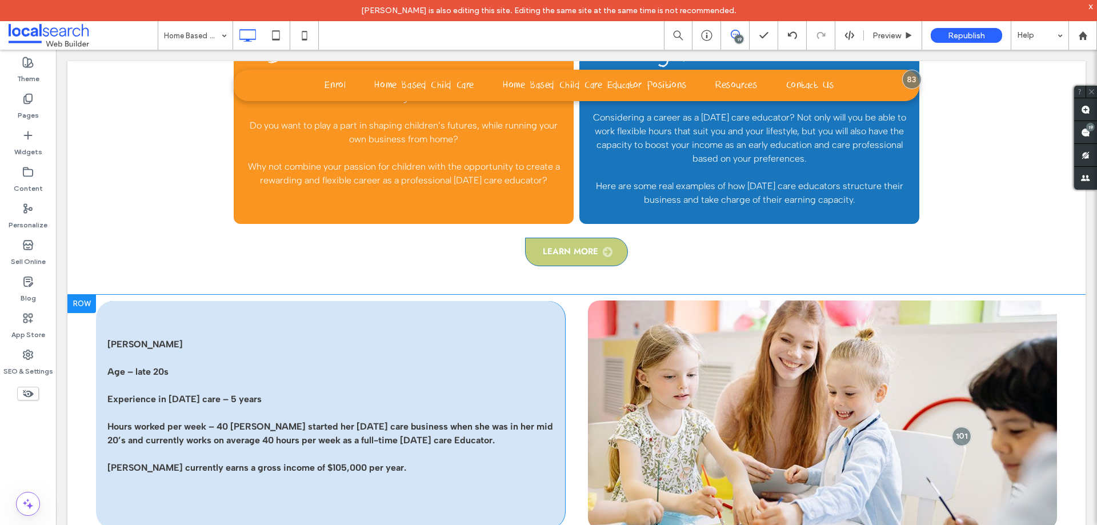
scroll to position [1639, 0]
type input "**********"
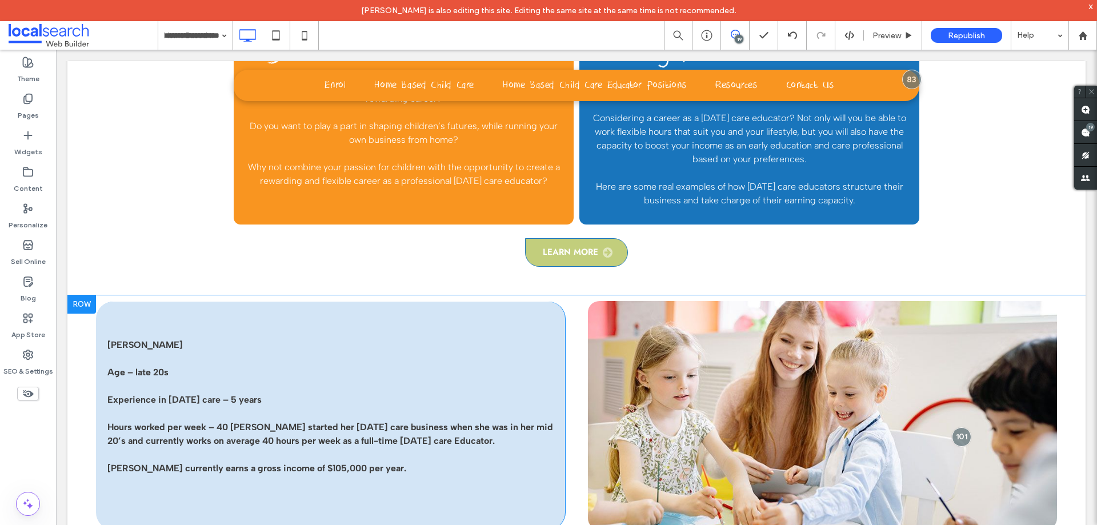
type input "**********"
type textarea "**********"
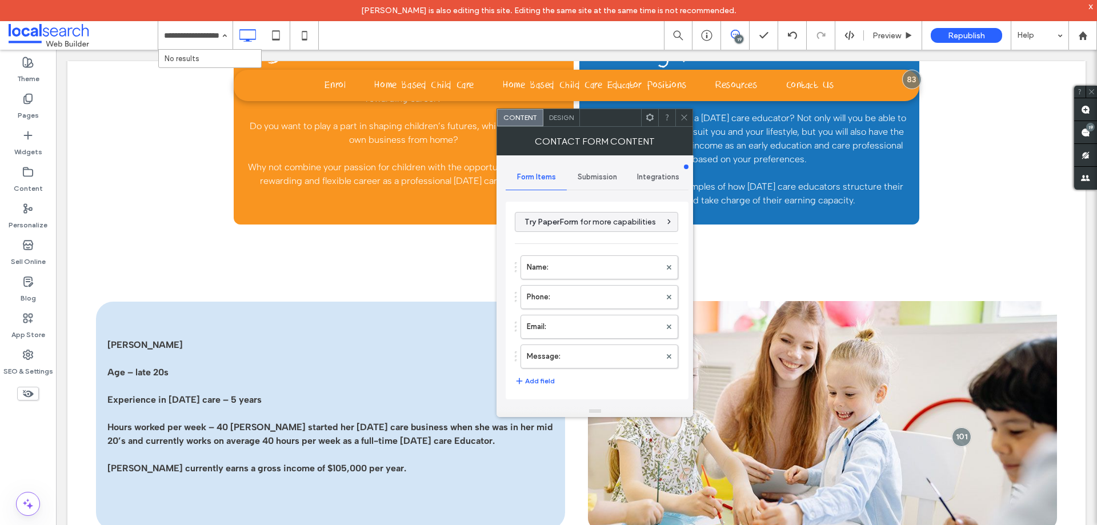
drag, startPoint x: 640, startPoint y: 74, endPoint x: 689, endPoint y: 117, distance: 65.6
click at [689, 117] on div at bounding box center [684, 117] width 17 height 17
